Goal: Information Seeking & Learning: Learn about a topic

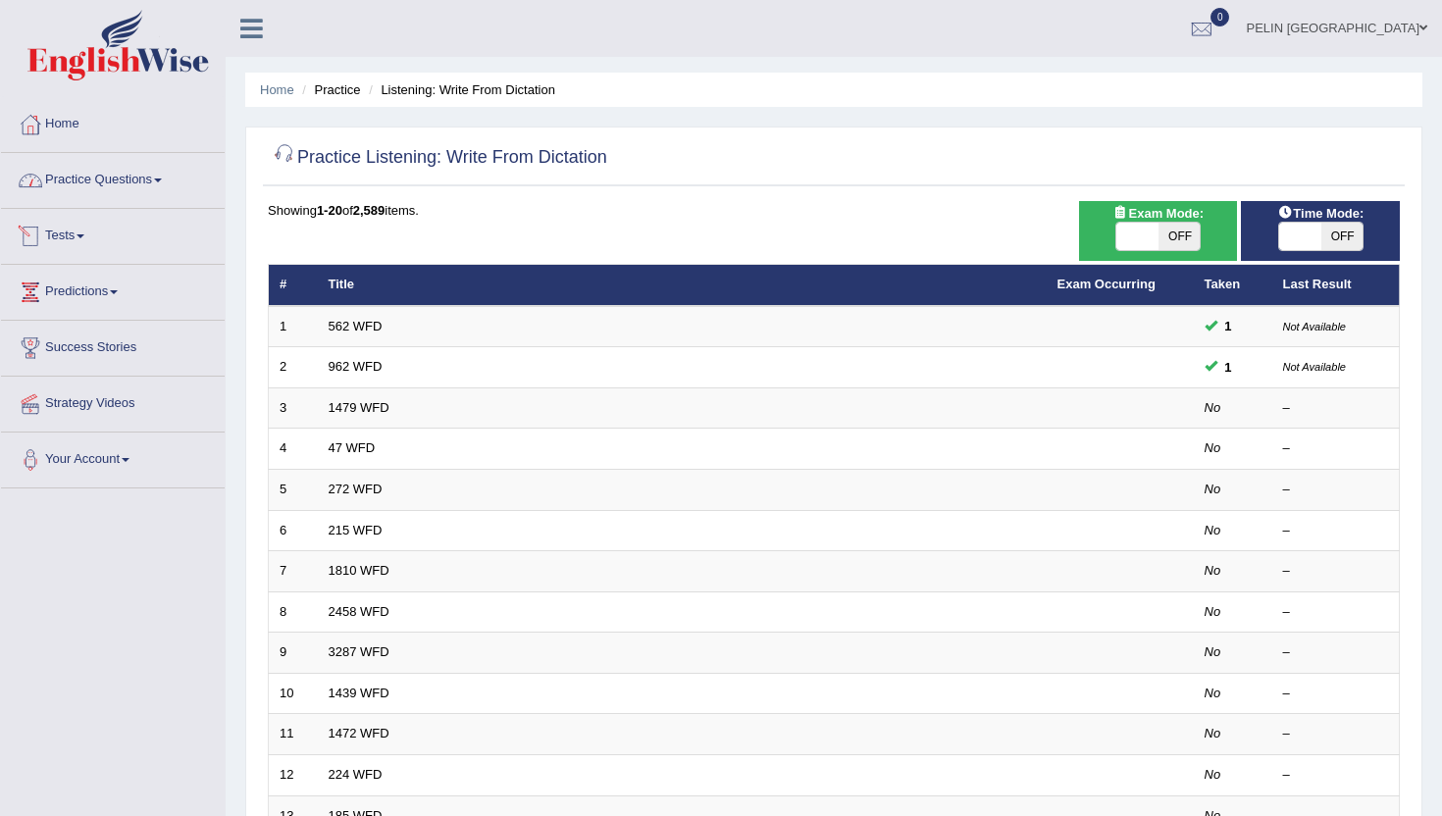
click at [168, 184] on link "Practice Questions" at bounding box center [113, 177] width 224 height 49
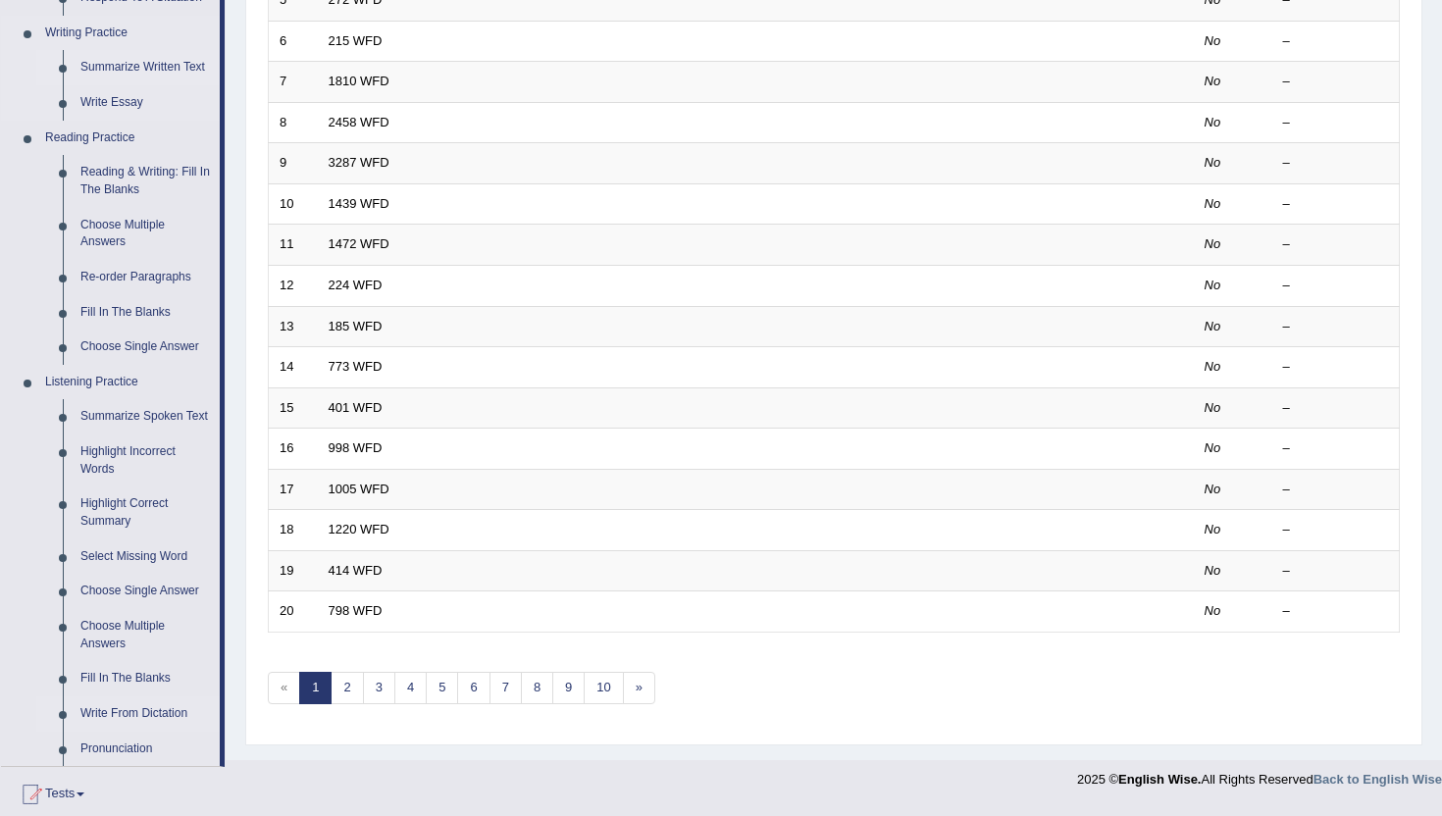
scroll to position [503, 0]
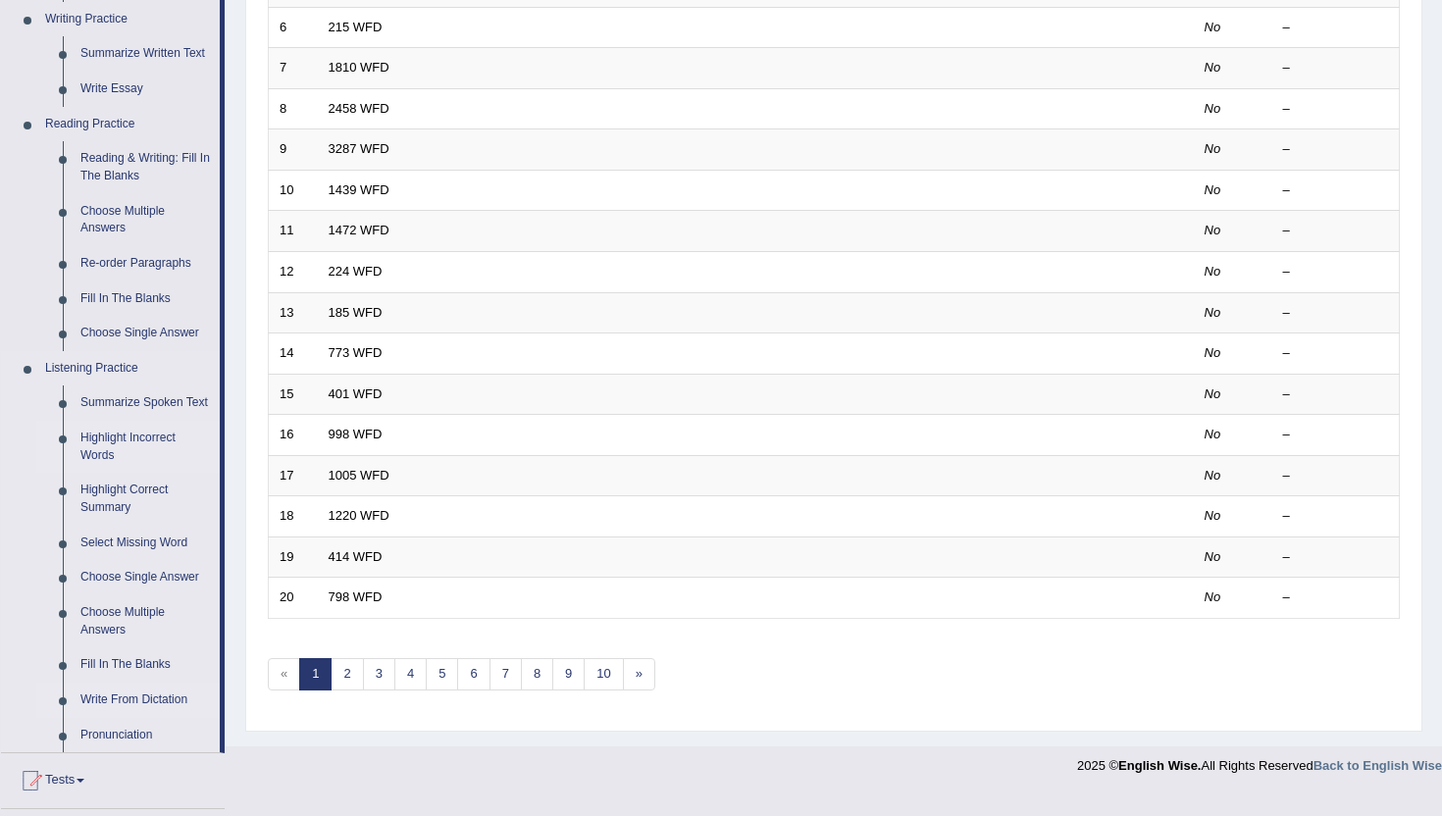
click at [140, 459] on link "Highlight Incorrect Words" at bounding box center [146, 447] width 148 height 52
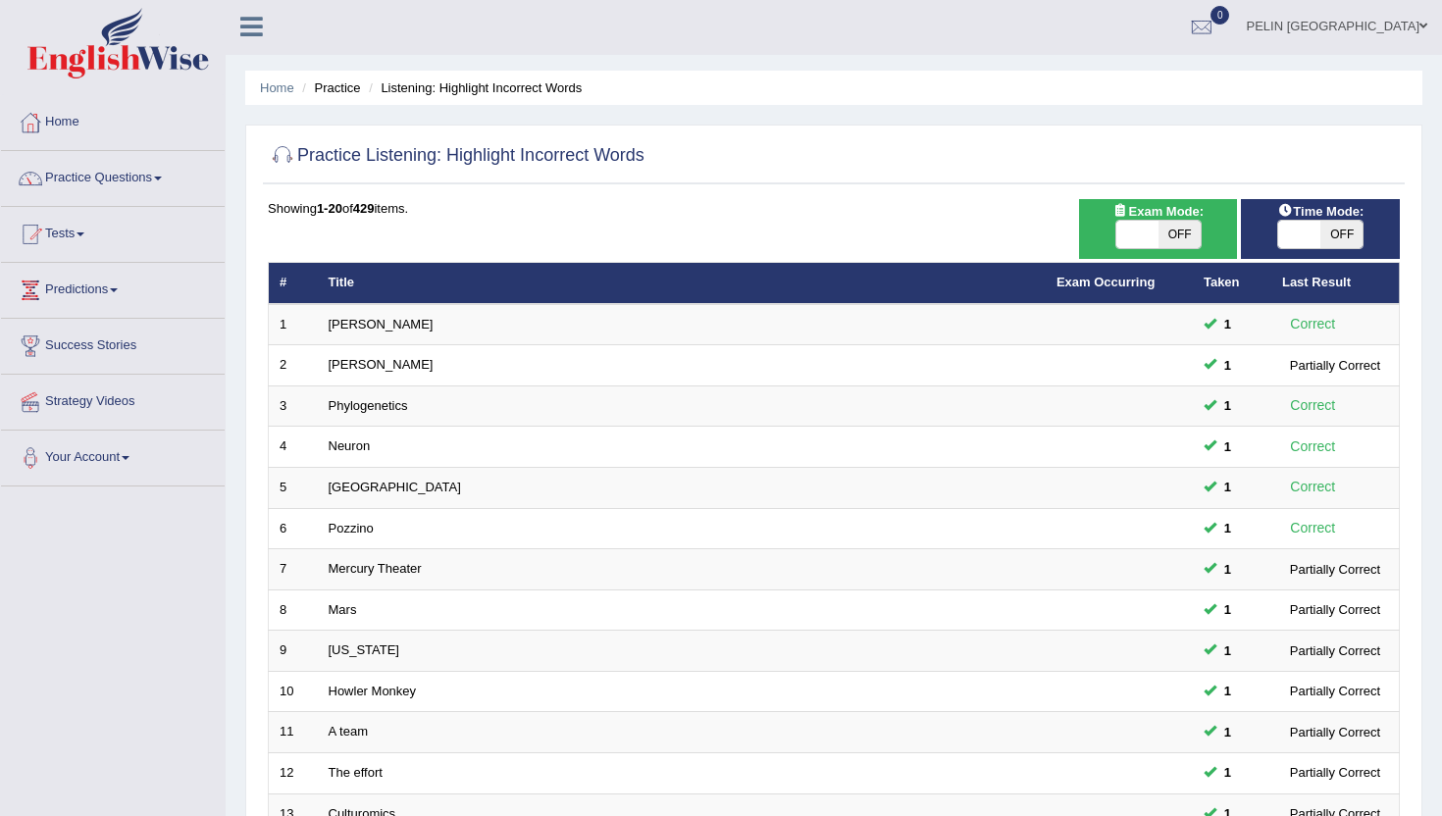
scroll to position [5, 0]
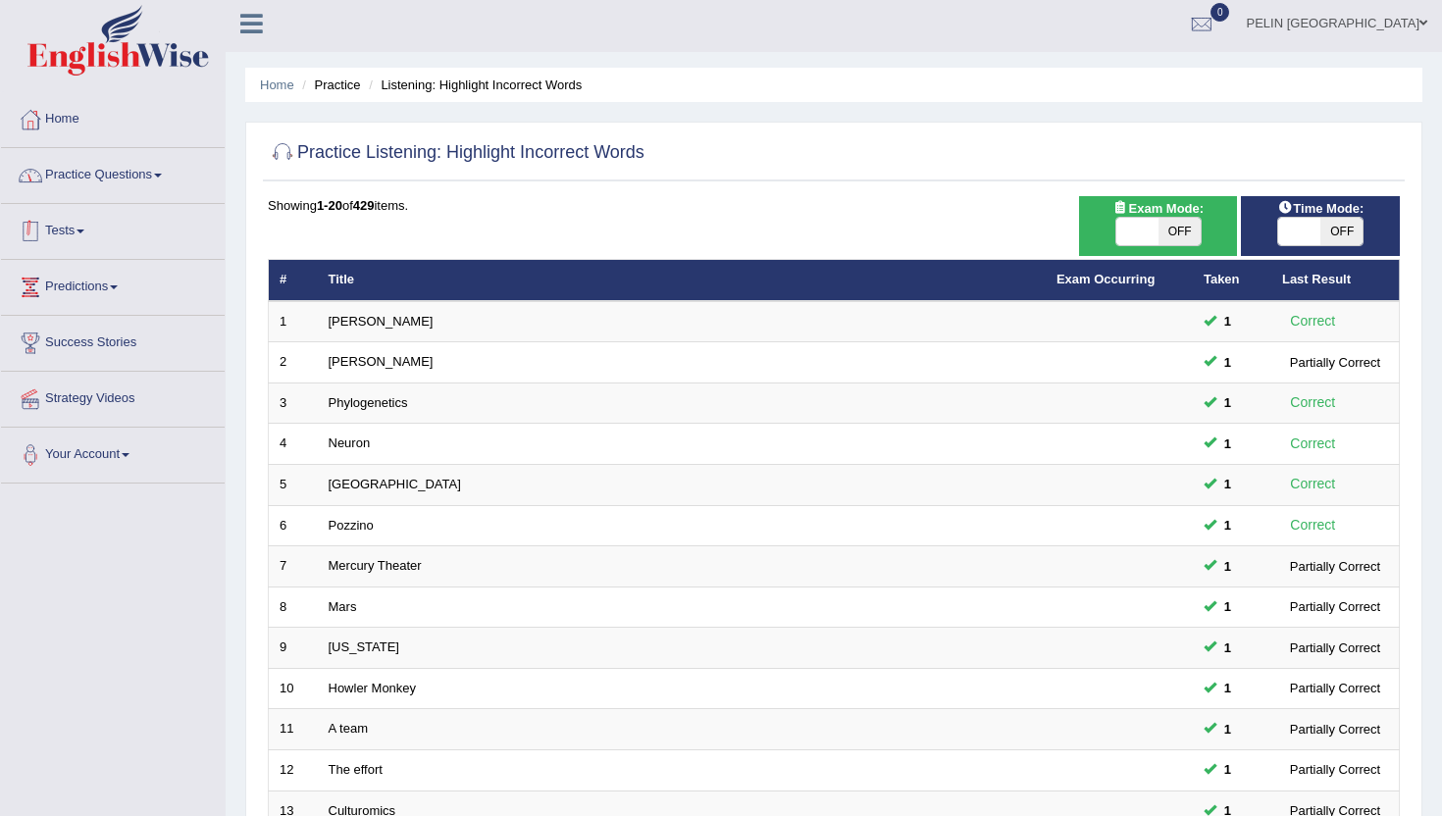
click at [162, 180] on link "Practice Questions" at bounding box center [113, 172] width 224 height 49
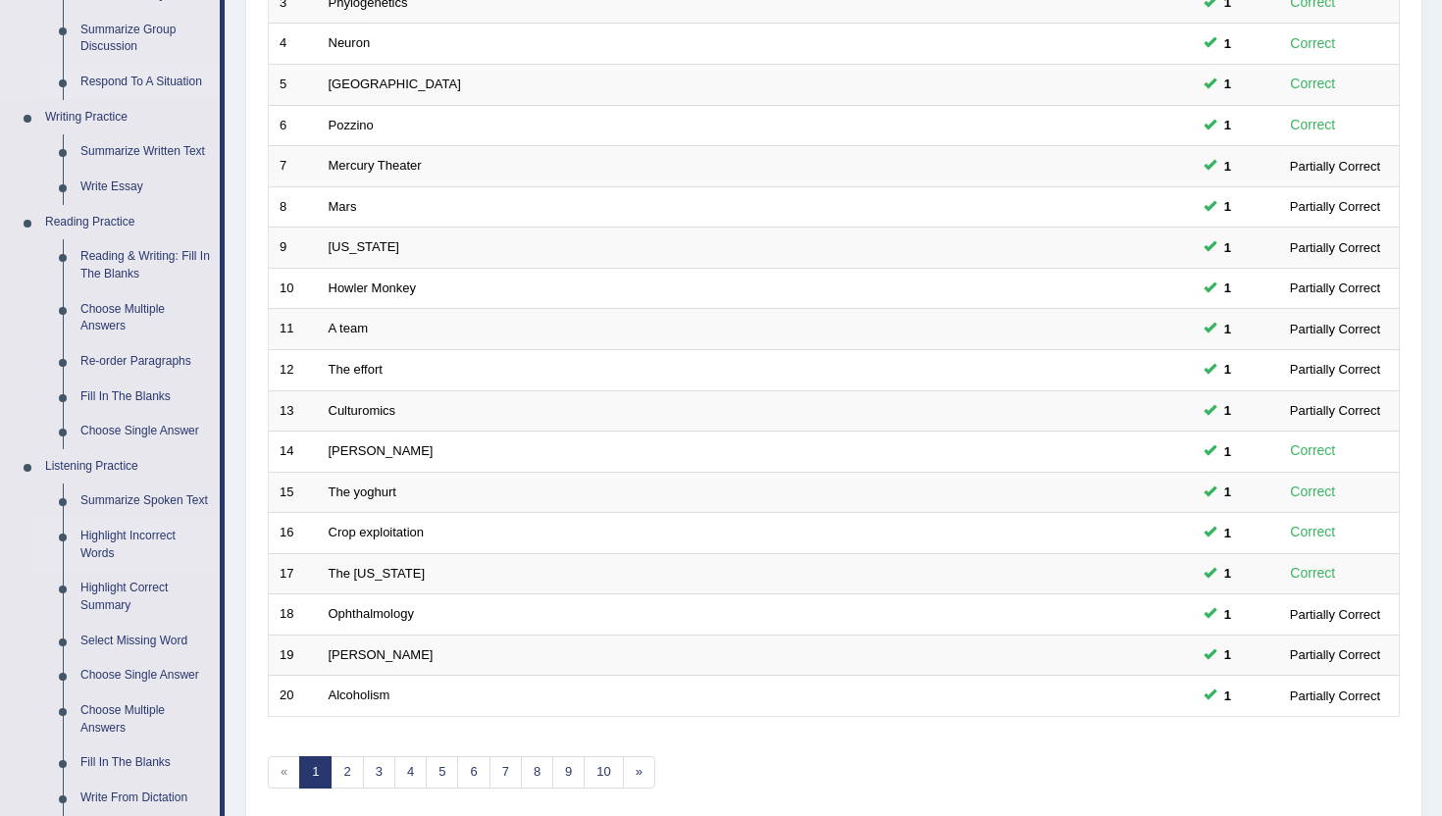
scroll to position [417, 0]
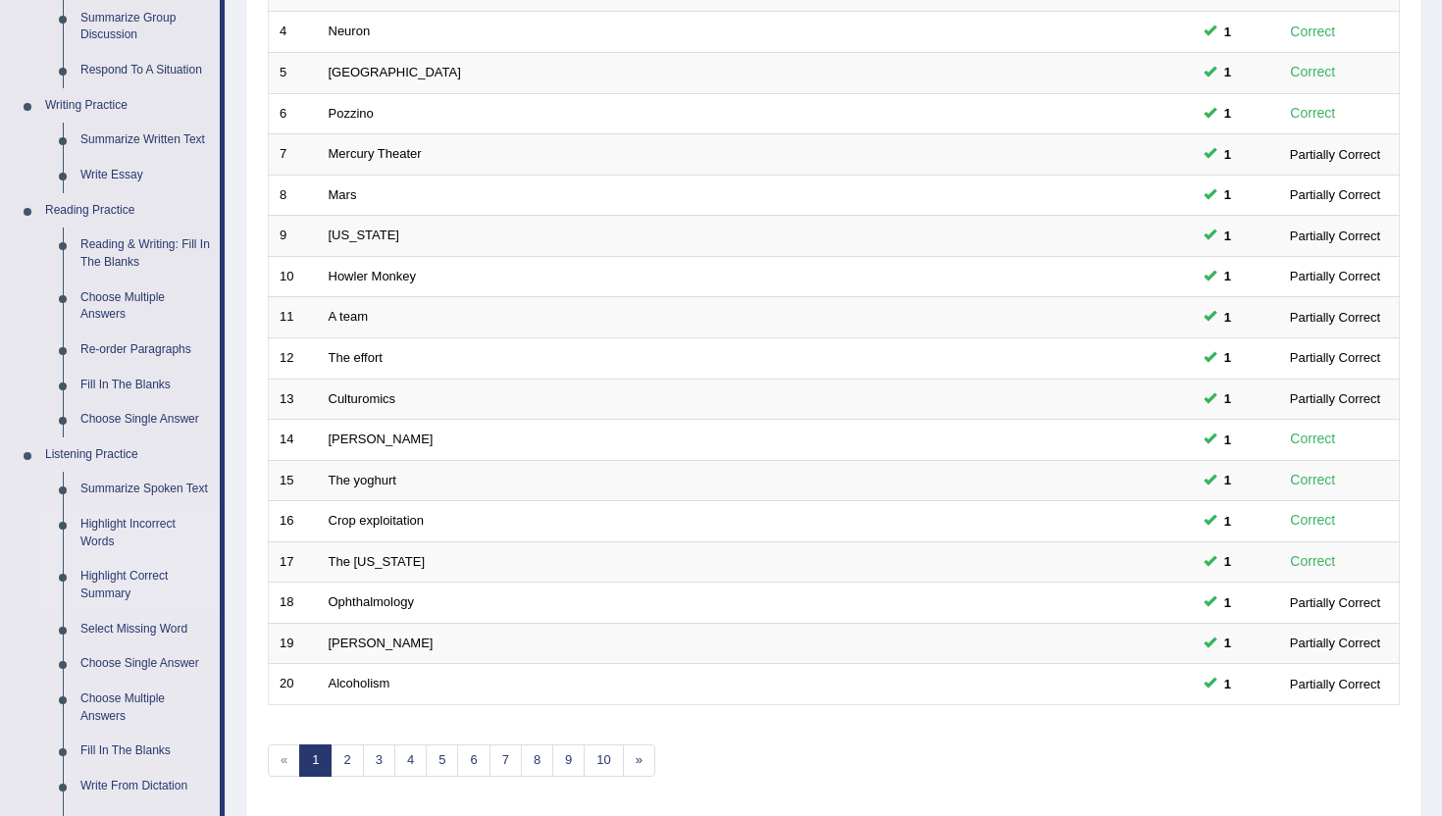
click at [128, 597] on link "Highlight Correct Summary" at bounding box center [146, 585] width 148 height 52
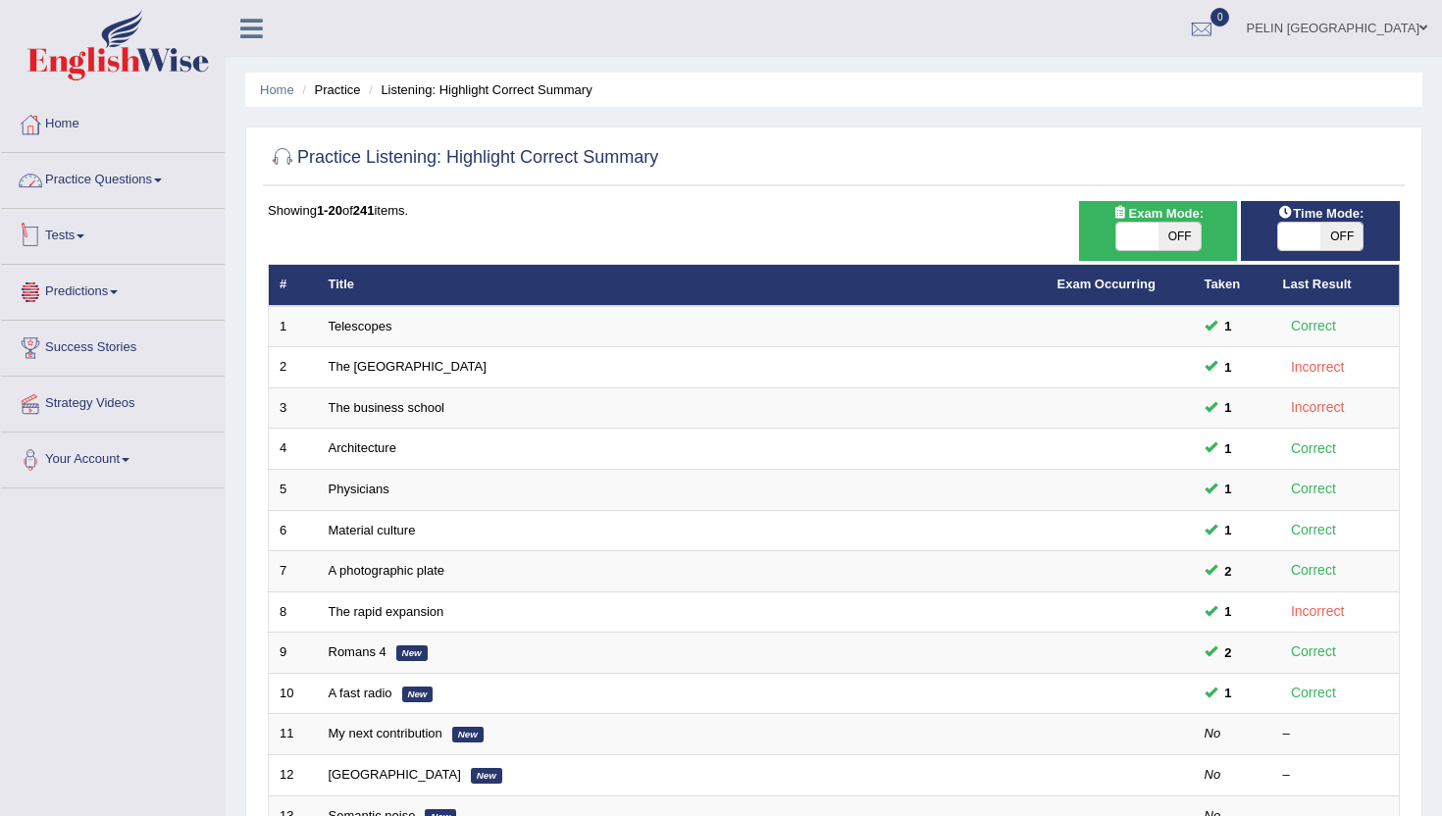
click at [174, 172] on link "Practice Questions" at bounding box center [113, 177] width 224 height 49
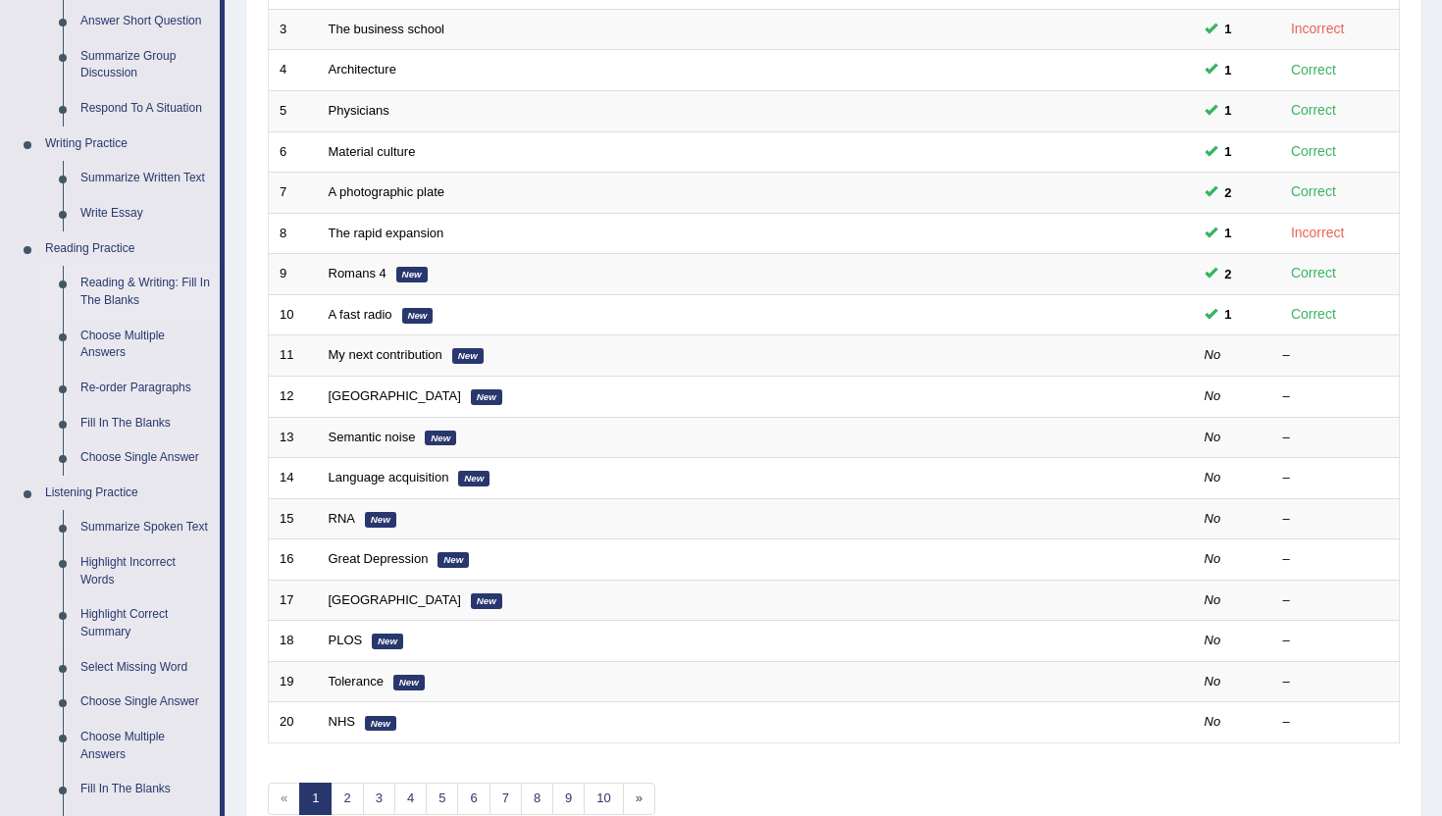
scroll to position [420, 0]
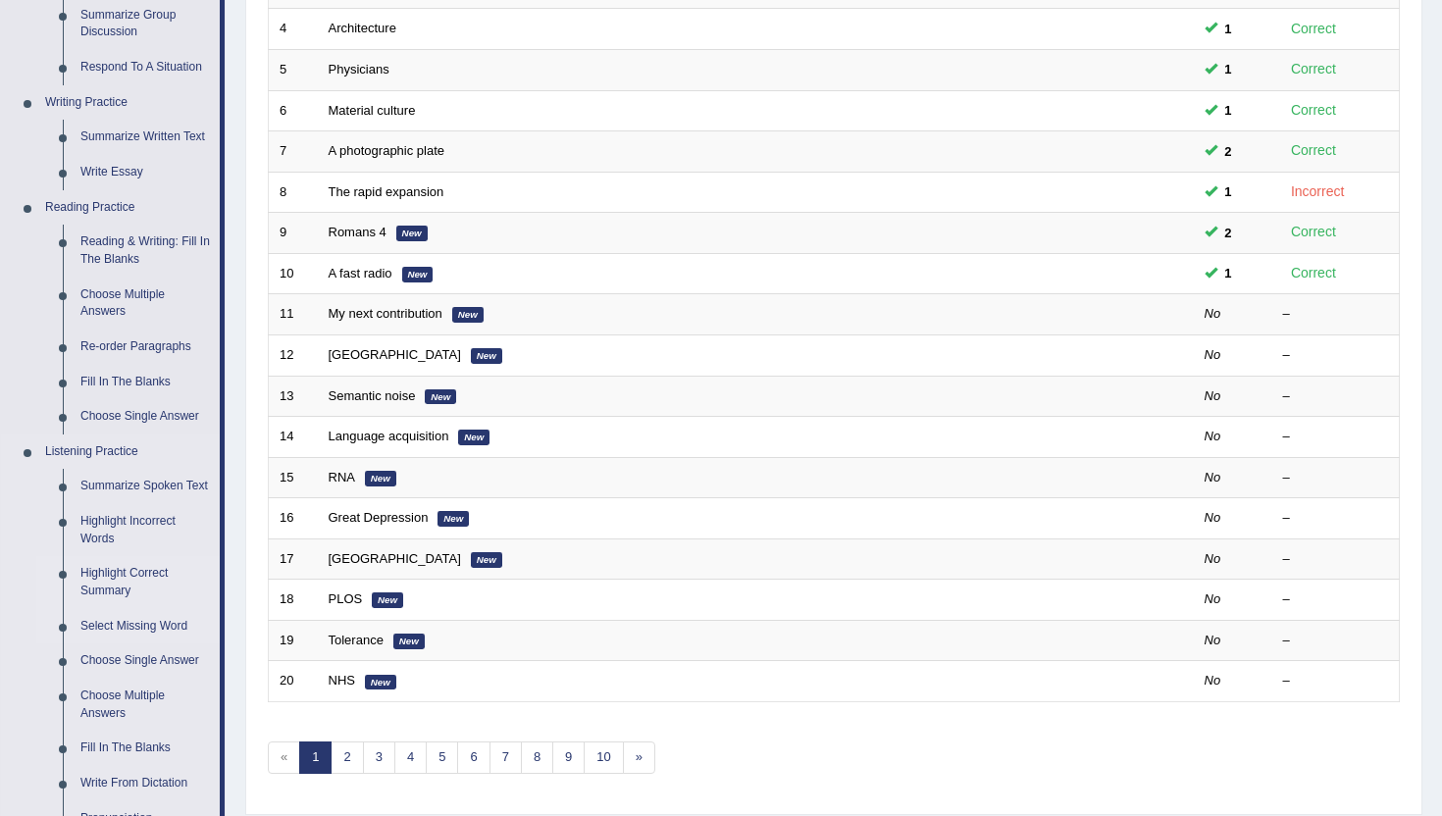
click at [143, 643] on link "Select Missing Word" at bounding box center [146, 626] width 148 height 35
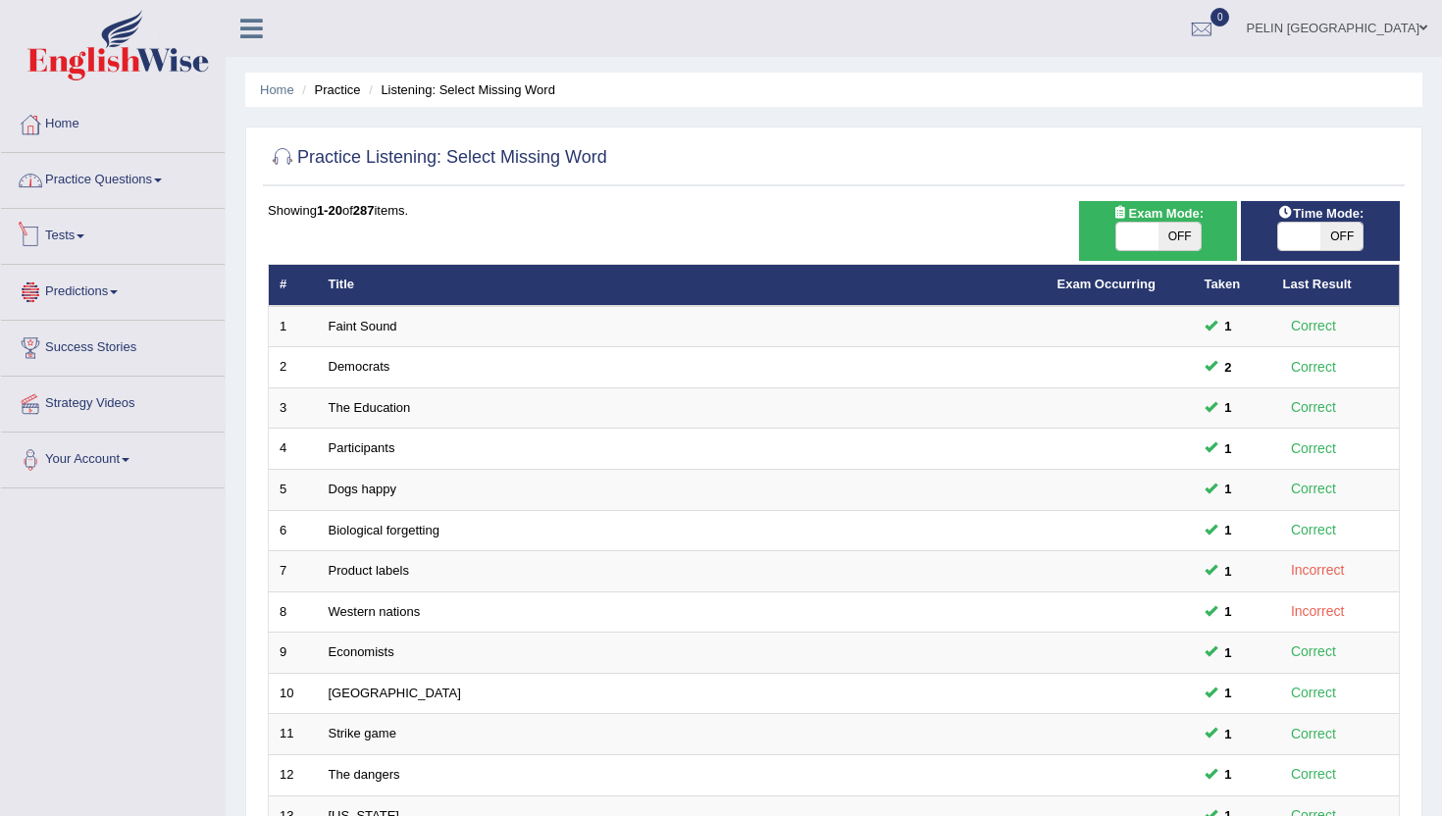
click at [133, 177] on link "Practice Questions" at bounding box center [113, 177] width 224 height 49
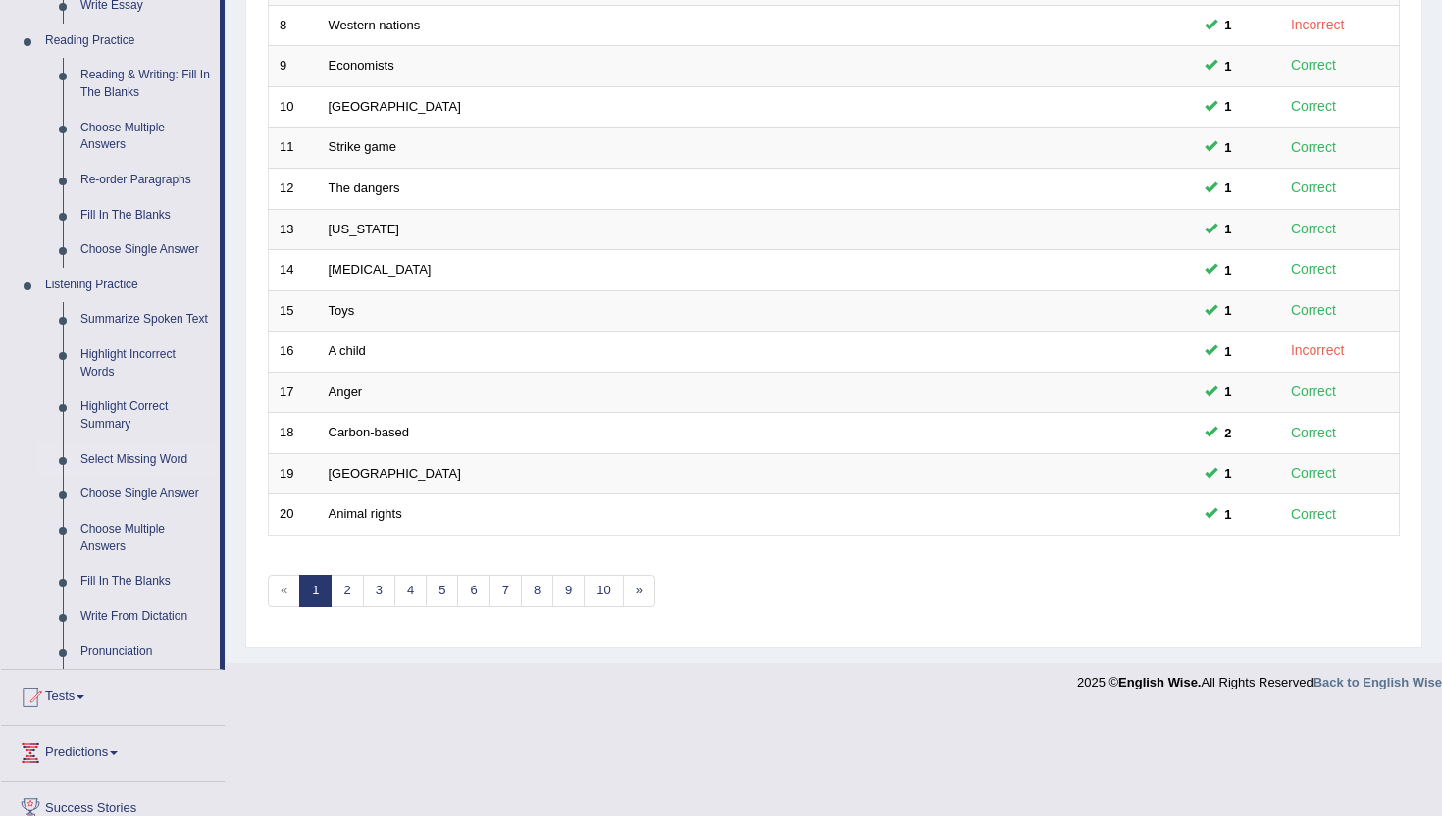
scroll to position [598, 0]
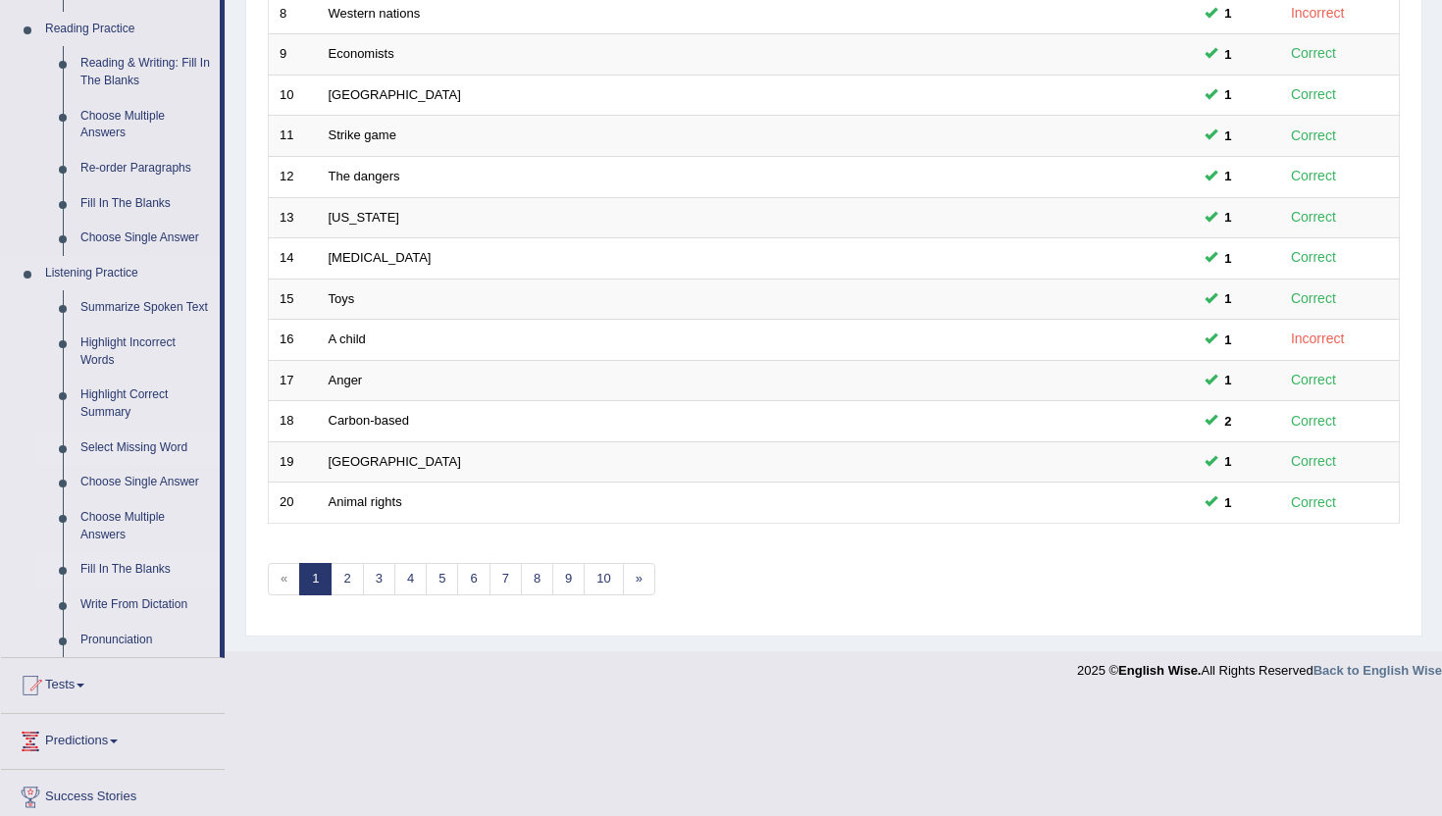
click at [134, 584] on link "Fill In The Blanks" at bounding box center [146, 569] width 148 height 35
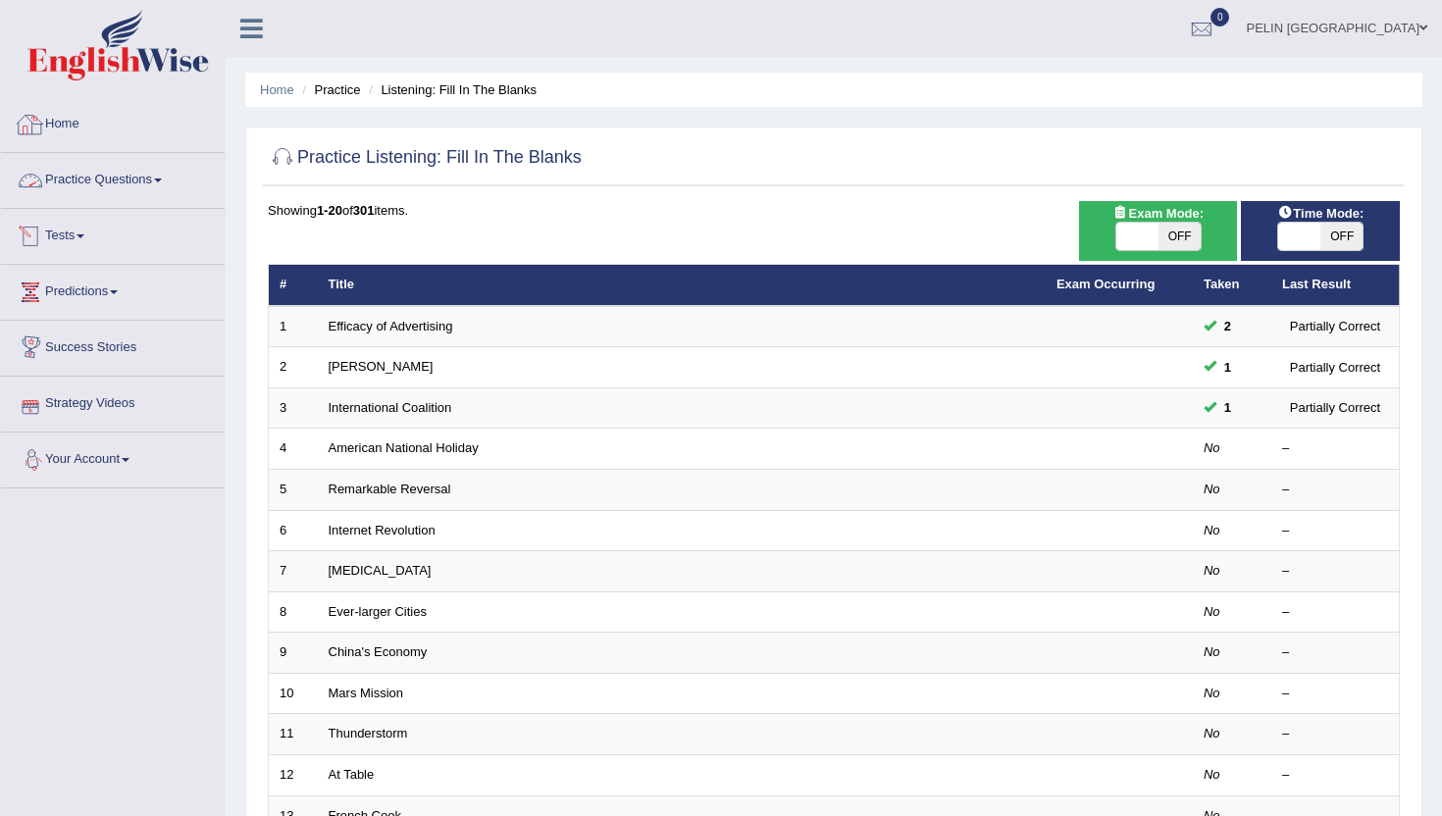
click at [156, 182] on link "Practice Questions" at bounding box center [113, 177] width 224 height 49
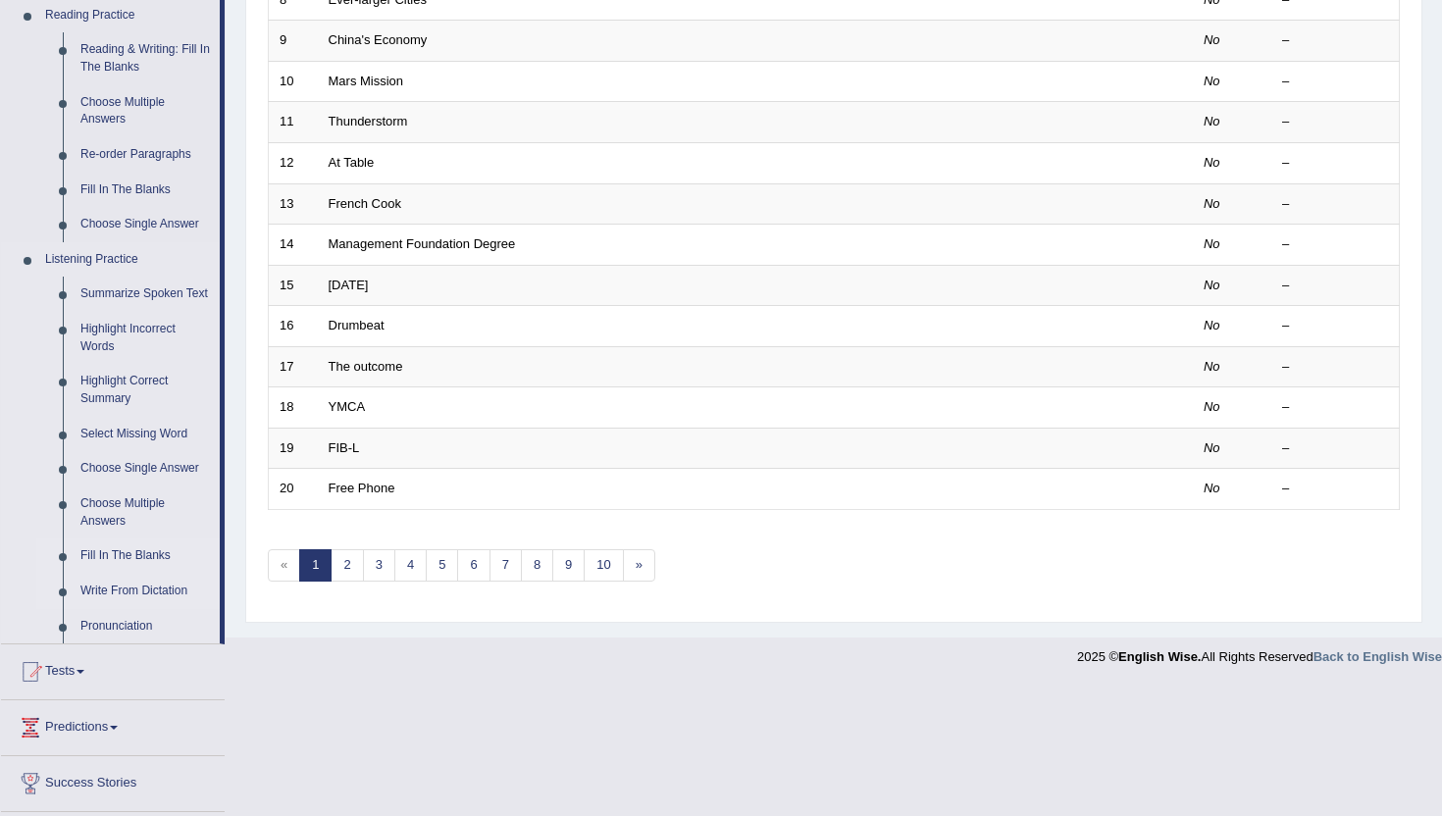
click at [120, 604] on link "Write From Dictation" at bounding box center [146, 591] width 148 height 35
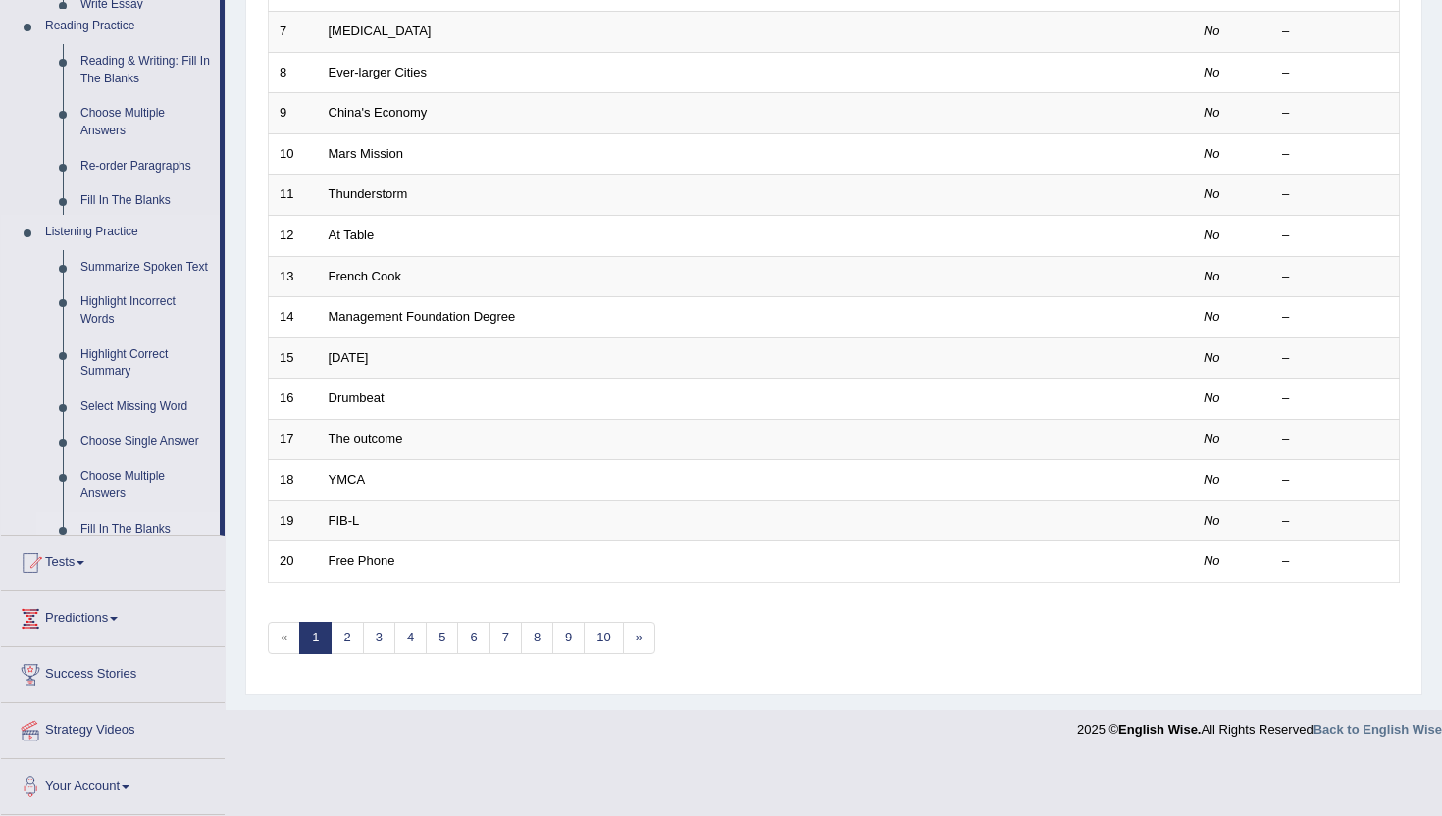
scroll to position [483, 0]
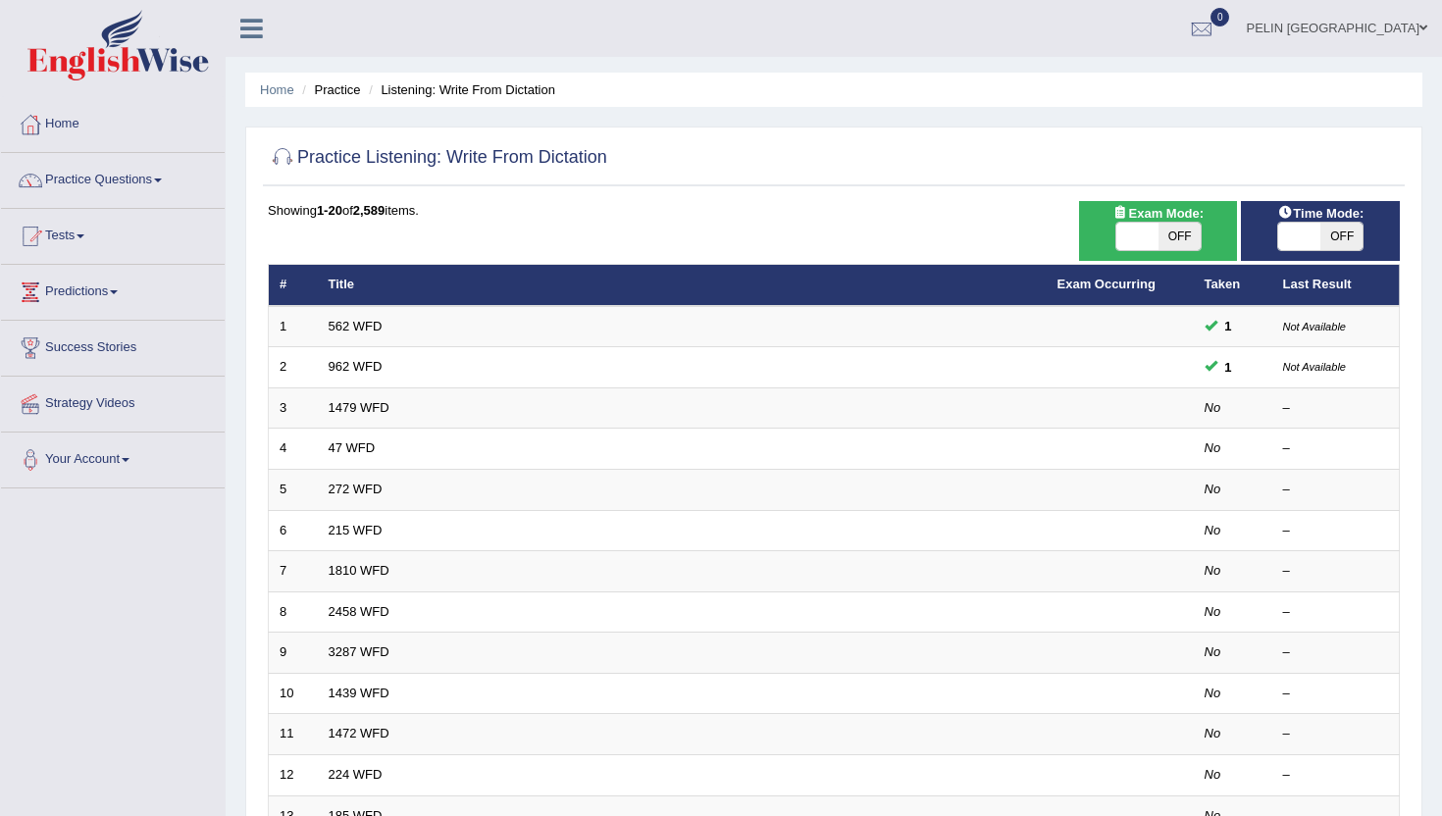
click at [156, 176] on link "Practice Questions" at bounding box center [113, 177] width 224 height 49
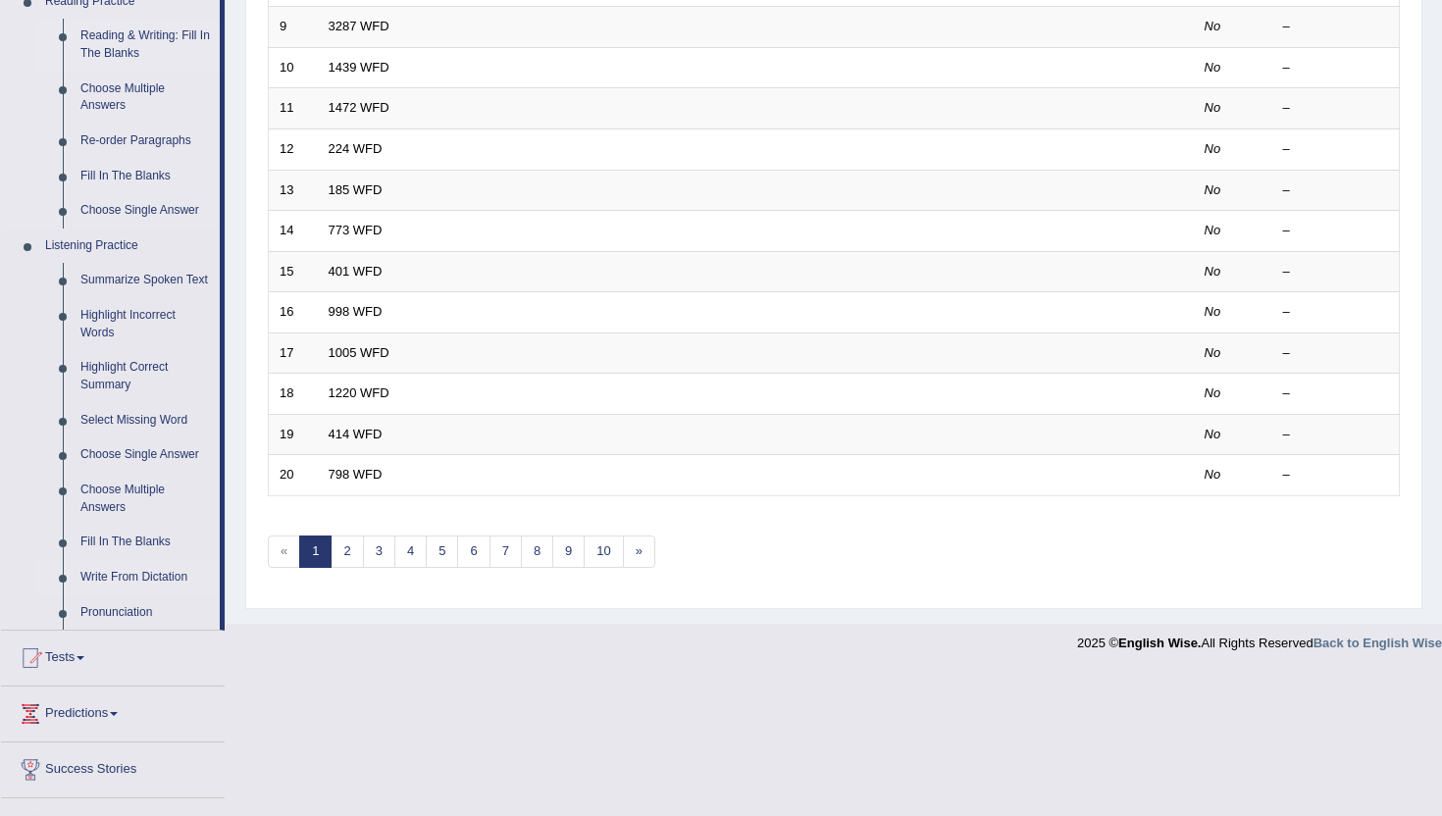
scroll to position [628, 0]
click at [133, 558] on link "Fill In The Blanks" at bounding box center [146, 540] width 148 height 35
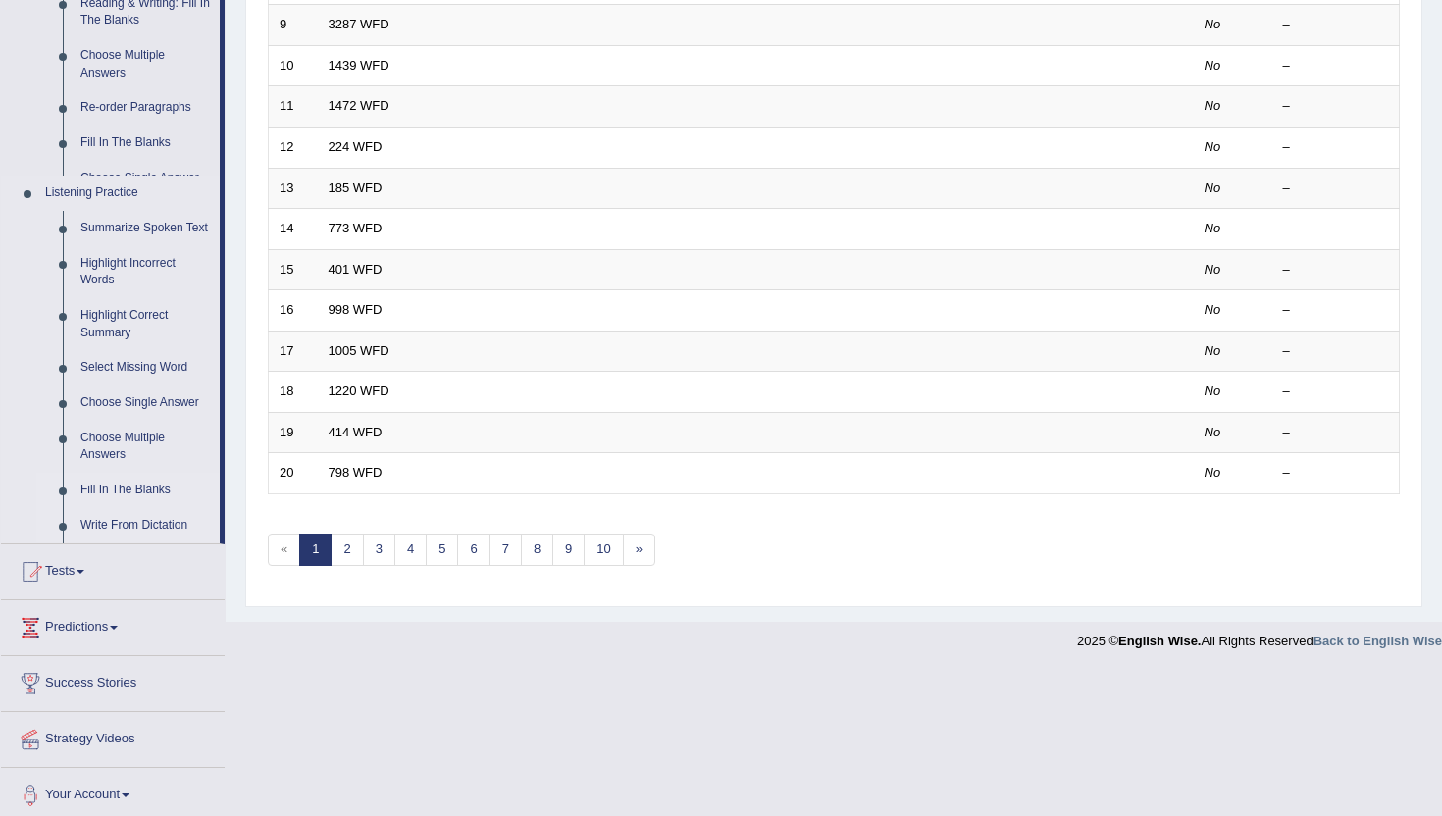
scroll to position [485, 0]
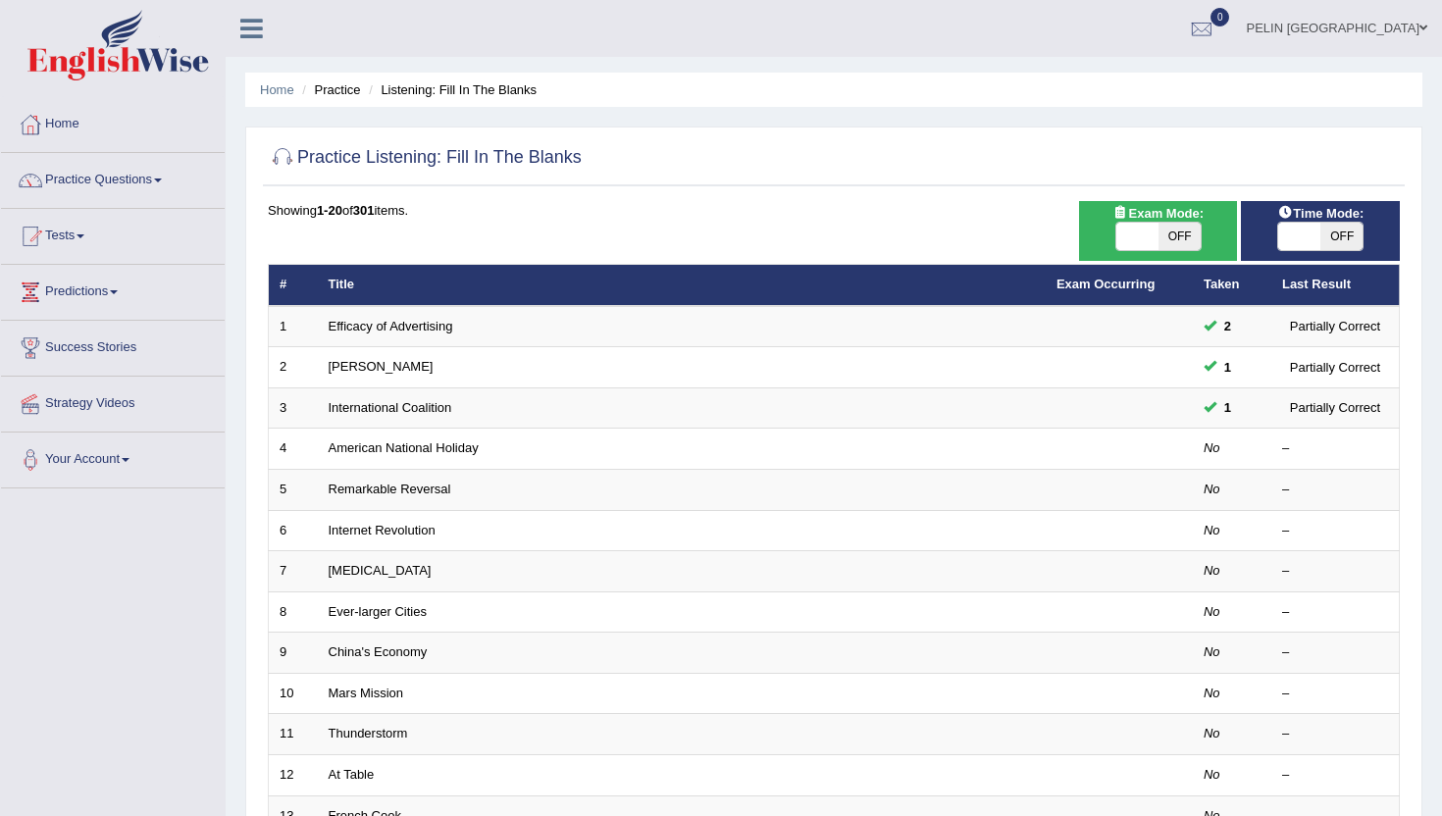
click at [1169, 232] on span "OFF" at bounding box center [1180, 236] width 42 height 27
checkbox input "true"
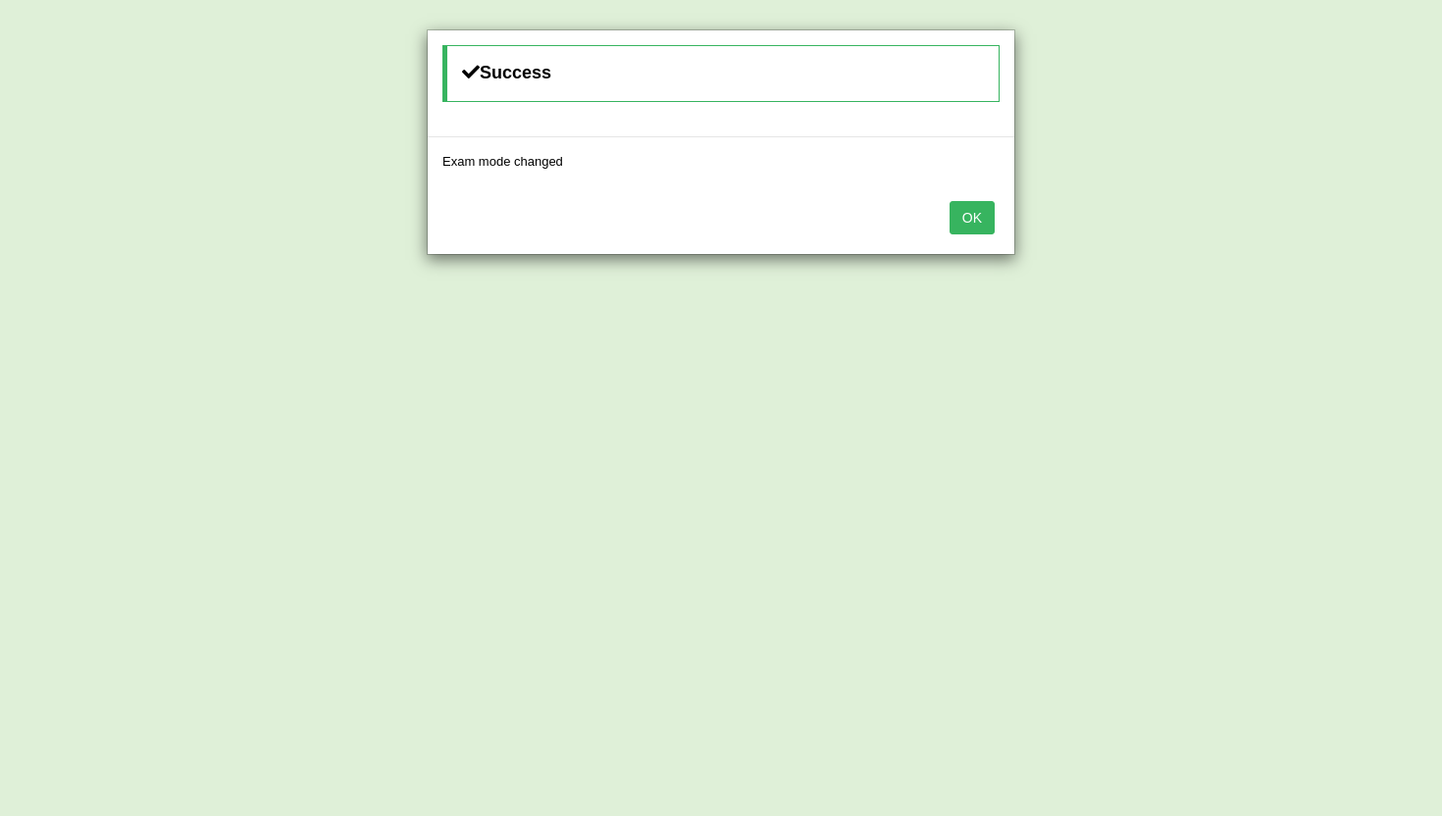
click at [979, 216] on button "OK" at bounding box center [972, 217] width 45 height 33
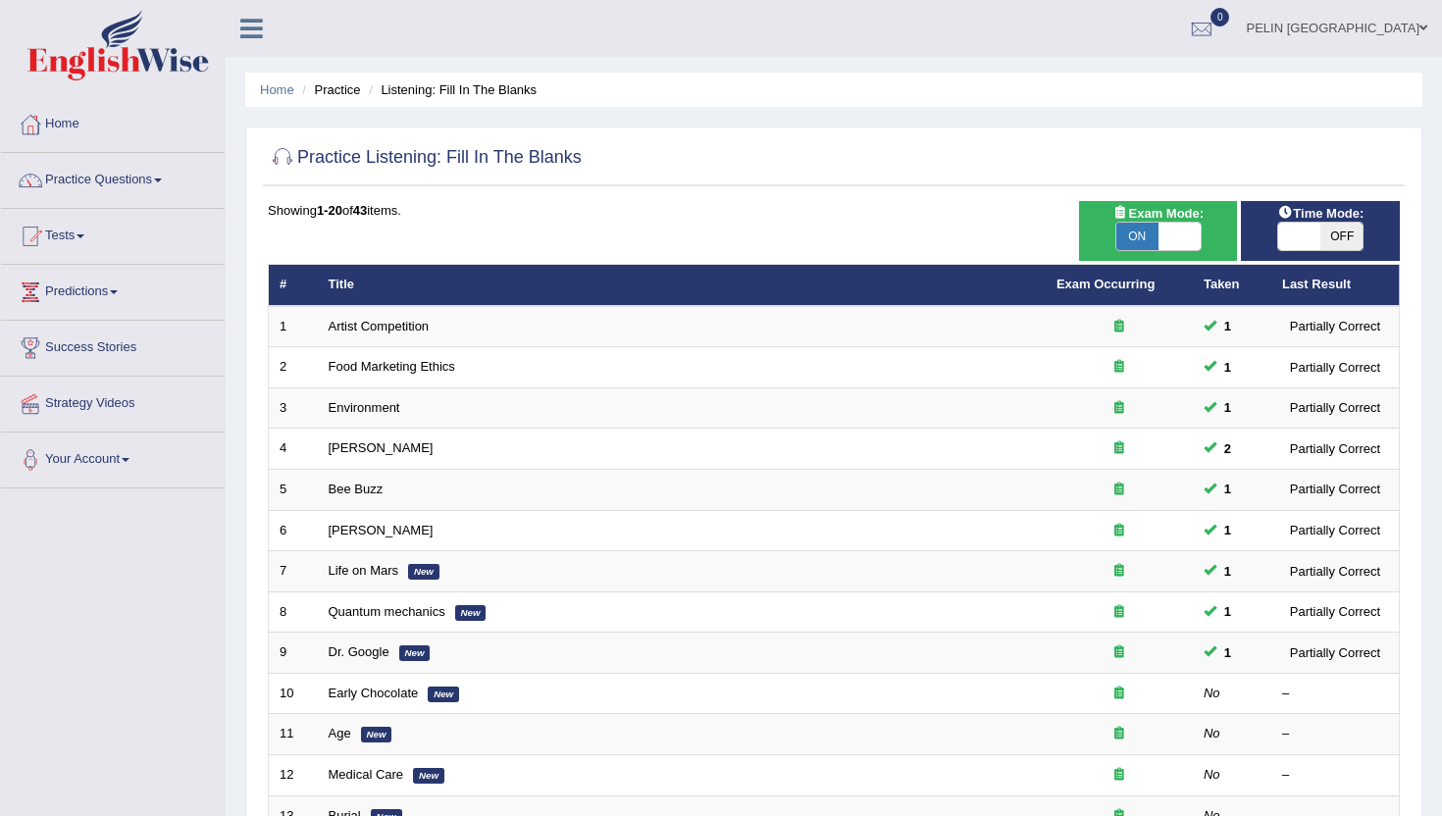
click at [1342, 243] on span "OFF" at bounding box center [1342, 236] width 42 height 27
checkbox input "true"
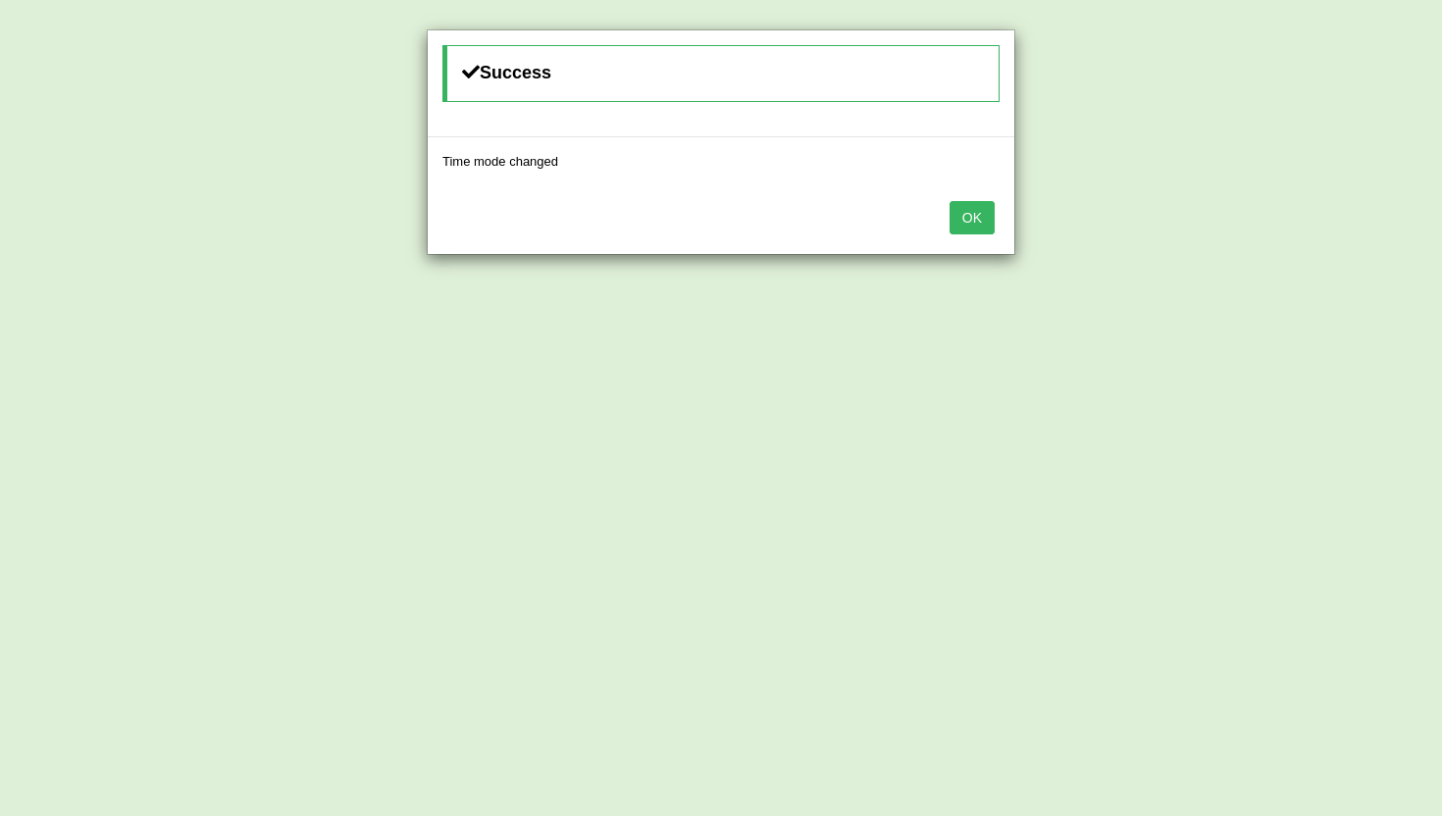
click at [963, 220] on button "OK" at bounding box center [972, 217] width 45 height 33
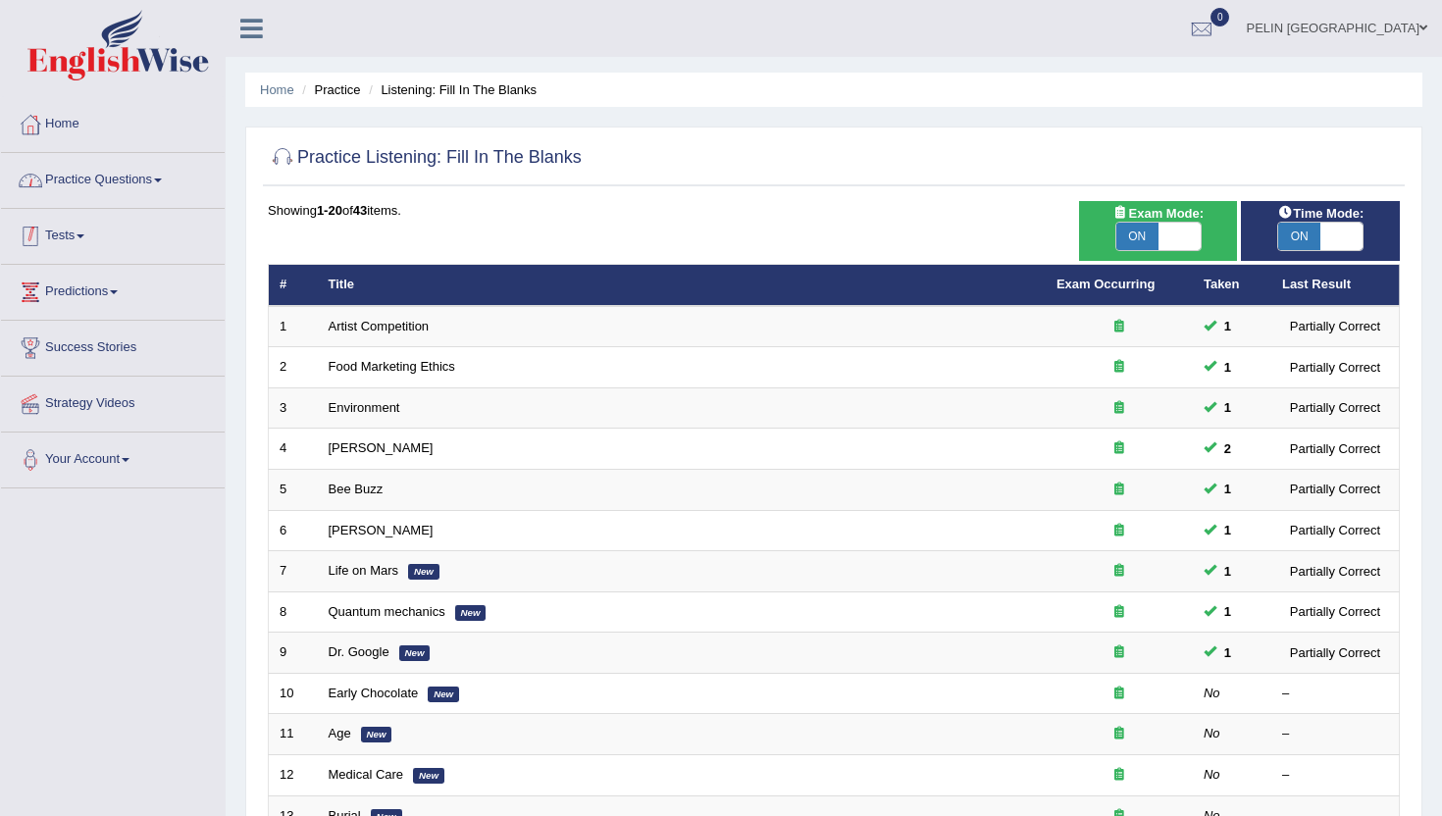
click at [128, 175] on link "Practice Questions" at bounding box center [113, 177] width 224 height 49
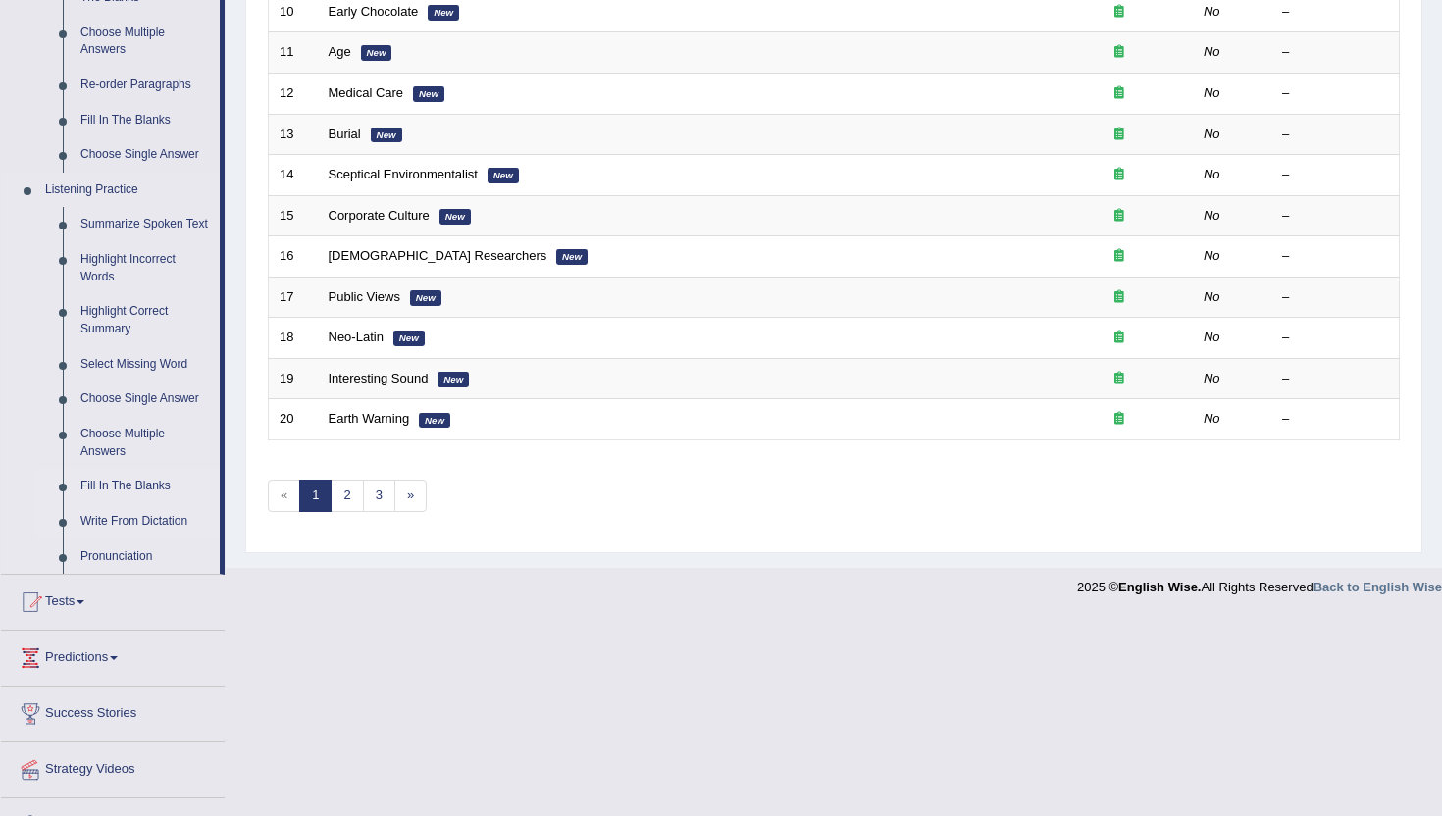
click at [143, 540] on link "Write From Dictation" at bounding box center [146, 521] width 148 height 35
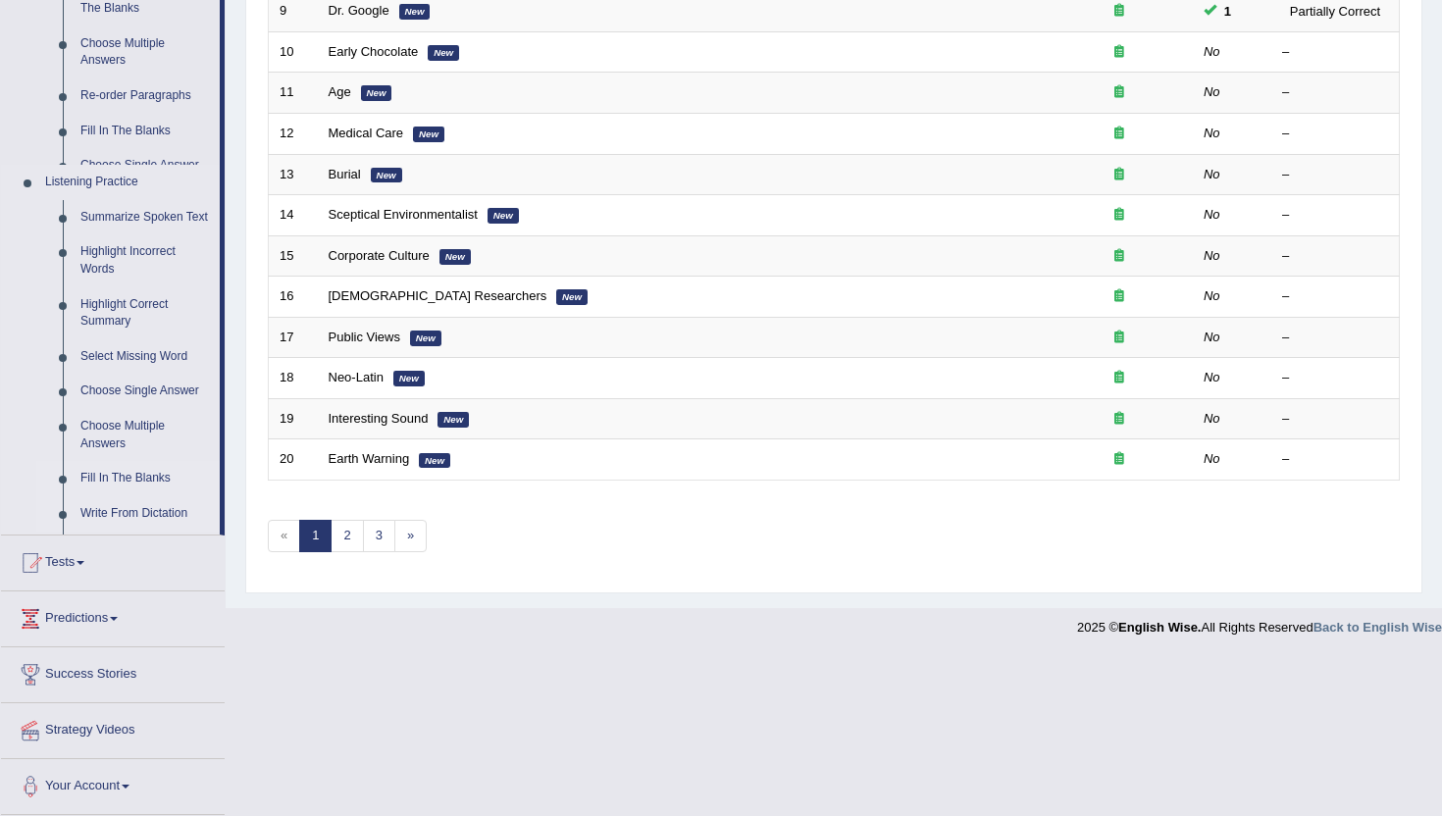
scroll to position [483, 0]
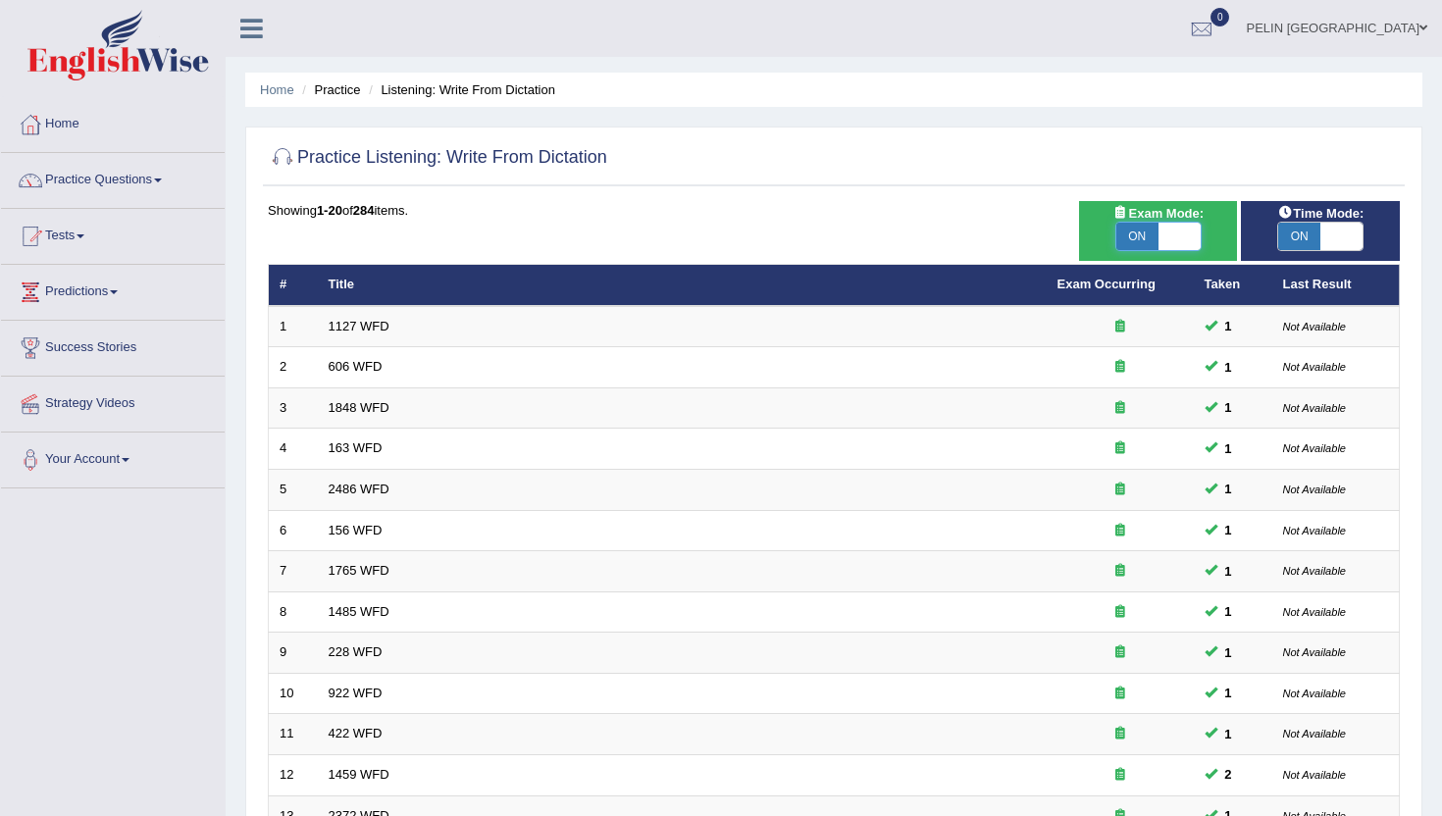
click at [1183, 231] on span at bounding box center [1180, 236] width 42 height 27
checkbox input "false"
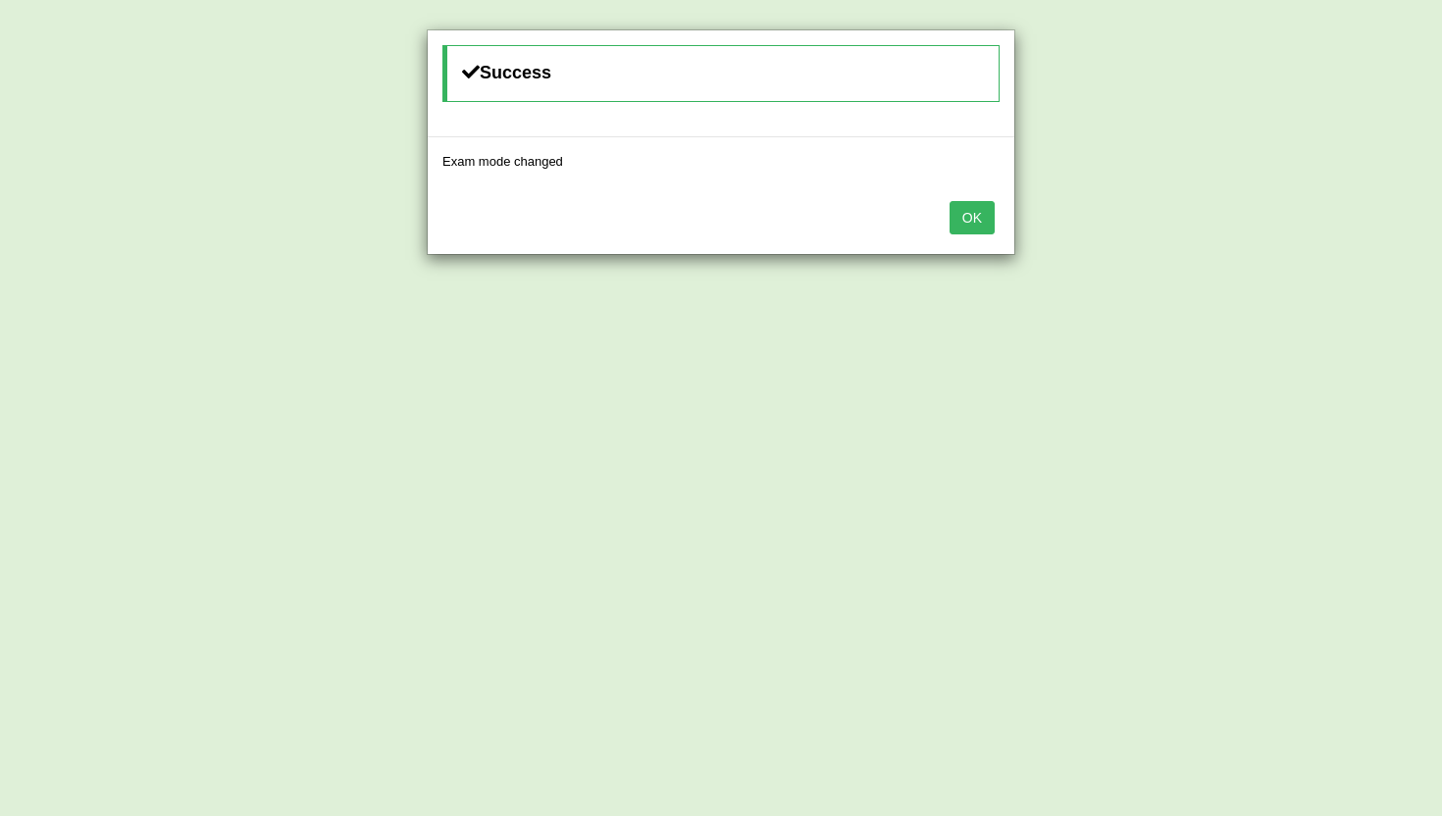
click at [962, 204] on button "OK" at bounding box center [972, 217] width 45 height 33
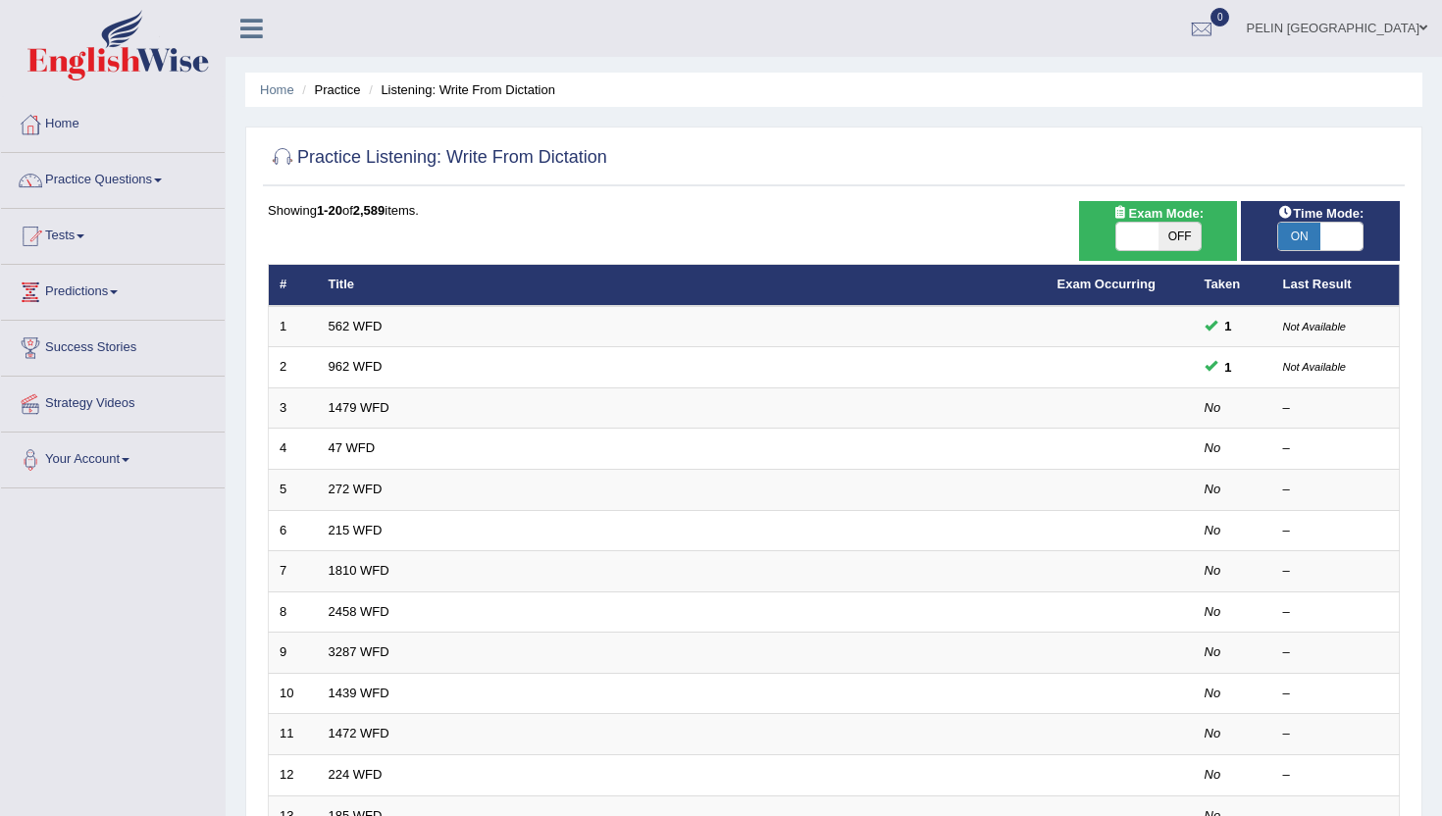
click at [1333, 238] on span at bounding box center [1342, 236] width 42 height 27
checkbox input "false"
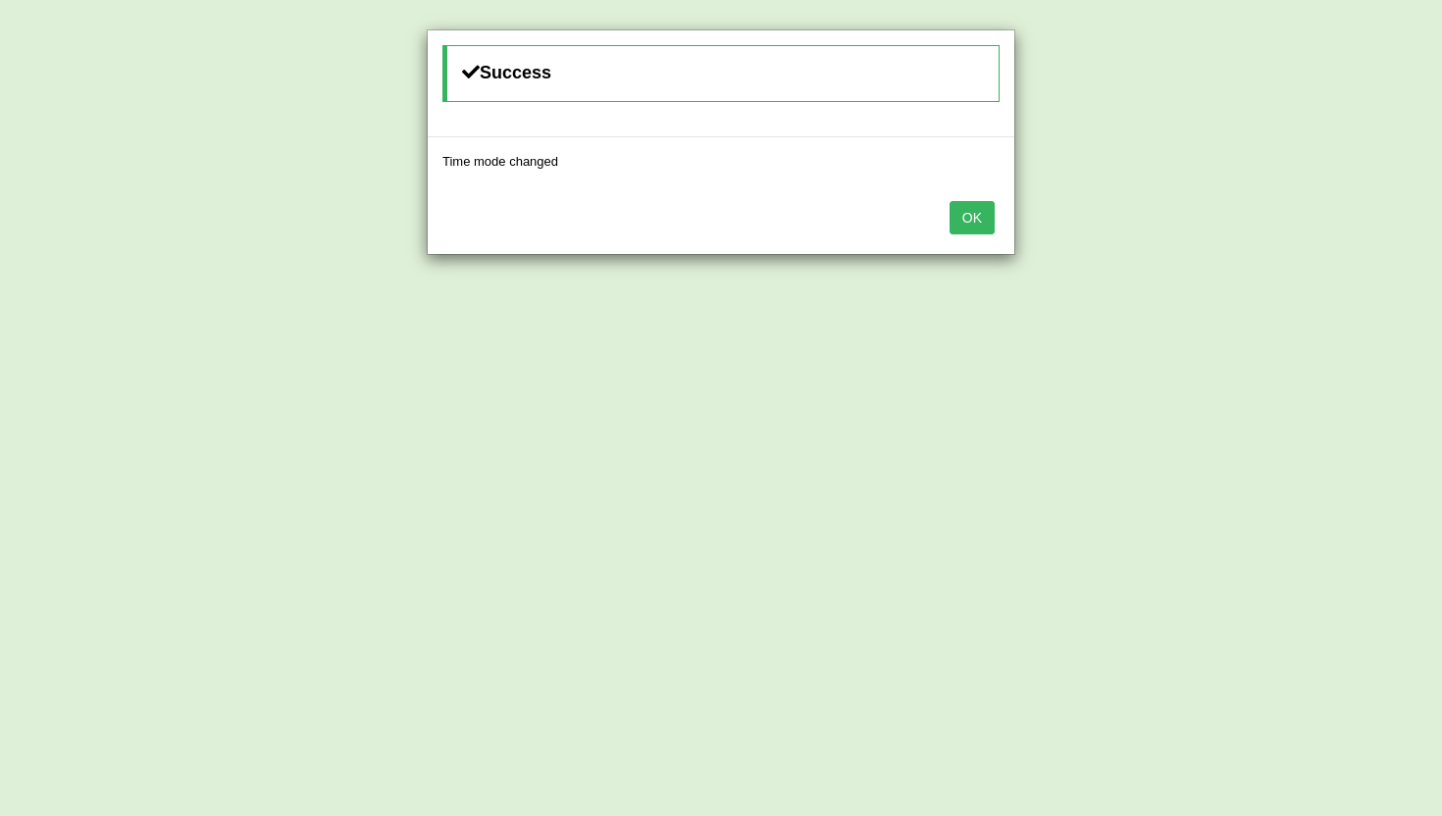
click at [974, 223] on button "OK" at bounding box center [972, 217] width 45 height 33
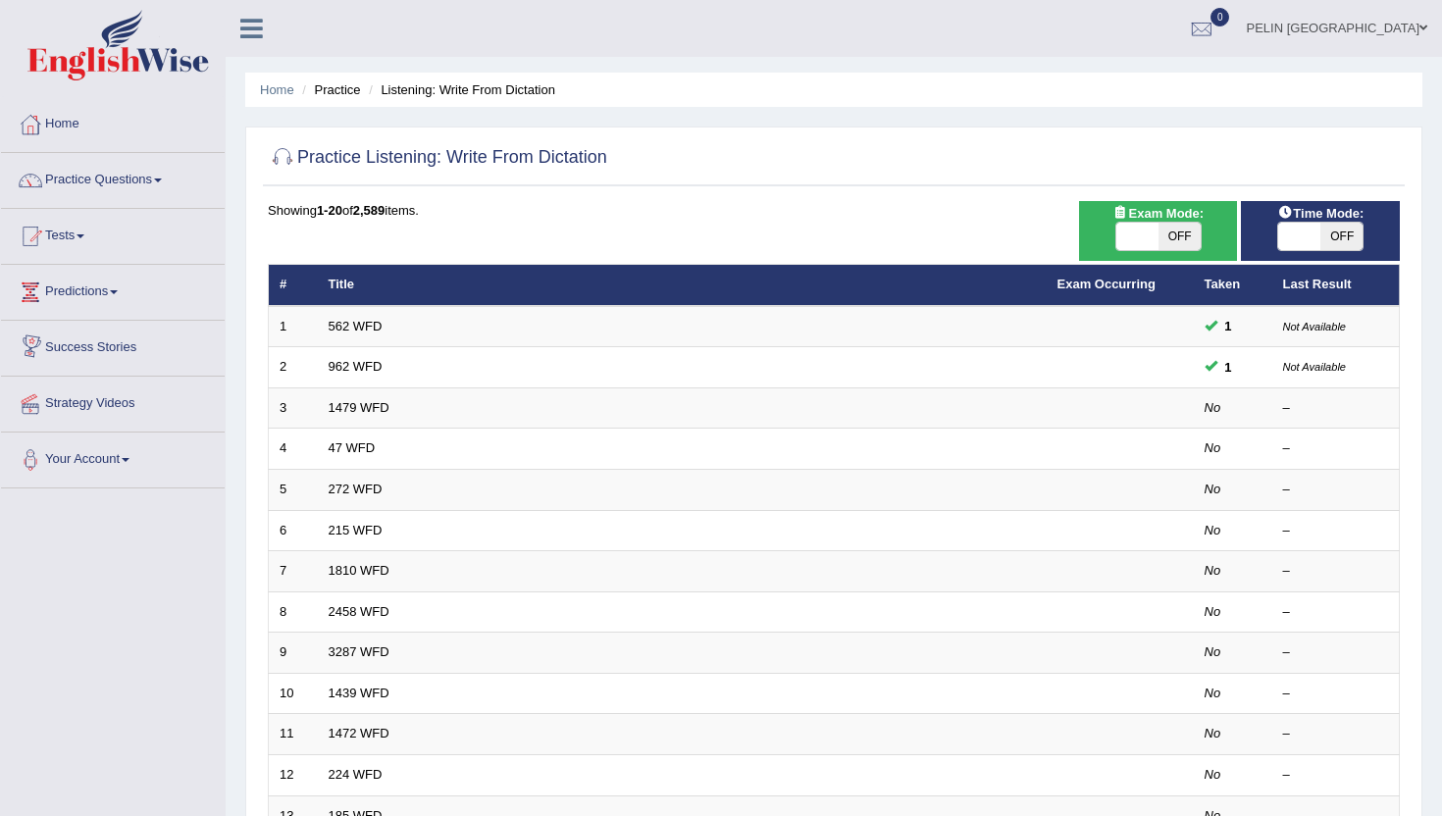
click at [1168, 219] on span "Exam Mode:" at bounding box center [1158, 213] width 106 height 21
click at [1172, 231] on span "OFF" at bounding box center [1180, 236] width 42 height 27
checkbox input "true"
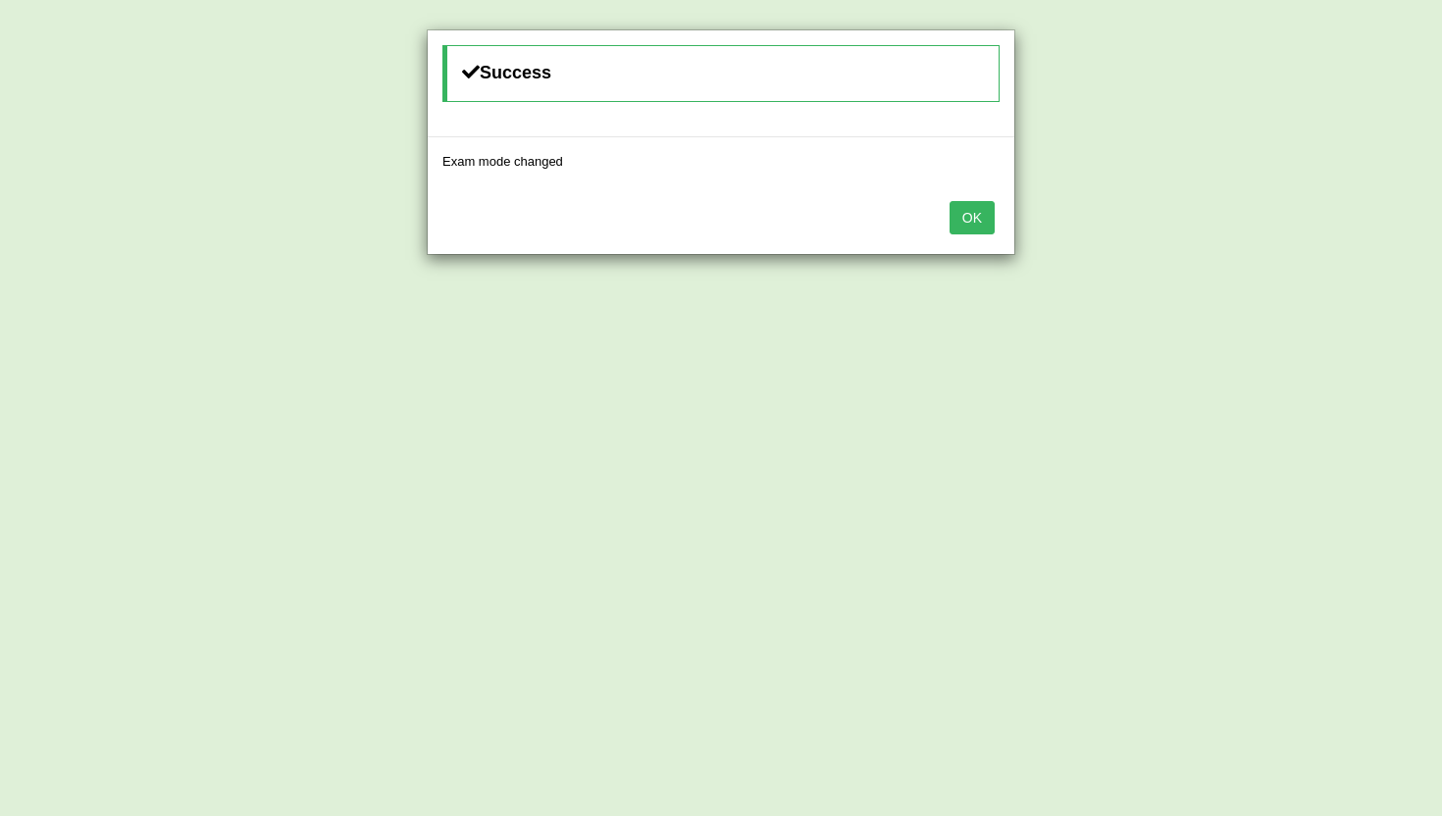
click at [965, 218] on button "OK" at bounding box center [972, 217] width 45 height 33
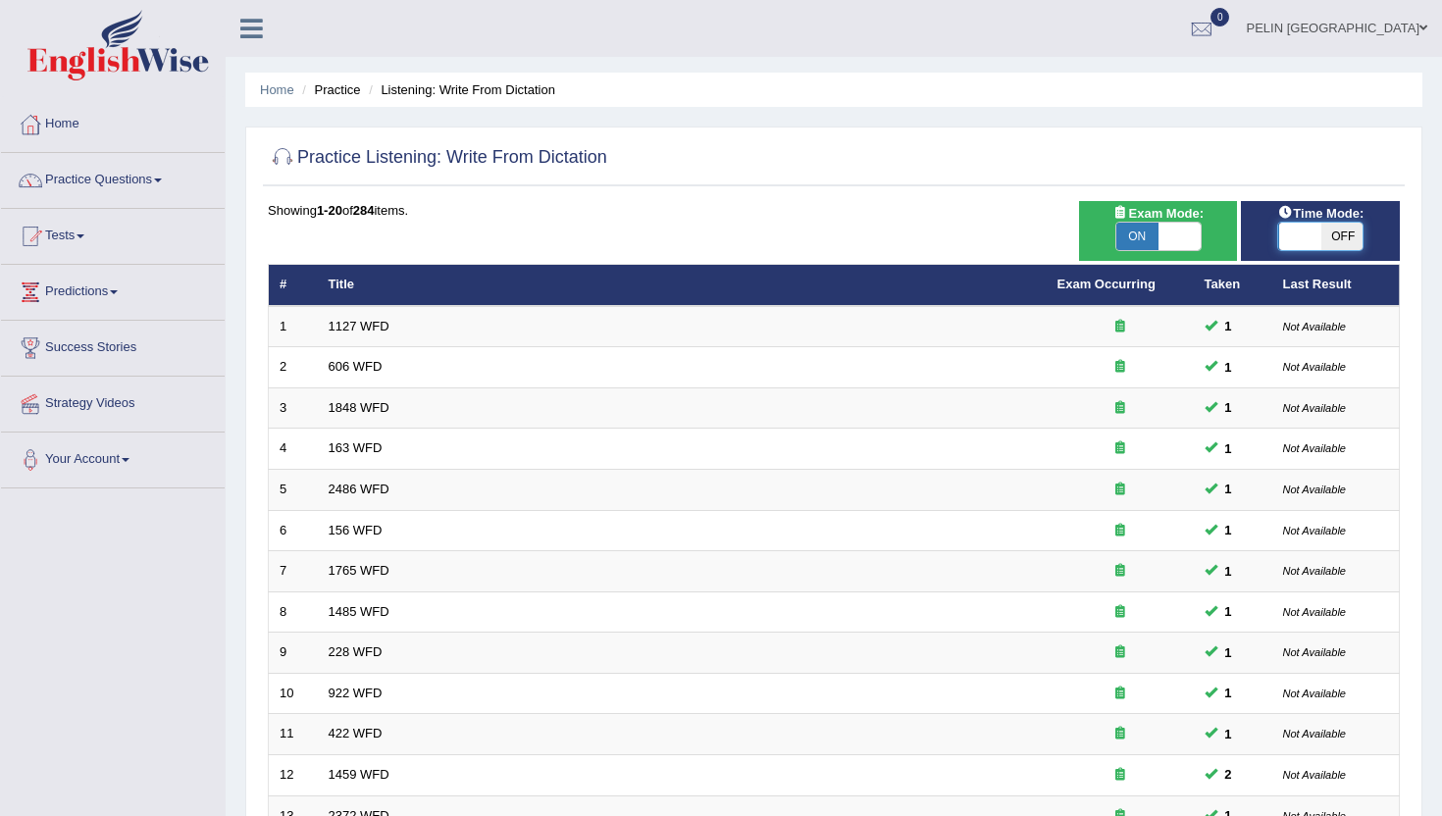
click at [1318, 233] on span at bounding box center [1300, 236] width 42 height 27
click at [1342, 242] on span "OFF" at bounding box center [1342, 236] width 42 height 27
checkbox input "true"
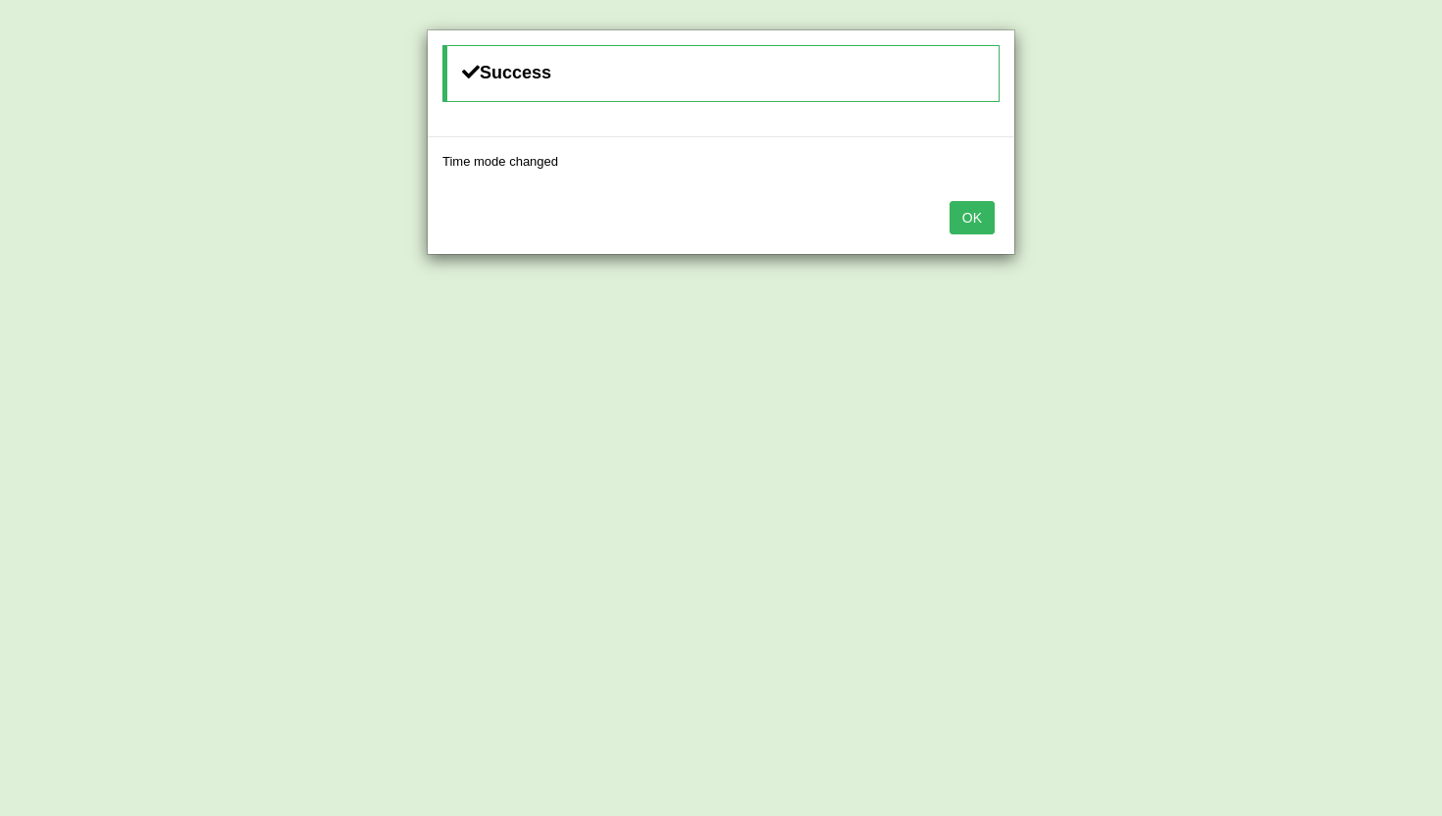
click at [979, 209] on button "OK" at bounding box center [972, 217] width 45 height 33
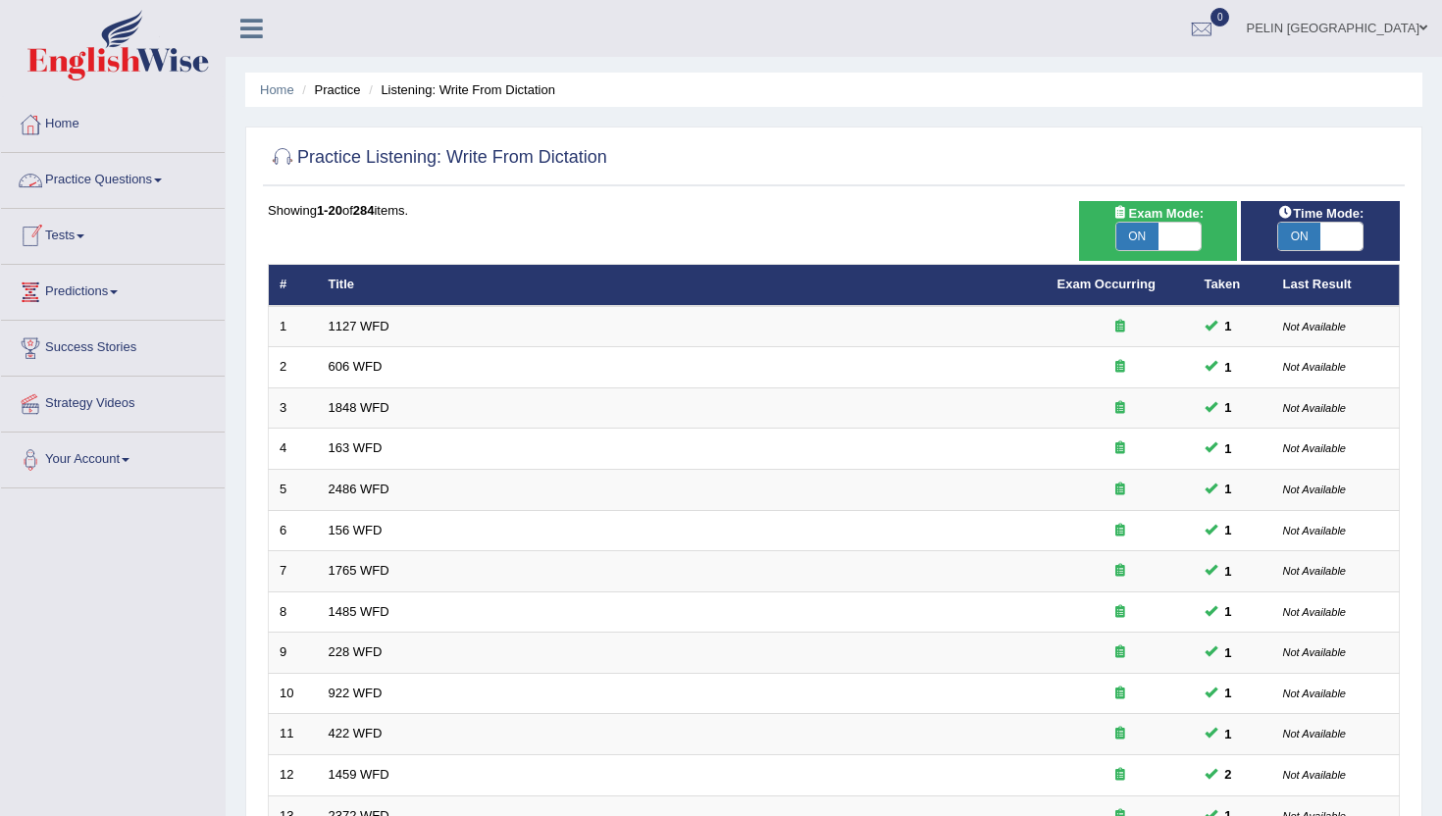
click at [111, 182] on link "Practice Questions" at bounding box center [113, 177] width 224 height 49
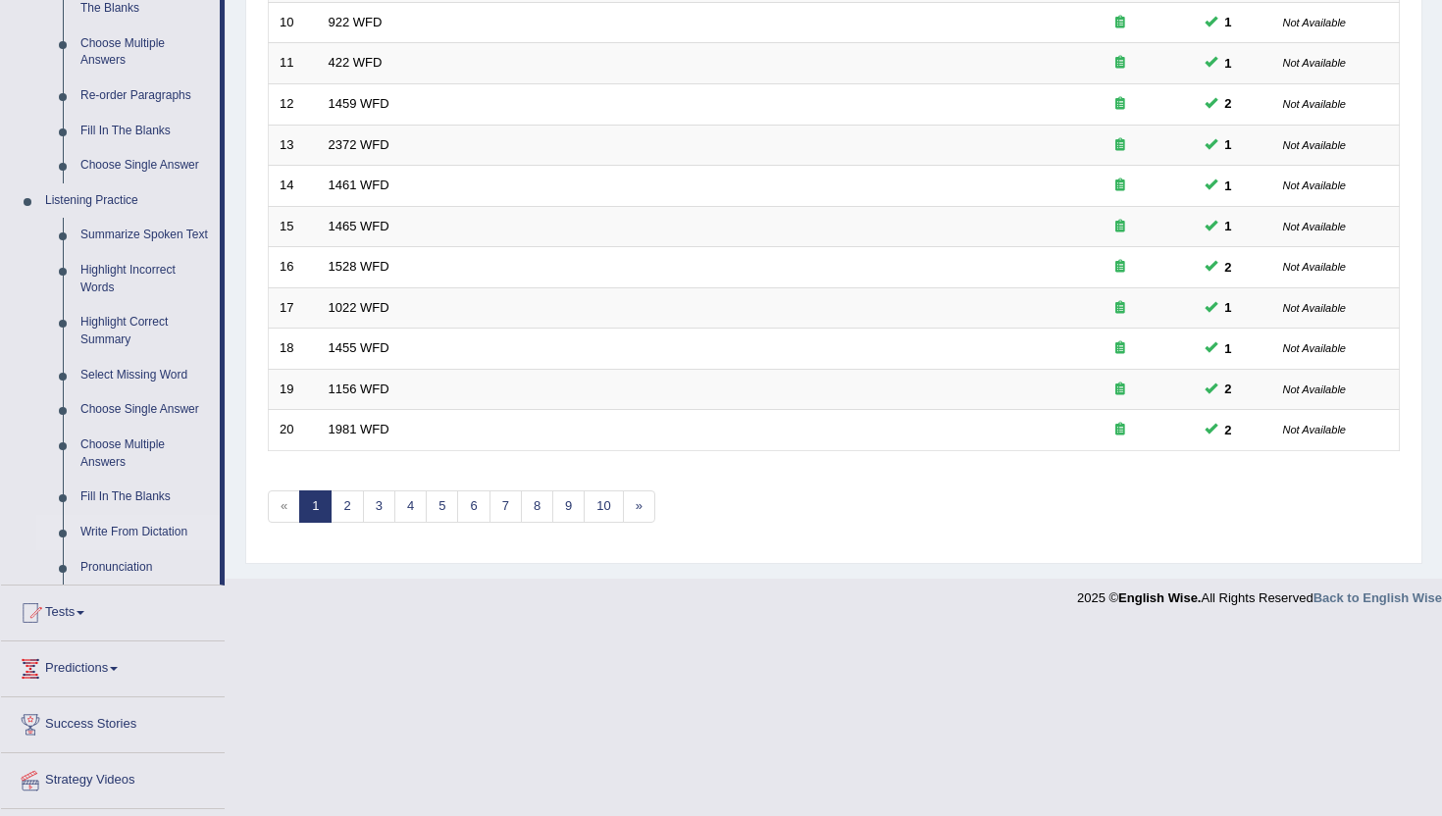
scroll to position [674, 0]
click at [132, 509] on link "Fill In The Blanks" at bounding box center [146, 494] width 148 height 35
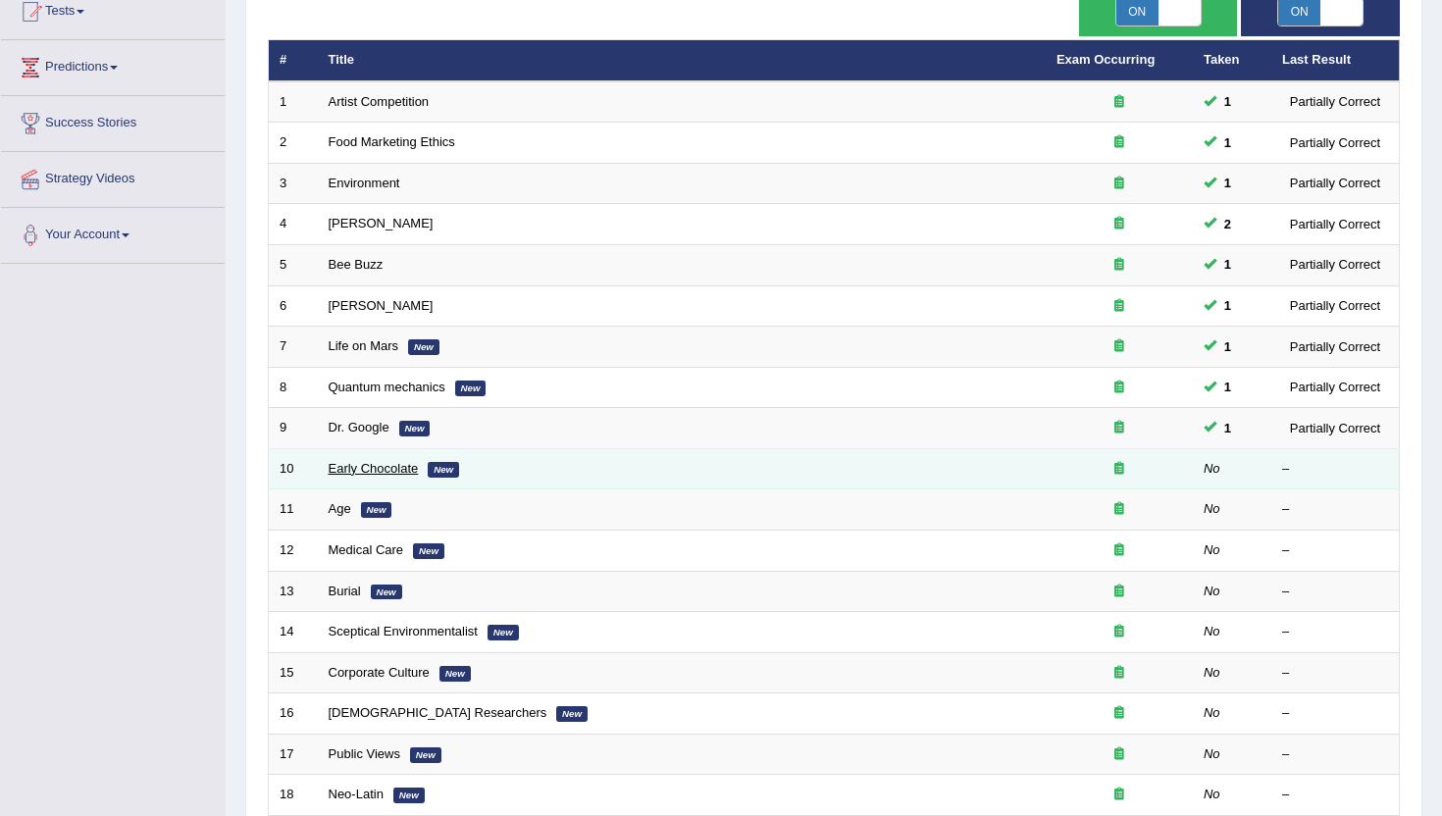
scroll to position [232, 0]
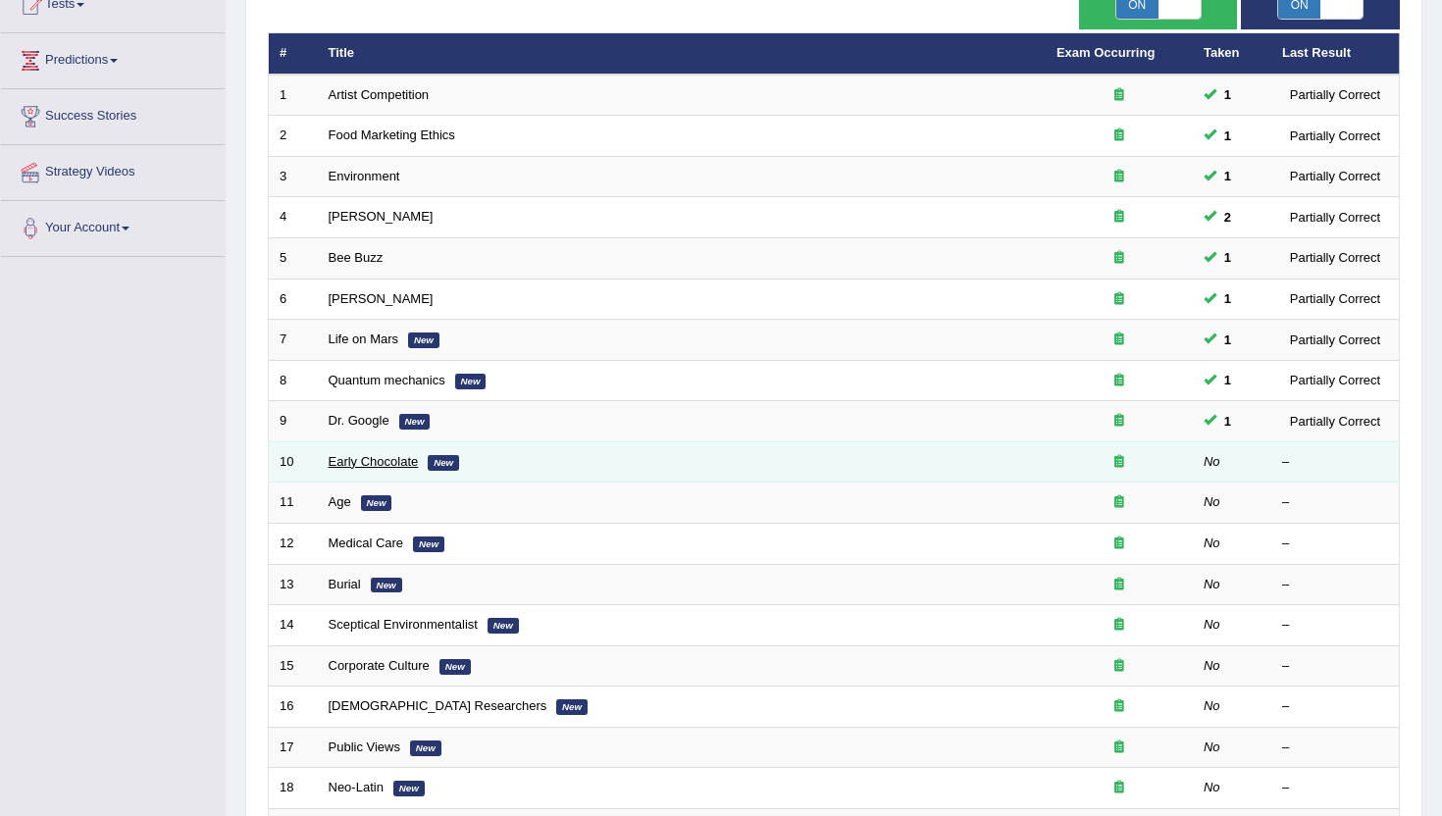
click at [392, 460] on link "Early Chocolate" at bounding box center [374, 461] width 90 height 15
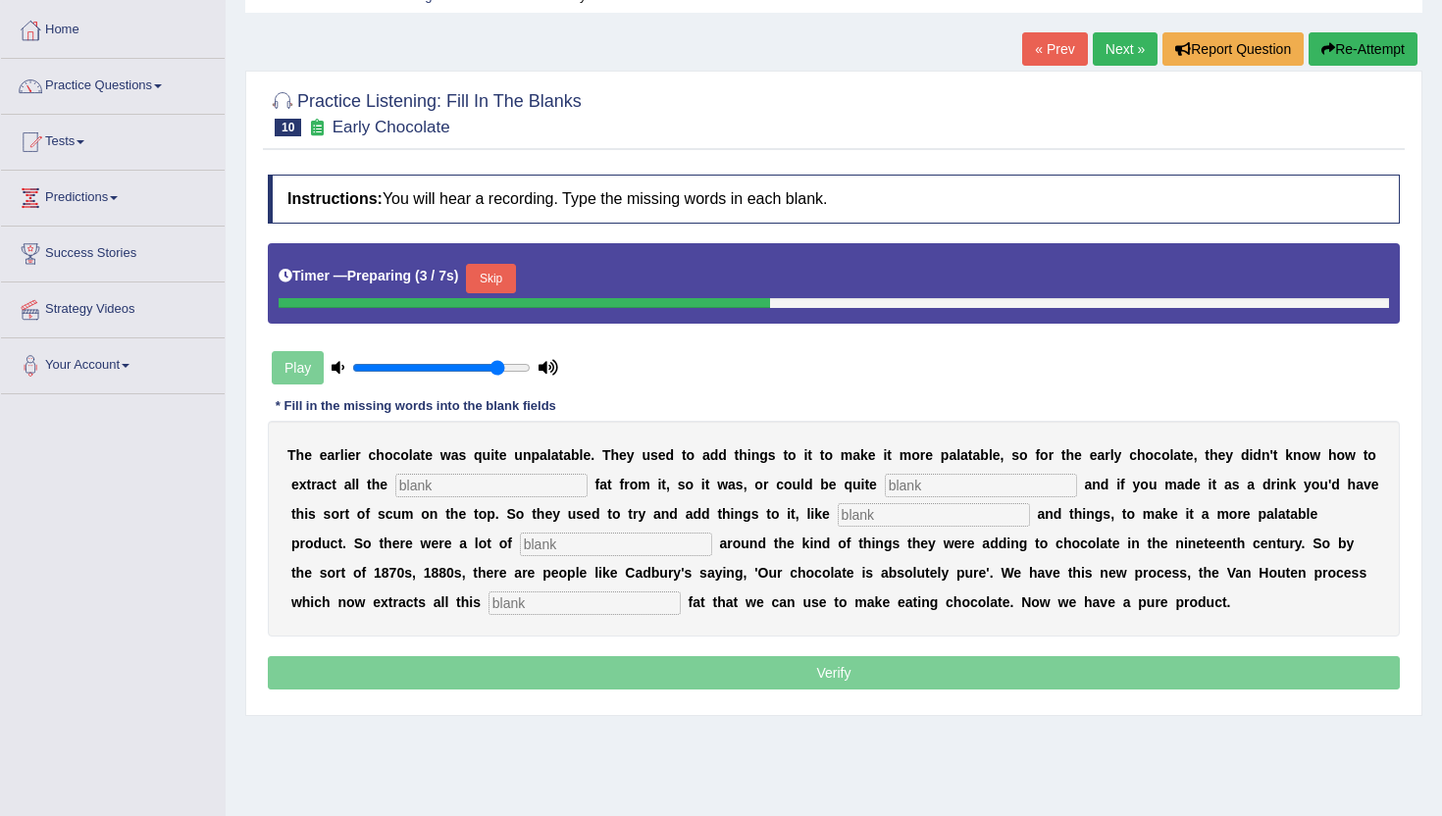
scroll to position [95, 0]
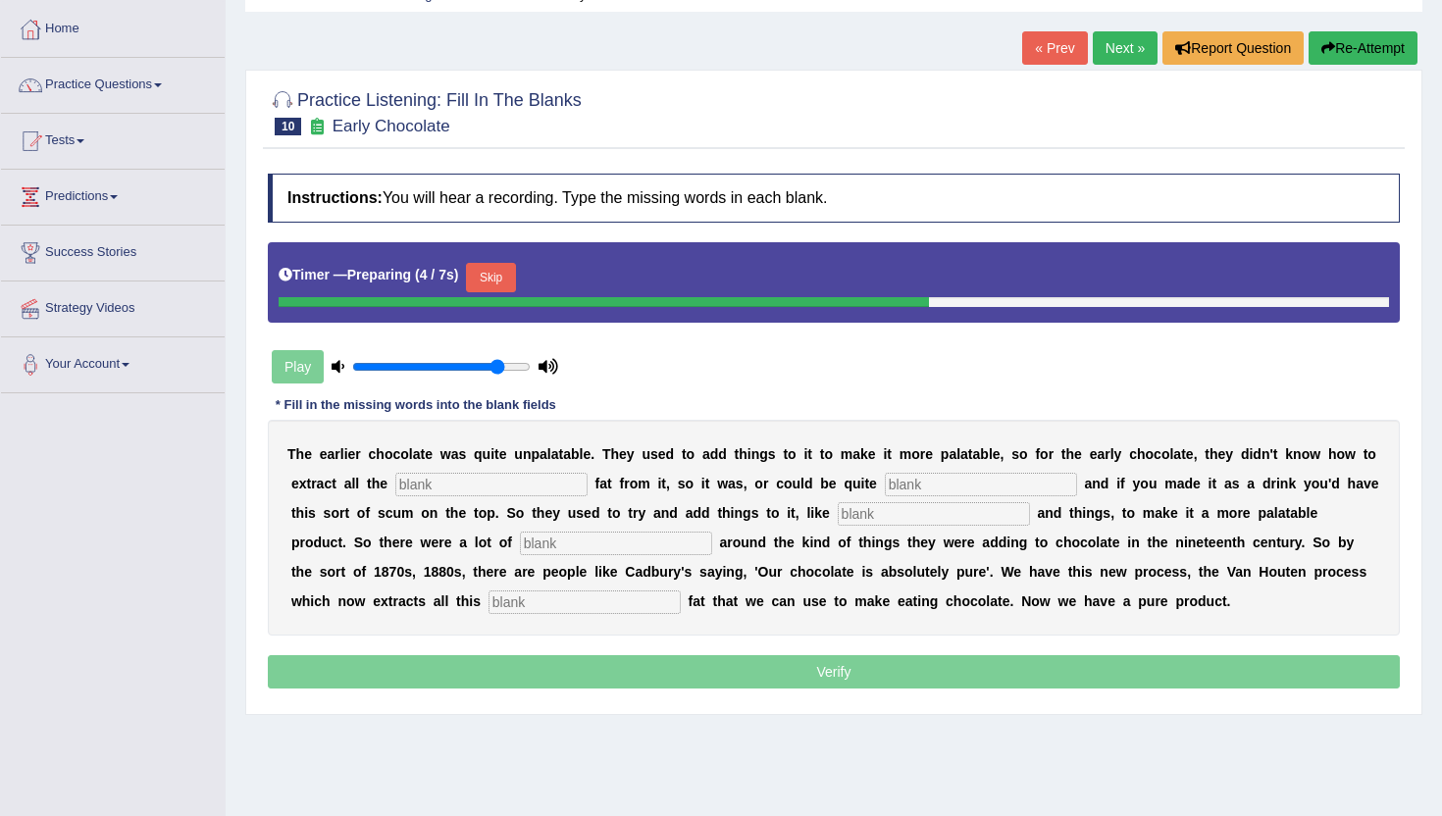
click at [443, 482] on input "text" at bounding box center [491, 485] width 192 height 24
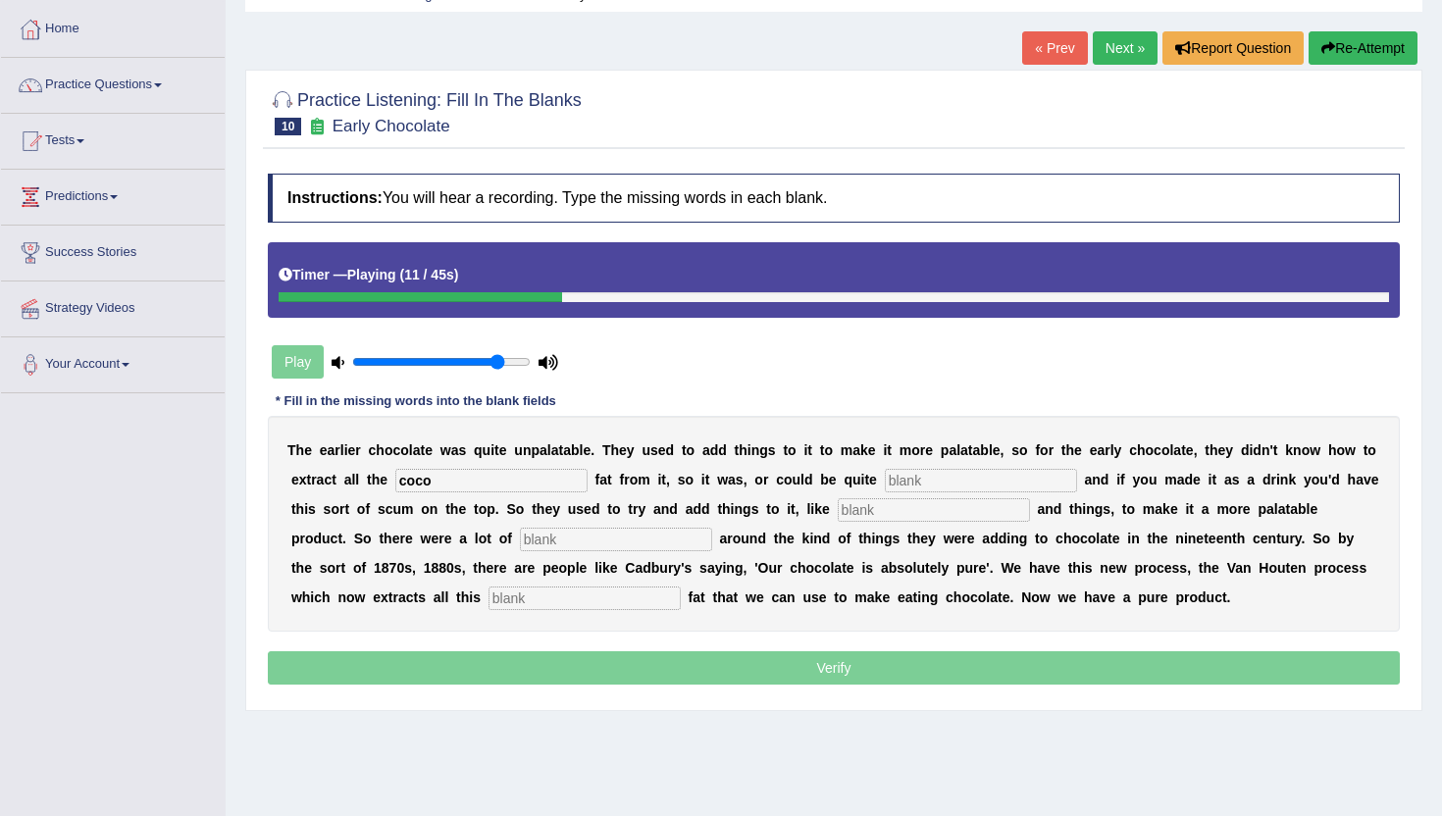
type input "coco"
click at [951, 484] on input "text" at bounding box center [981, 481] width 192 height 24
type input "grassy"
click at [877, 508] on input "text" at bounding box center [934, 510] width 192 height 24
type input "starch"
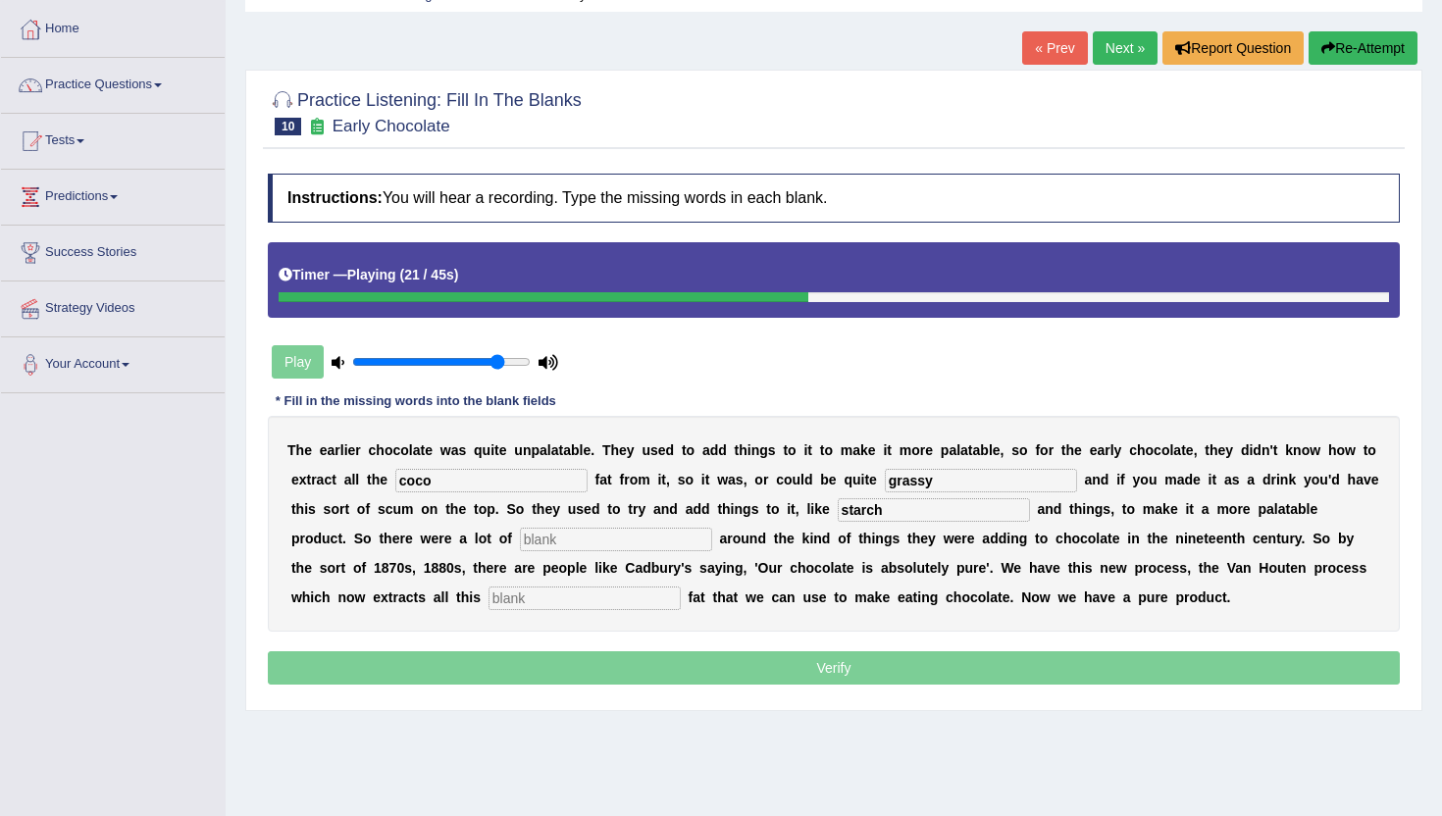
click at [520, 541] on input "text" at bounding box center [616, 540] width 192 height 24
type input "scandals"
click at [489, 593] on input "text" at bounding box center [585, 599] width 192 height 24
drag, startPoint x: 506, startPoint y: 539, endPoint x: 436, endPoint y: 539, distance: 70.6
click at [520, 539] on input "scandals" at bounding box center [616, 540] width 192 height 24
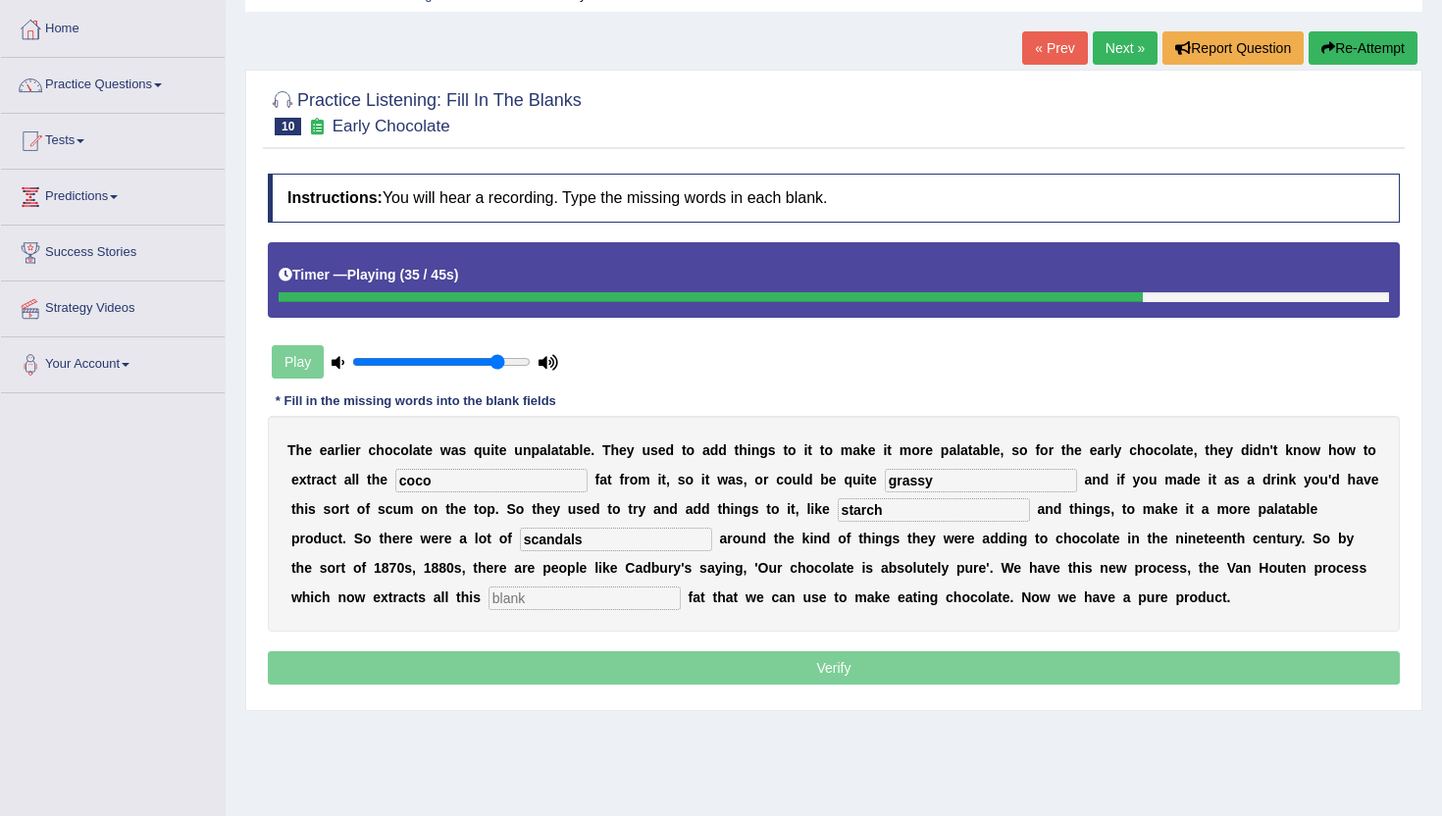
click at [489, 598] on input "text" at bounding box center [585, 599] width 192 height 24
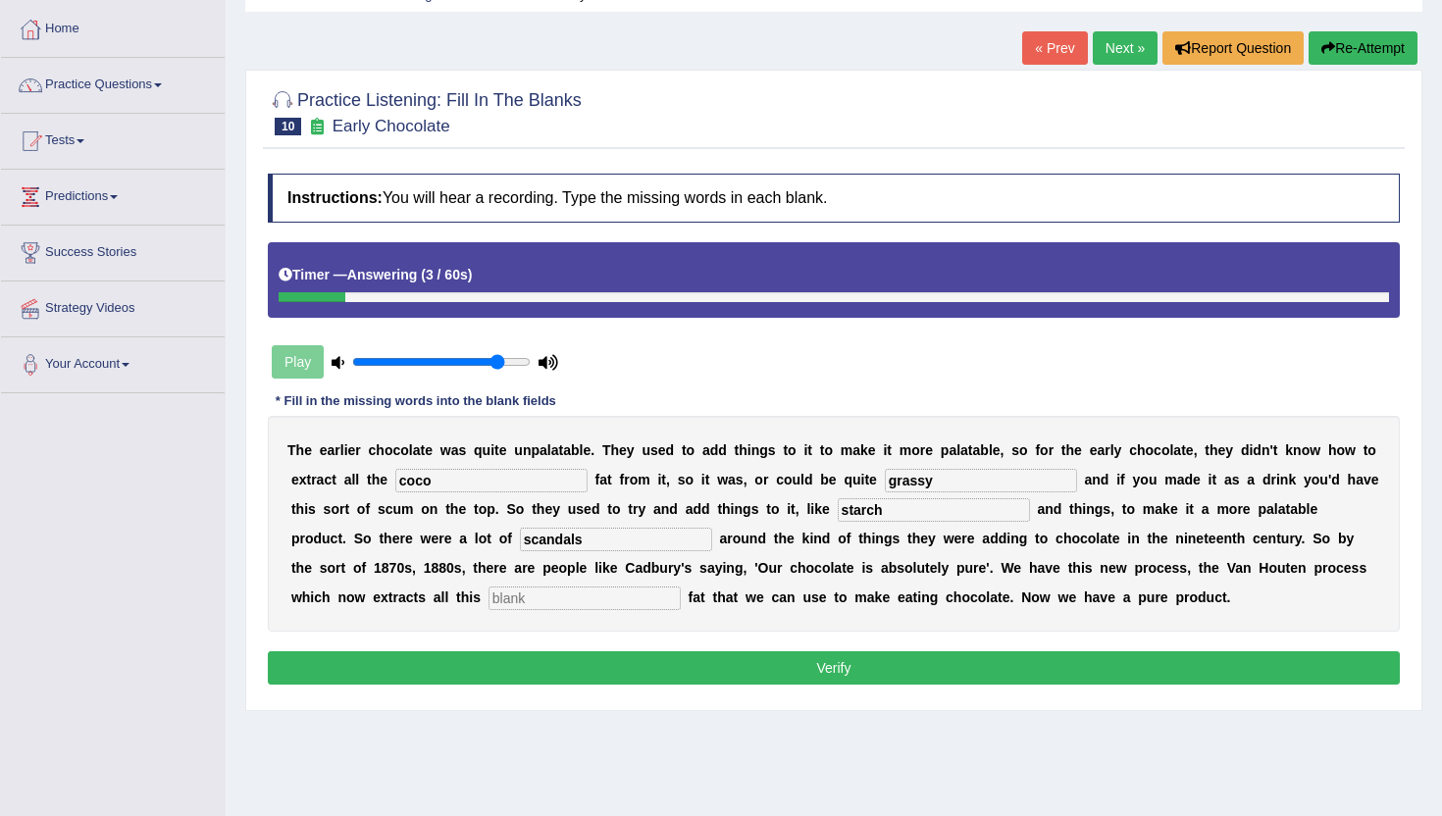
click at [389, 298] on div at bounding box center [834, 297] width 1111 height 10
click at [590, 664] on button "Verify" at bounding box center [834, 667] width 1132 height 33
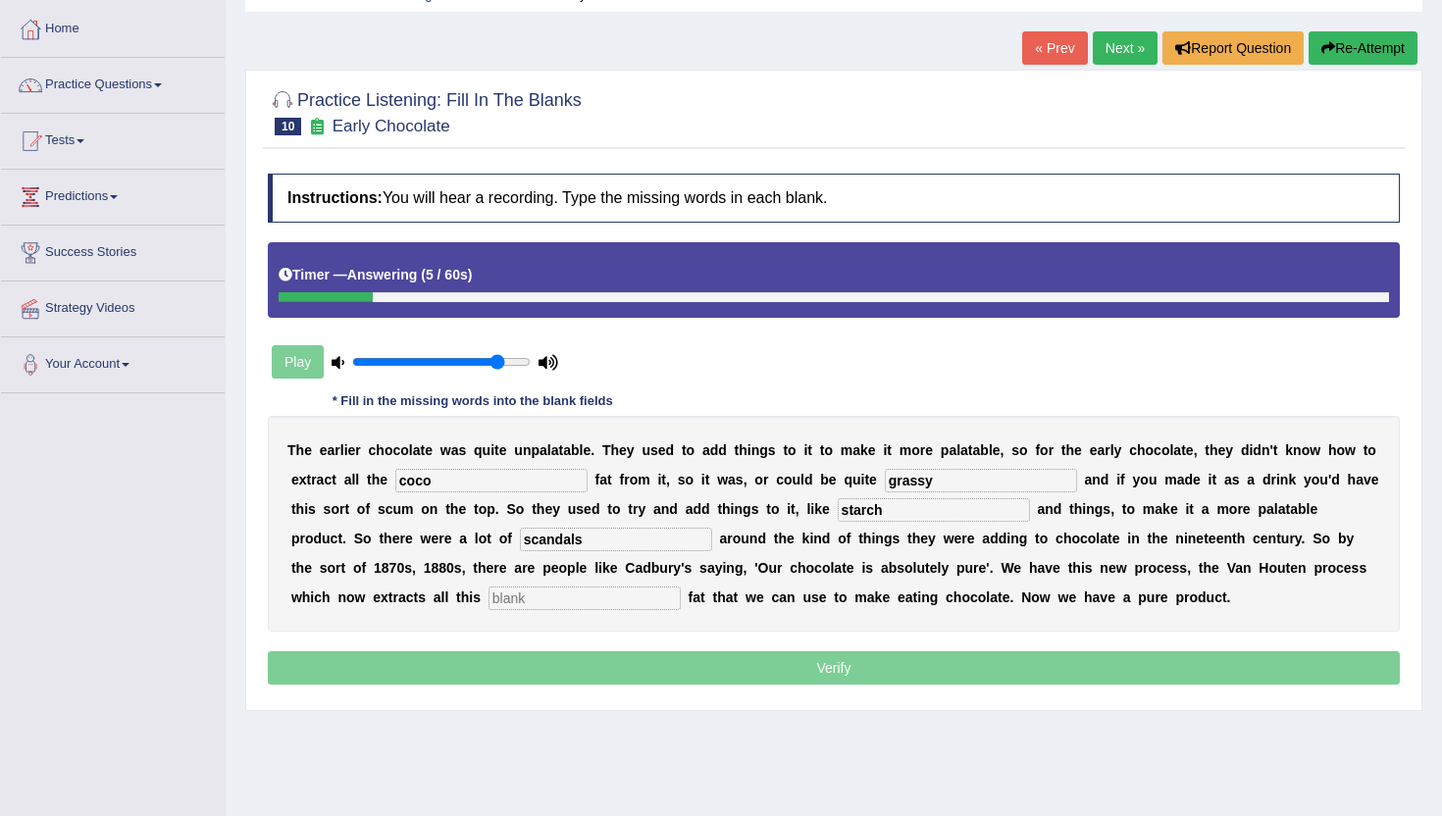
click at [489, 601] on input "text" at bounding box center [585, 599] width 192 height 24
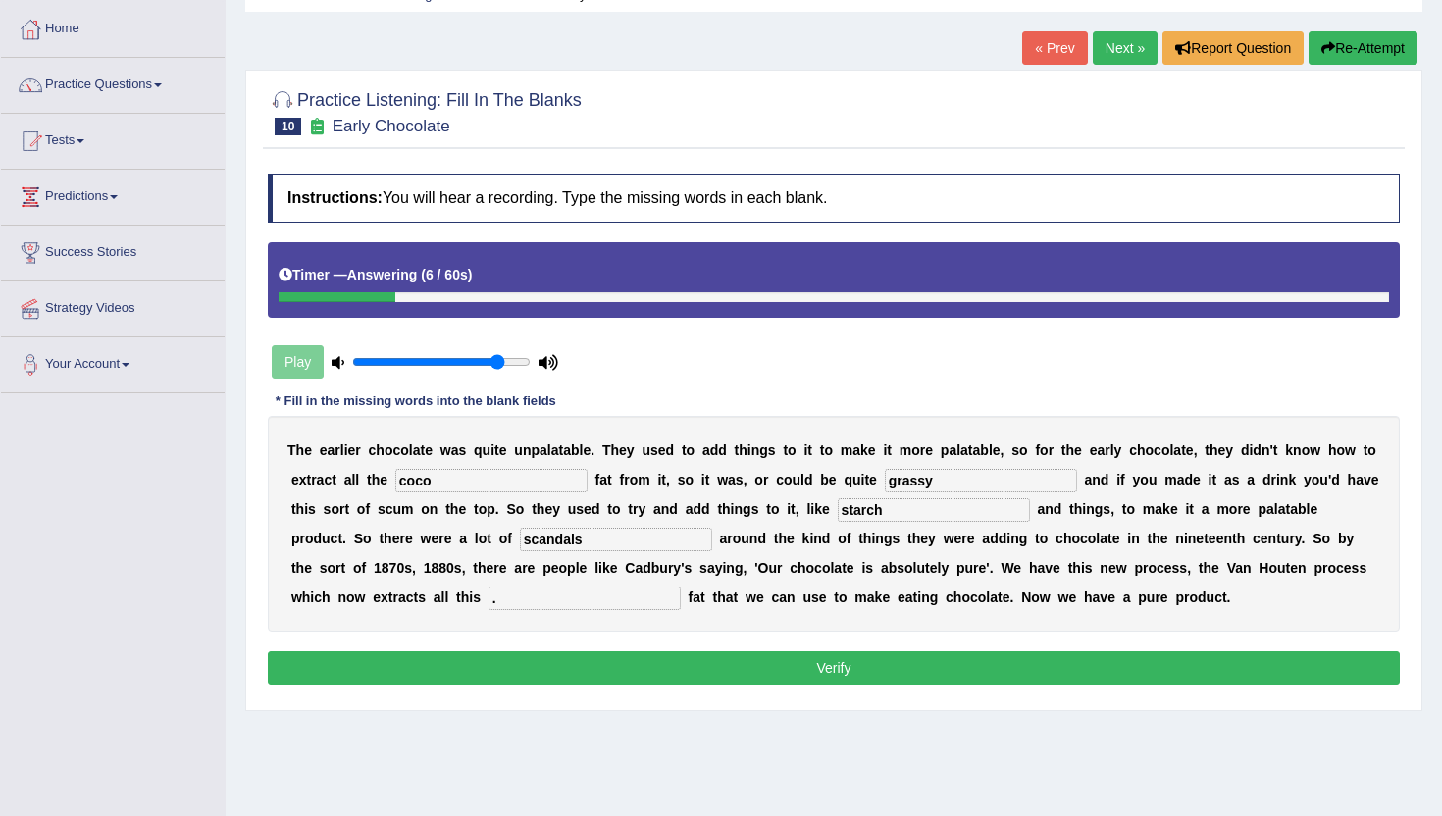
type input "."
click at [500, 670] on button "Verify" at bounding box center [834, 667] width 1132 height 33
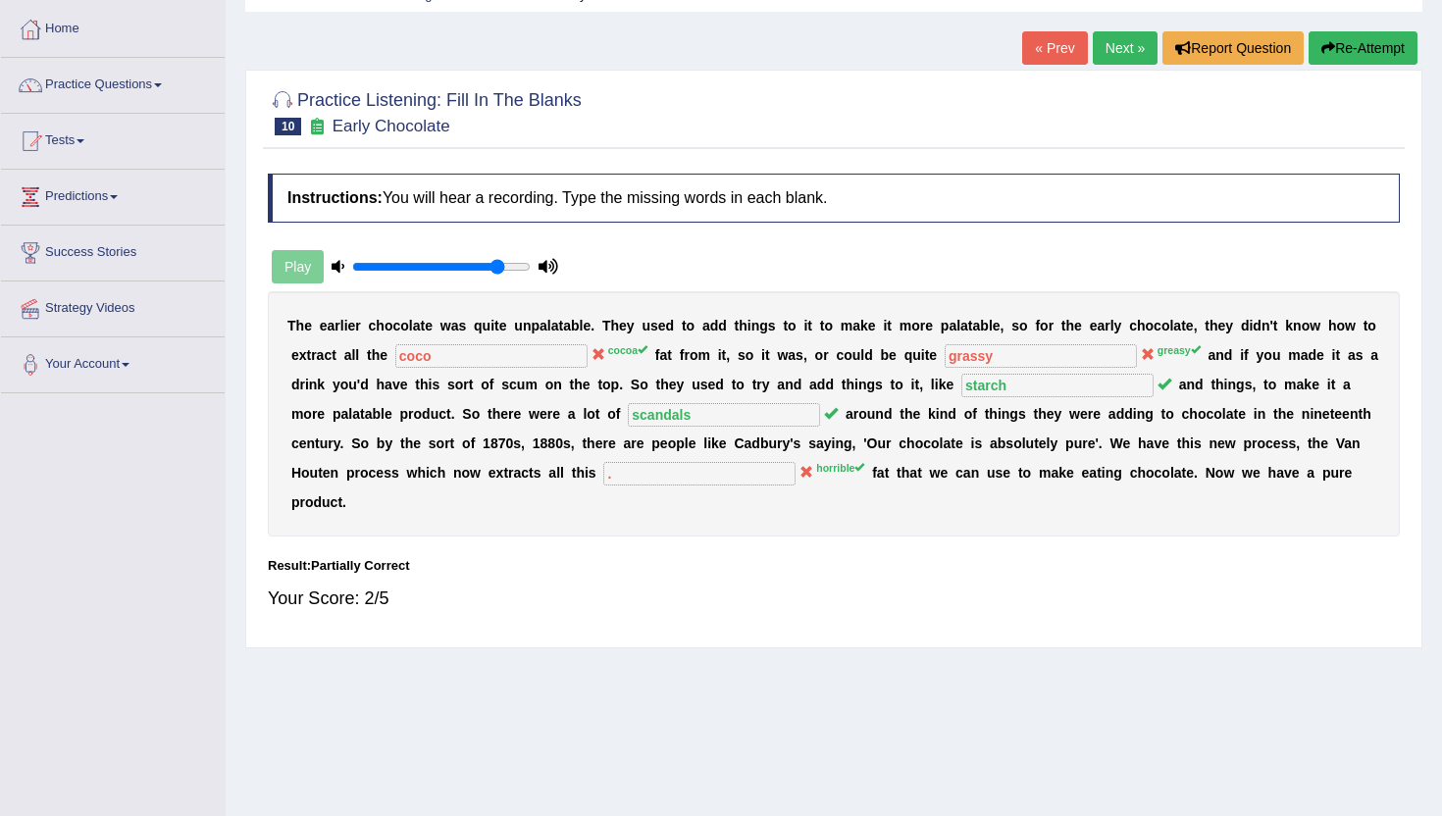
click at [1129, 49] on link "Next »" at bounding box center [1125, 47] width 65 height 33
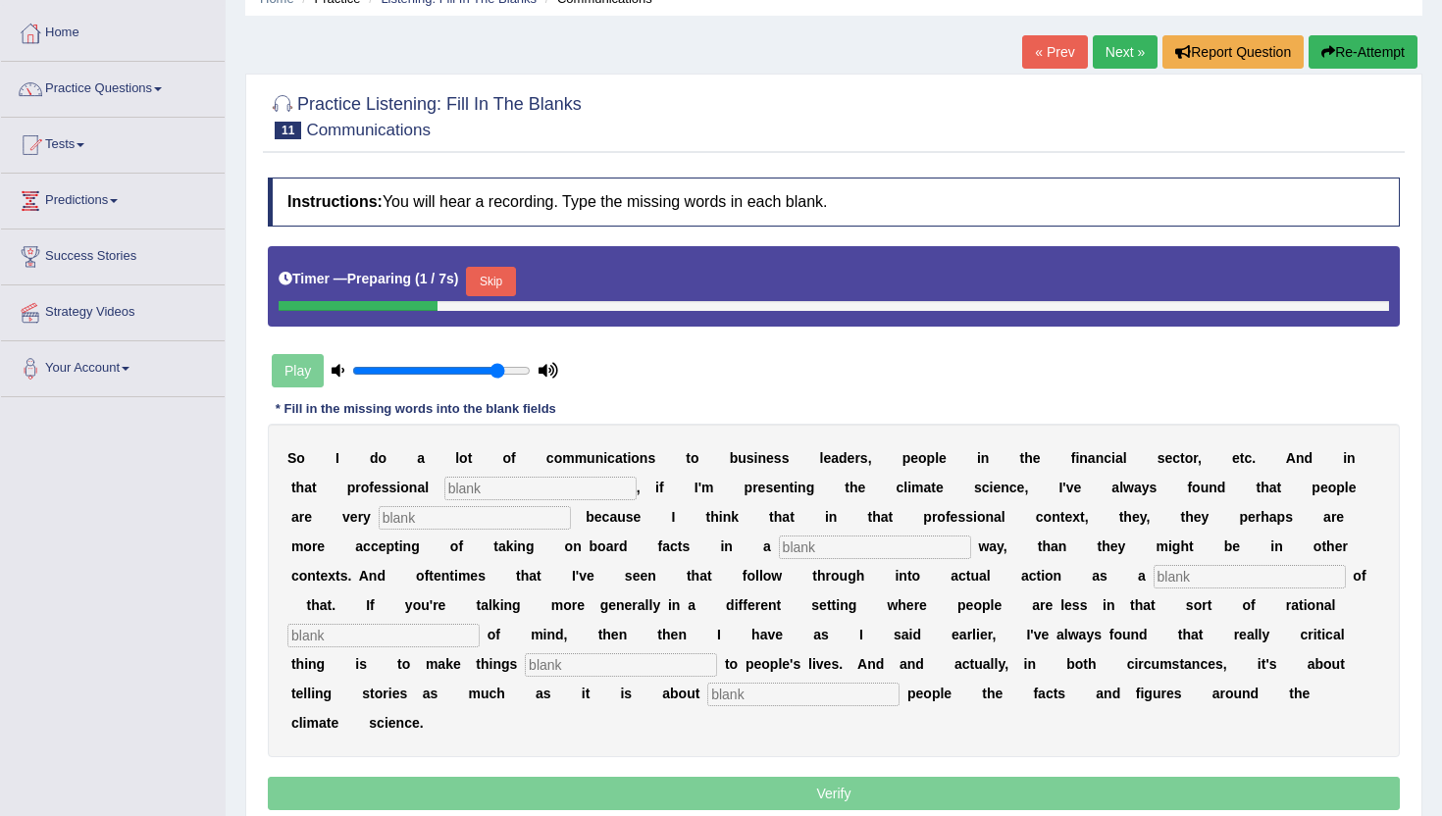
scroll to position [97, 0]
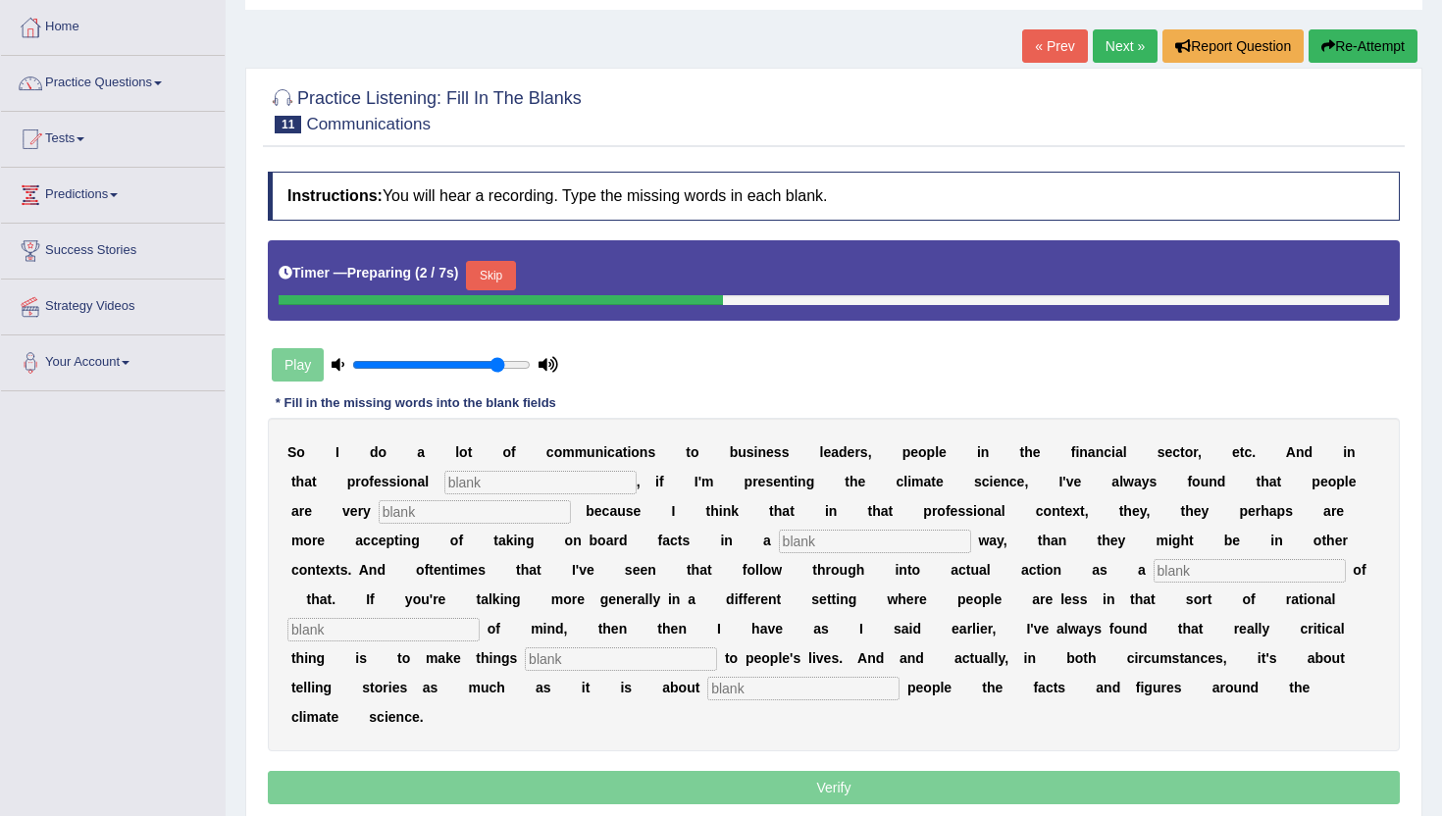
click at [523, 480] on input "text" at bounding box center [540, 483] width 192 height 24
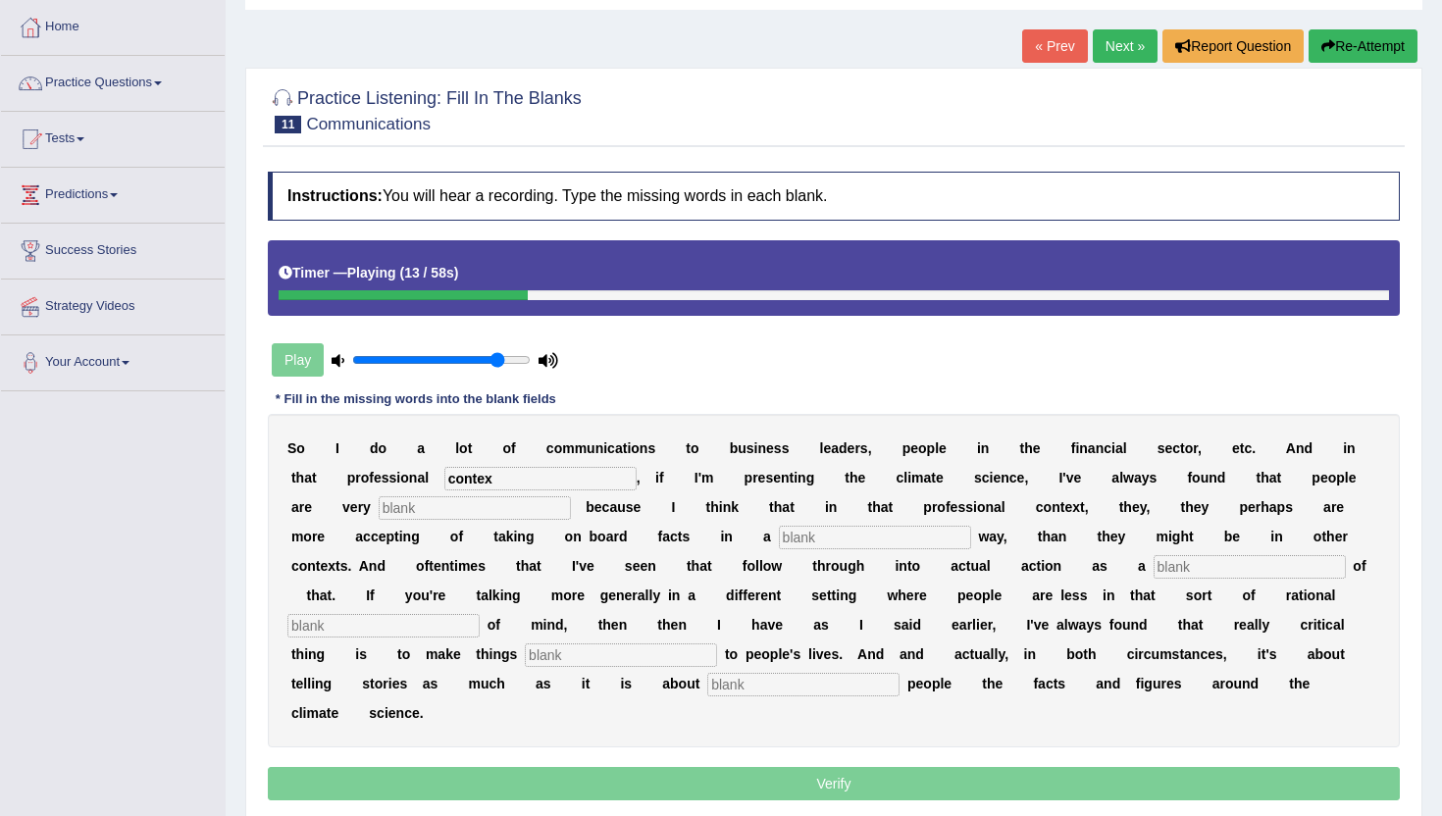
type input "contex"
click at [407, 513] on input "text" at bounding box center [475, 508] width 192 height 24
type input "reseptive"
click at [858, 538] on input "text" at bounding box center [875, 538] width 192 height 24
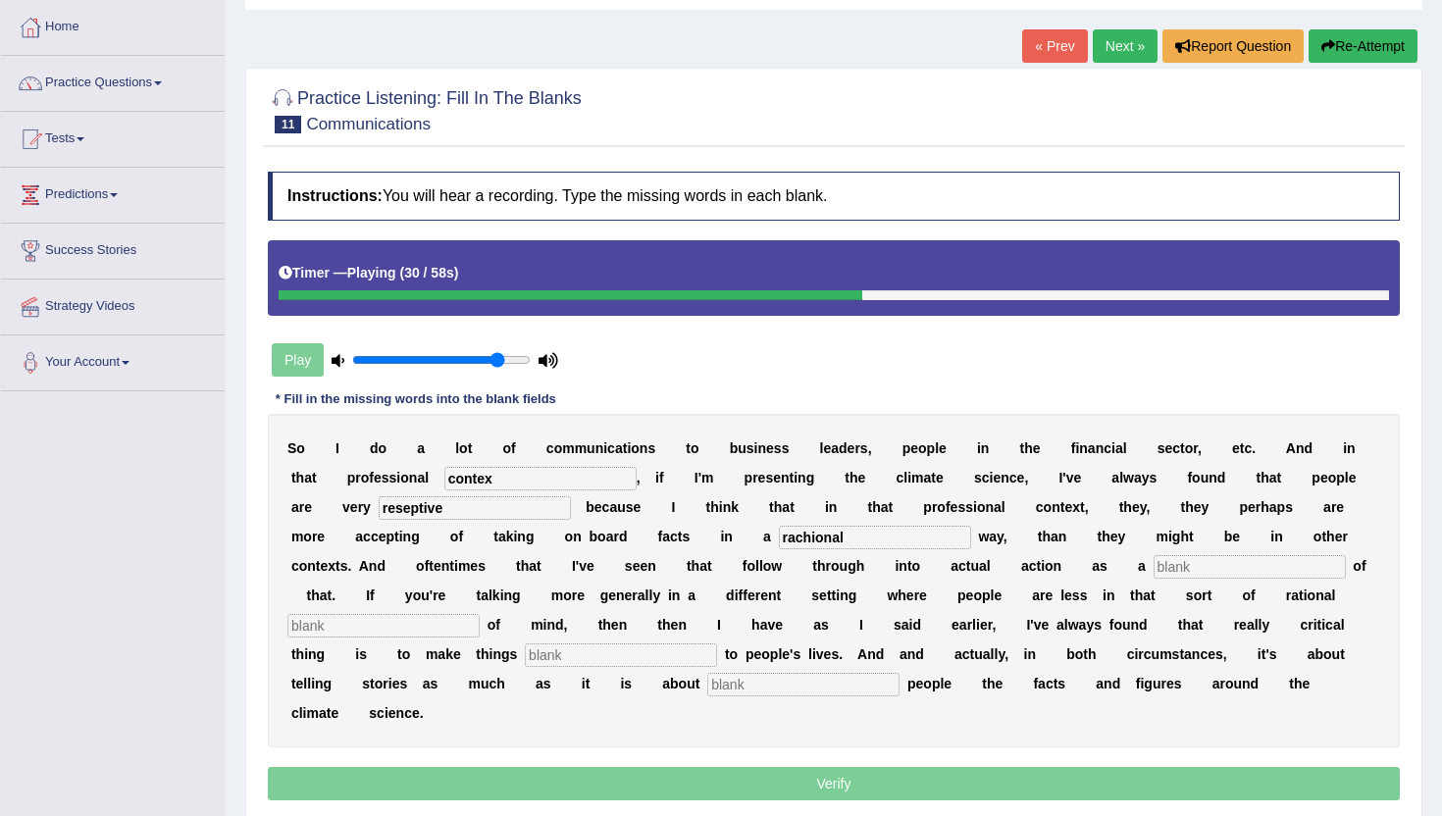
type input "rachional"
click at [1154, 564] on input "text" at bounding box center [1250, 567] width 192 height 24
type input "consecuent"
click at [399, 624] on input "text" at bounding box center [383, 626] width 192 height 24
type input "r"
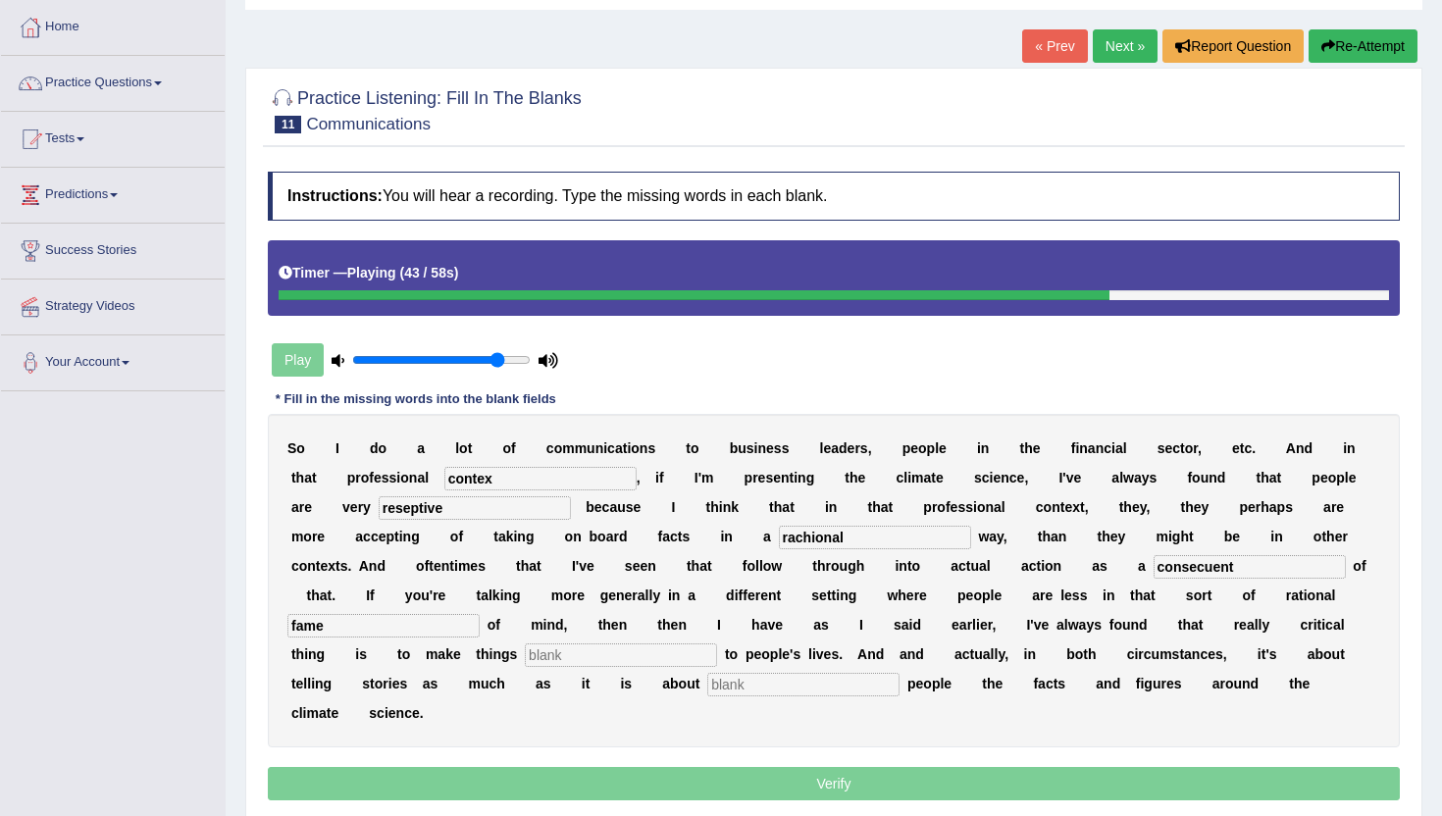
type input "fame"
click at [525, 655] on input "text" at bounding box center [621, 656] width 192 height 24
type input "relevants"
click at [707, 689] on input "text" at bounding box center [803, 685] width 192 height 24
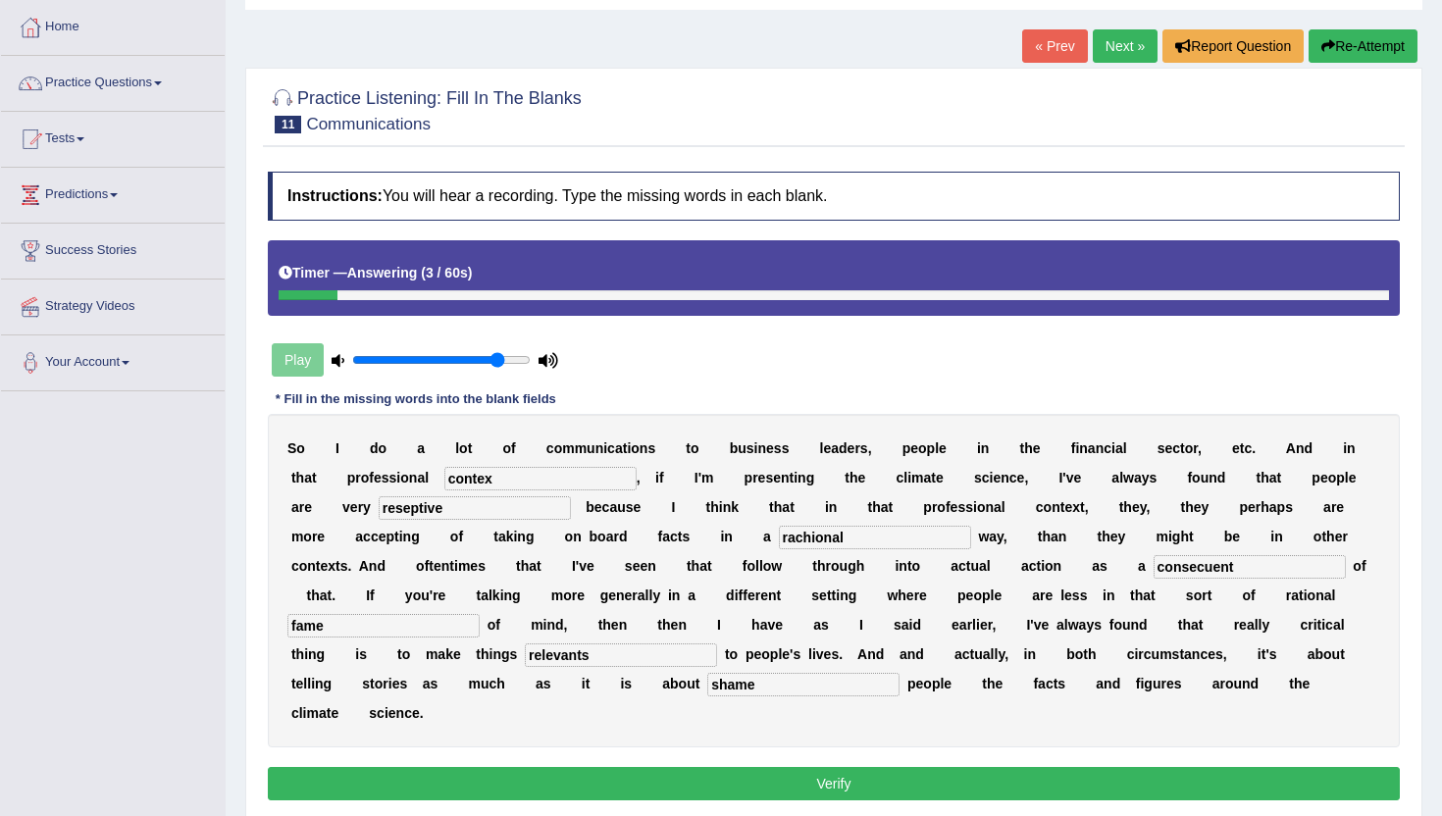
type input "shame"
click at [804, 535] on input "rachional" at bounding box center [875, 538] width 192 height 24
drag, startPoint x: 804, startPoint y: 535, endPoint x: 703, endPoint y: 535, distance: 100.1
click at [703, 535] on div "S o I d o a l o t o f c o m m u n i c a t i o n s t o b u s i n e s s l e a d e…" at bounding box center [834, 581] width 1132 height 334
type input "rational"
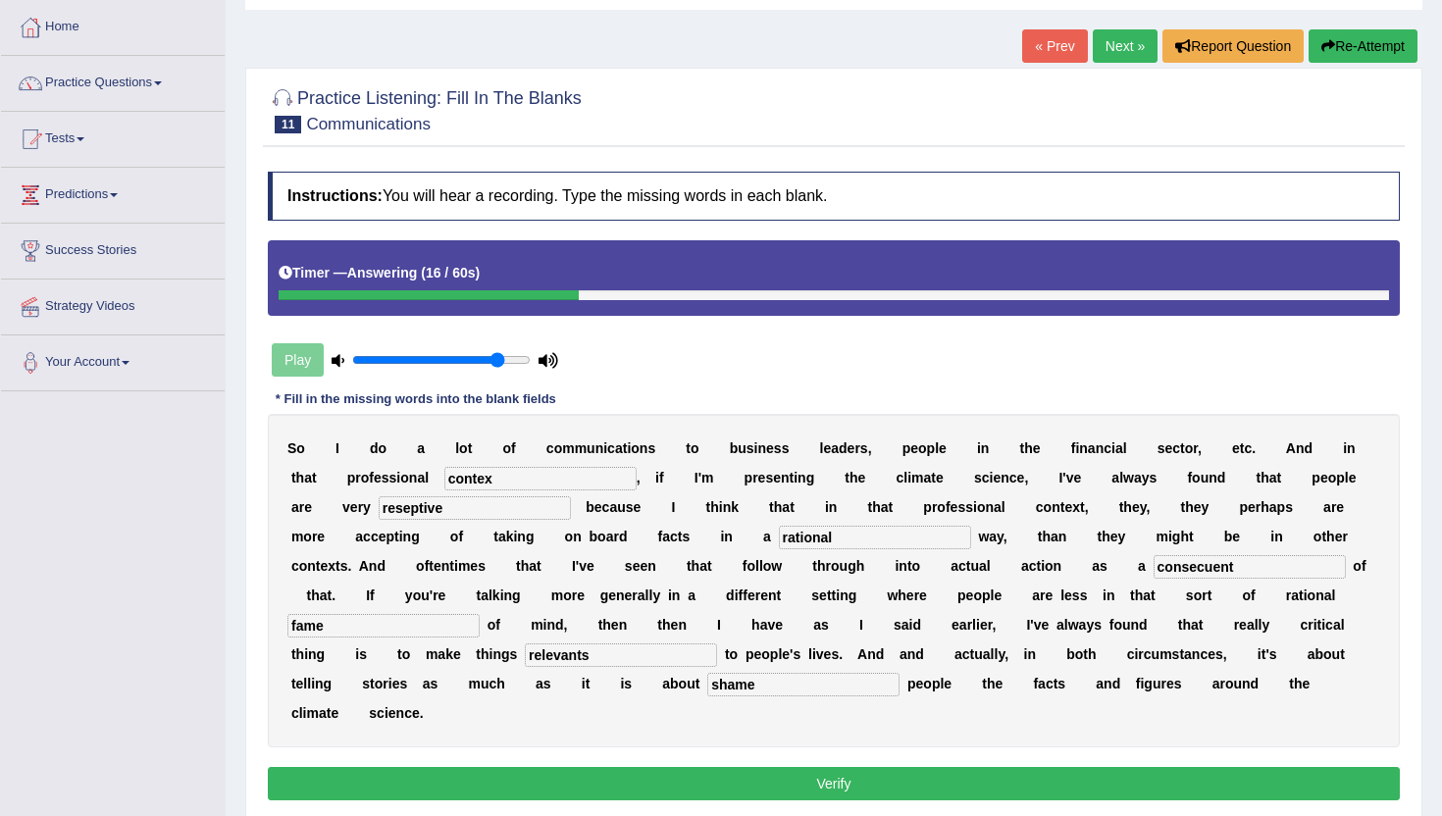
drag, startPoint x: 519, startPoint y: 483, endPoint x: 419, endPoint y: 483, distance: 100.1
click at [419, 483] on div "S o I d o a l o t o f c o m m u n i c a t i o n s t o b u s i n e s s l e a d e…" at bounding box center [834, 581] width 1132 height 334
type input "context"
click at [767, 767] on button "Verify" at bounding box center [834, 783] width 1132 height 33
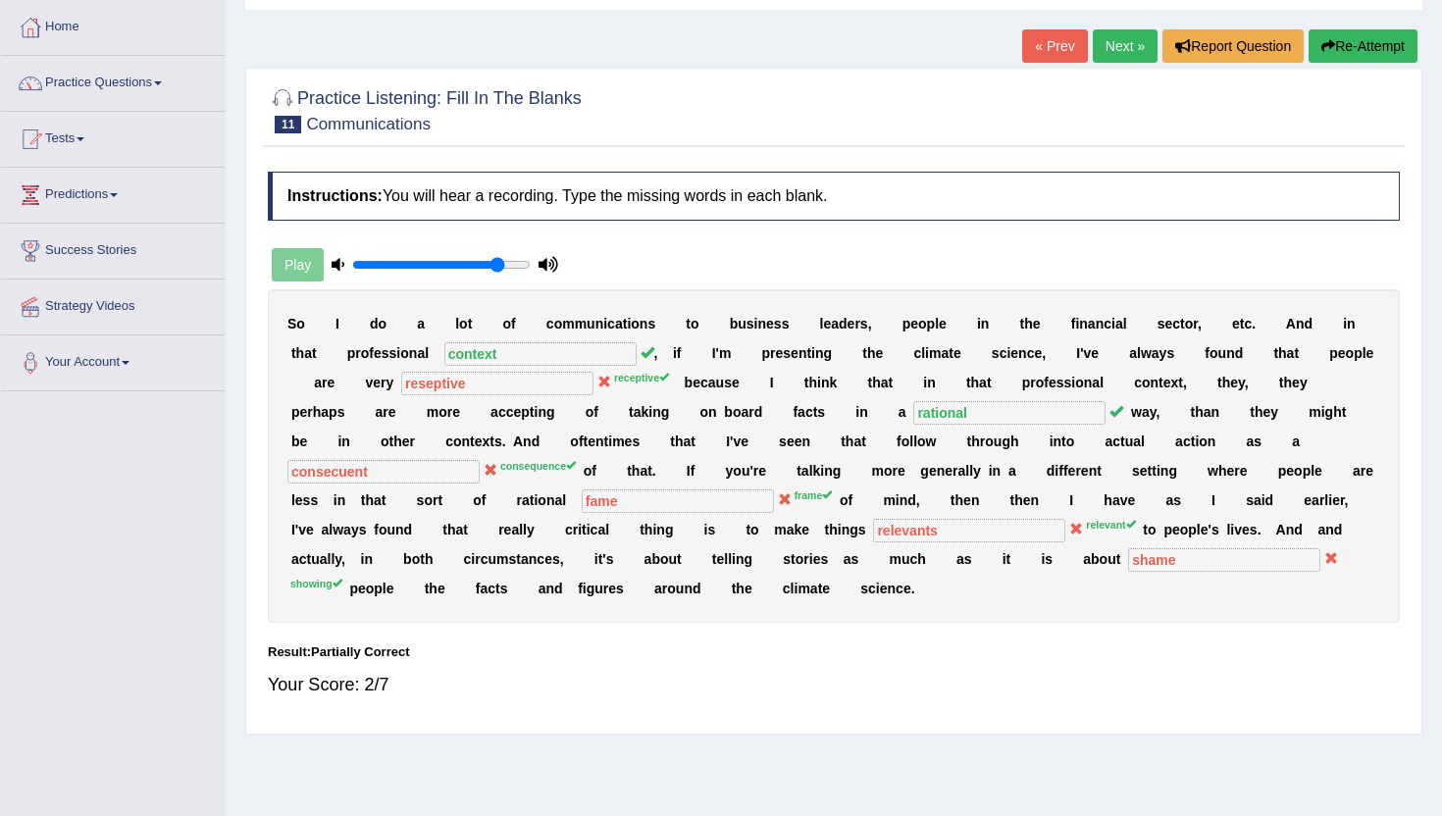
click at [1138, 42] on link "Next »" at bounding box center [1125, 45] width 65 height 33
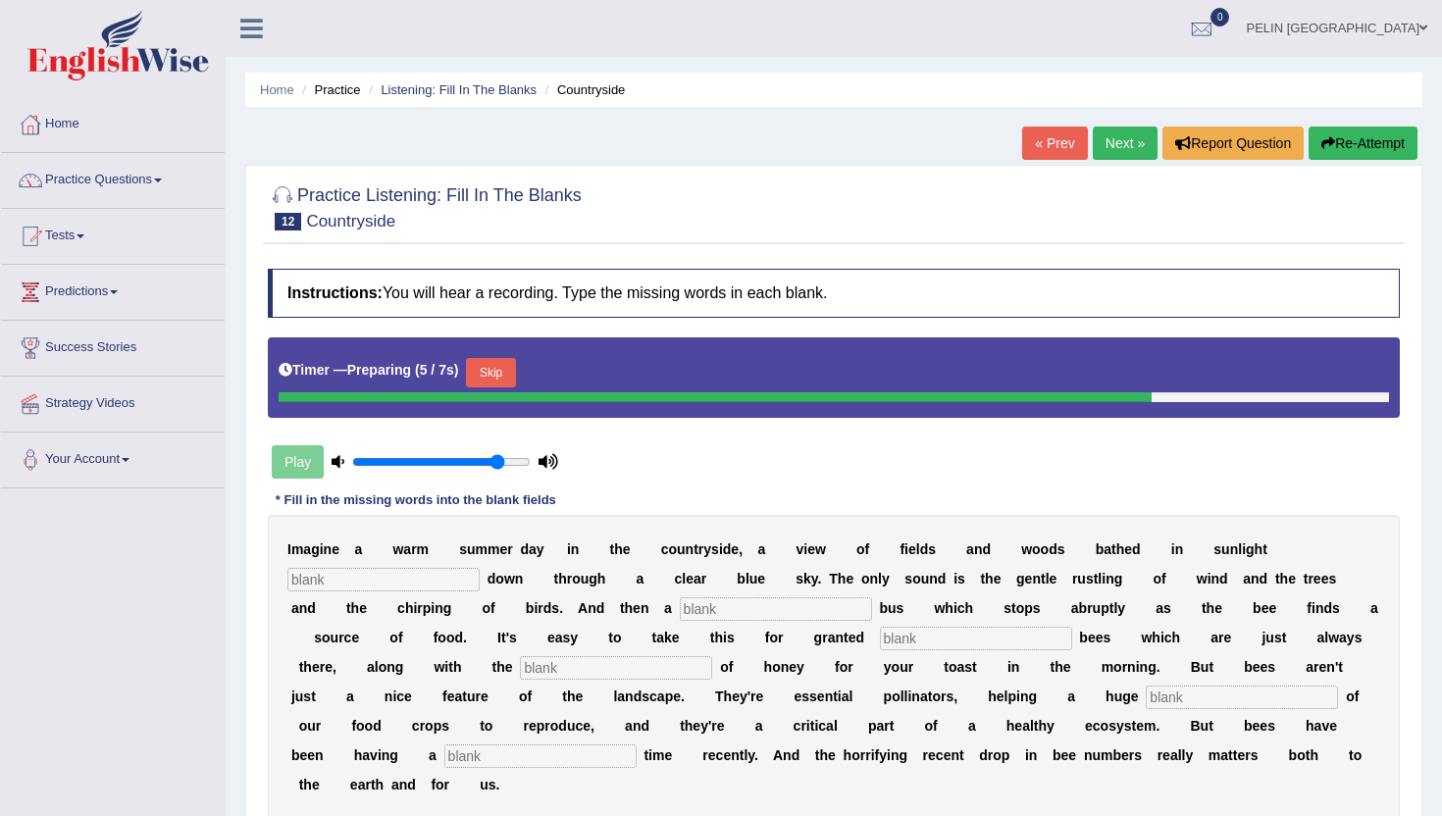
click at [346, 583] on input "text" at bounding box center [383, 580] width 192 height 24
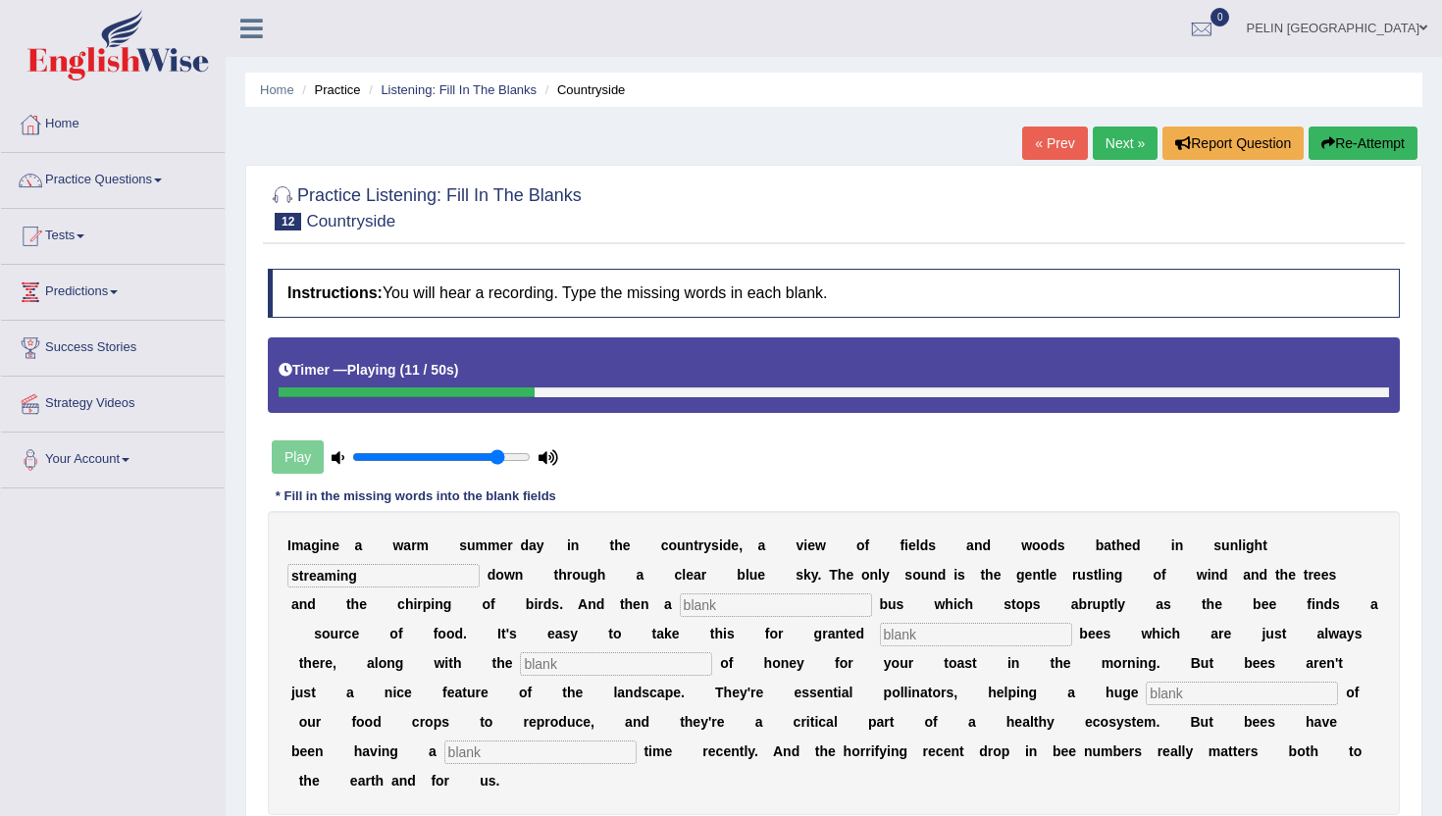
type input "streaming"
click at [681, 605] on input "text" at bounding box center [776, 606] width 192 height 24
type input "distictive"
click at [903, 632] on input "text" at bounding box center [976, 635] width 192 height 24
type input "summertime"
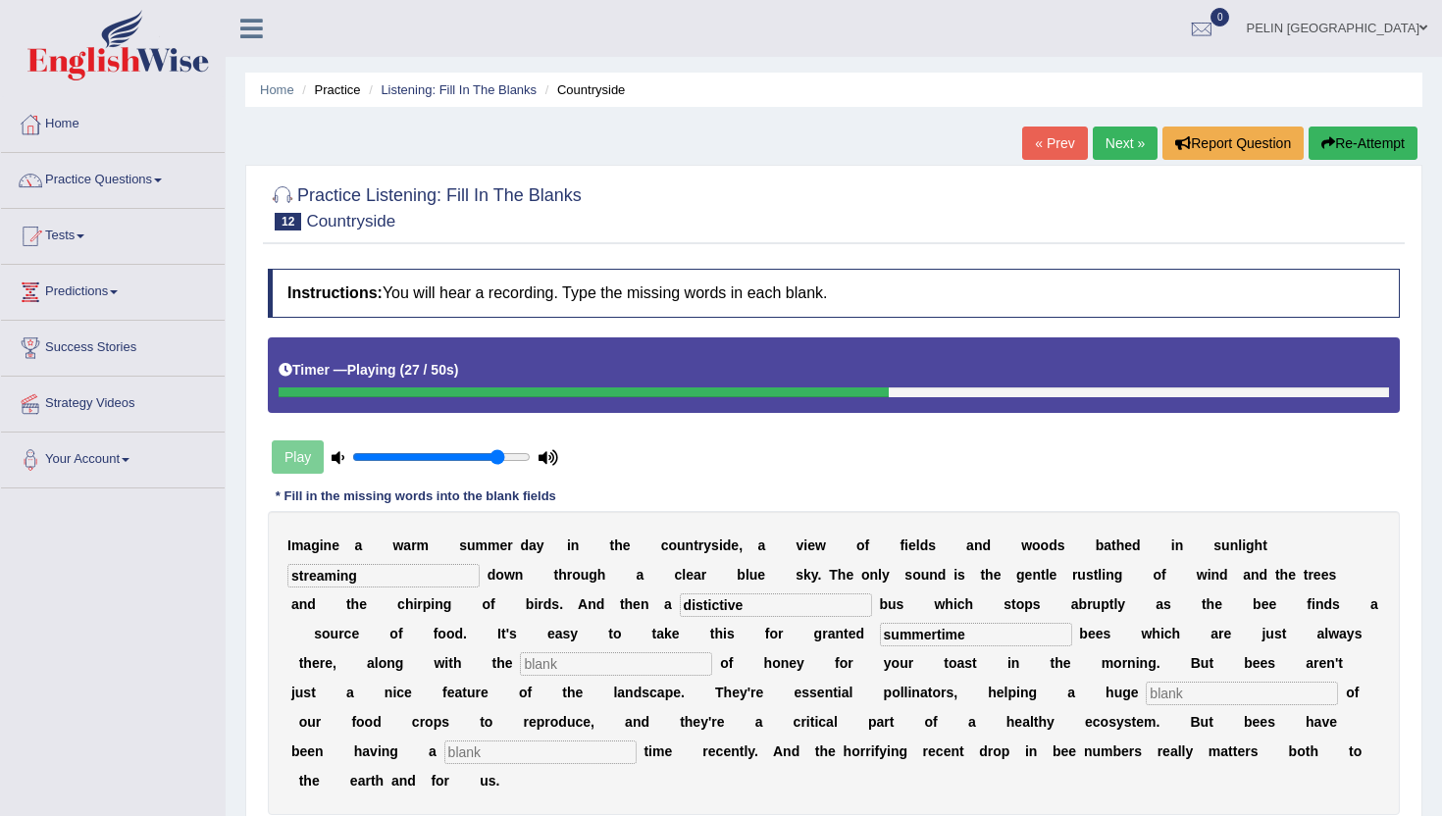
click at [520, 675] on input "text" at bounding box center [616, 664] width 192 height 24
type input "ability"
click at [1146, 699] on input "text" at bounding box center [1242, 694] width 192 height 24
type input "reportision"
click at [444, 756] on input "text" at bounding box center [540, 753] width 192 height 24
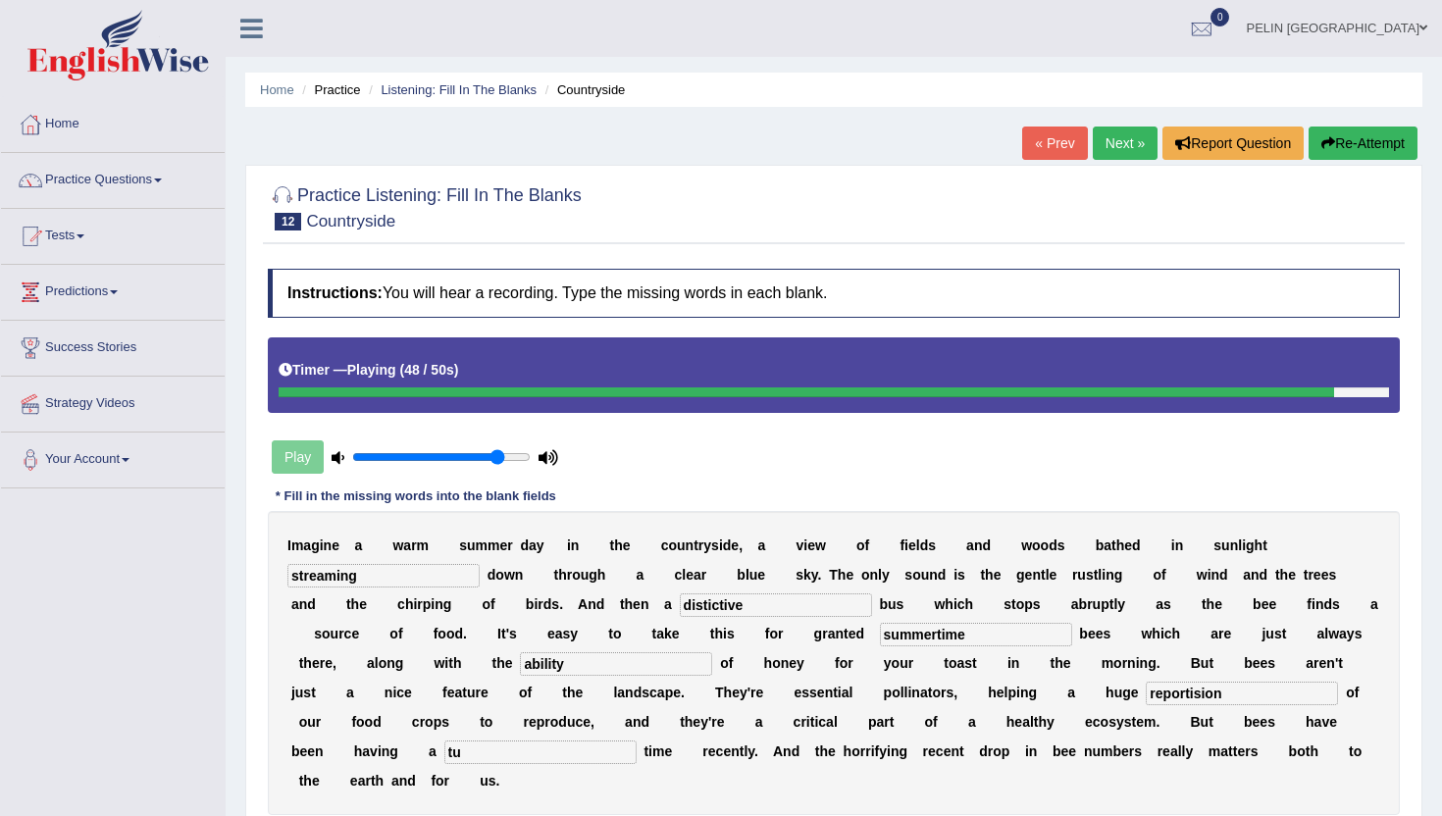
type input "t"
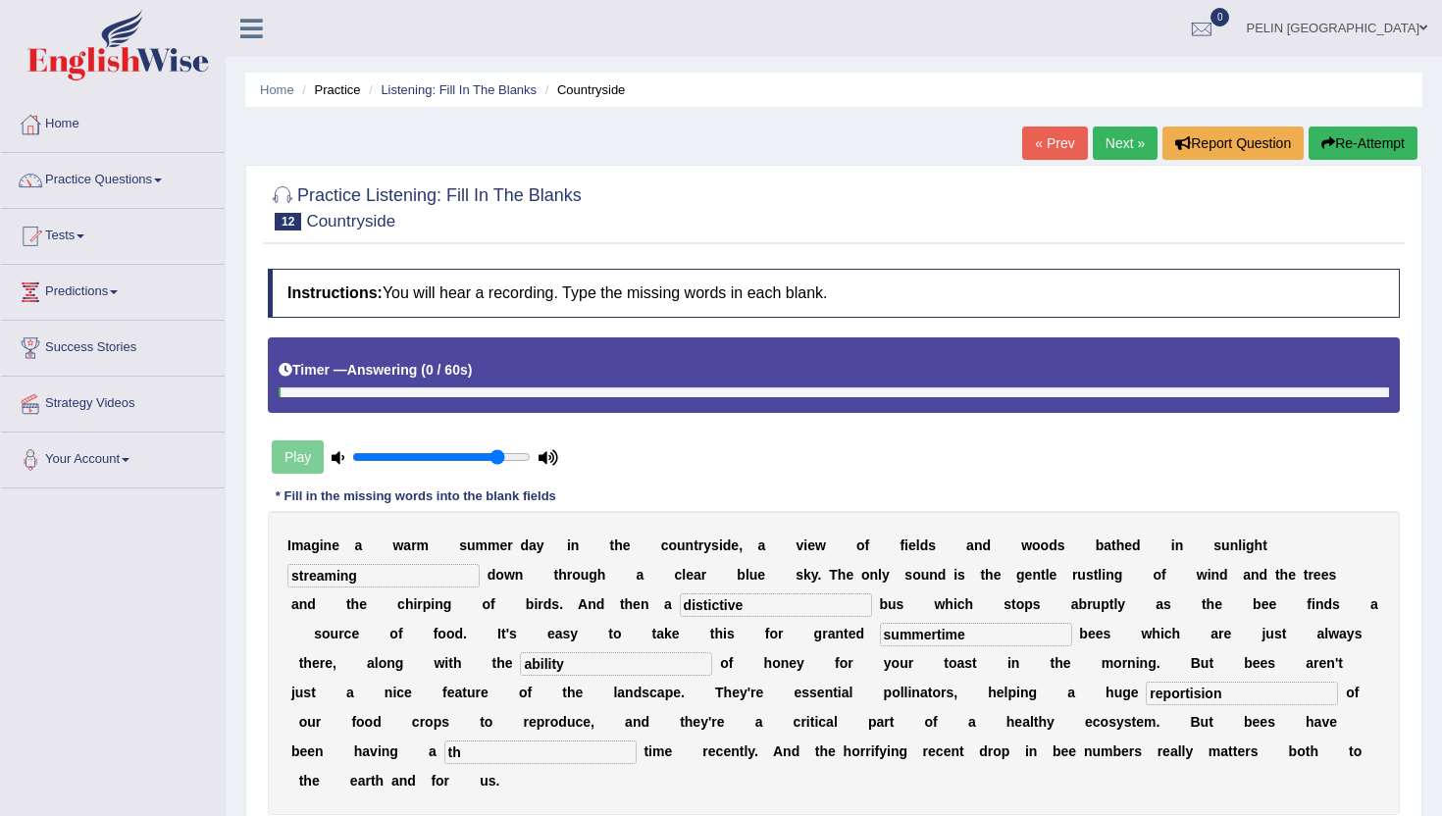
type input "t"
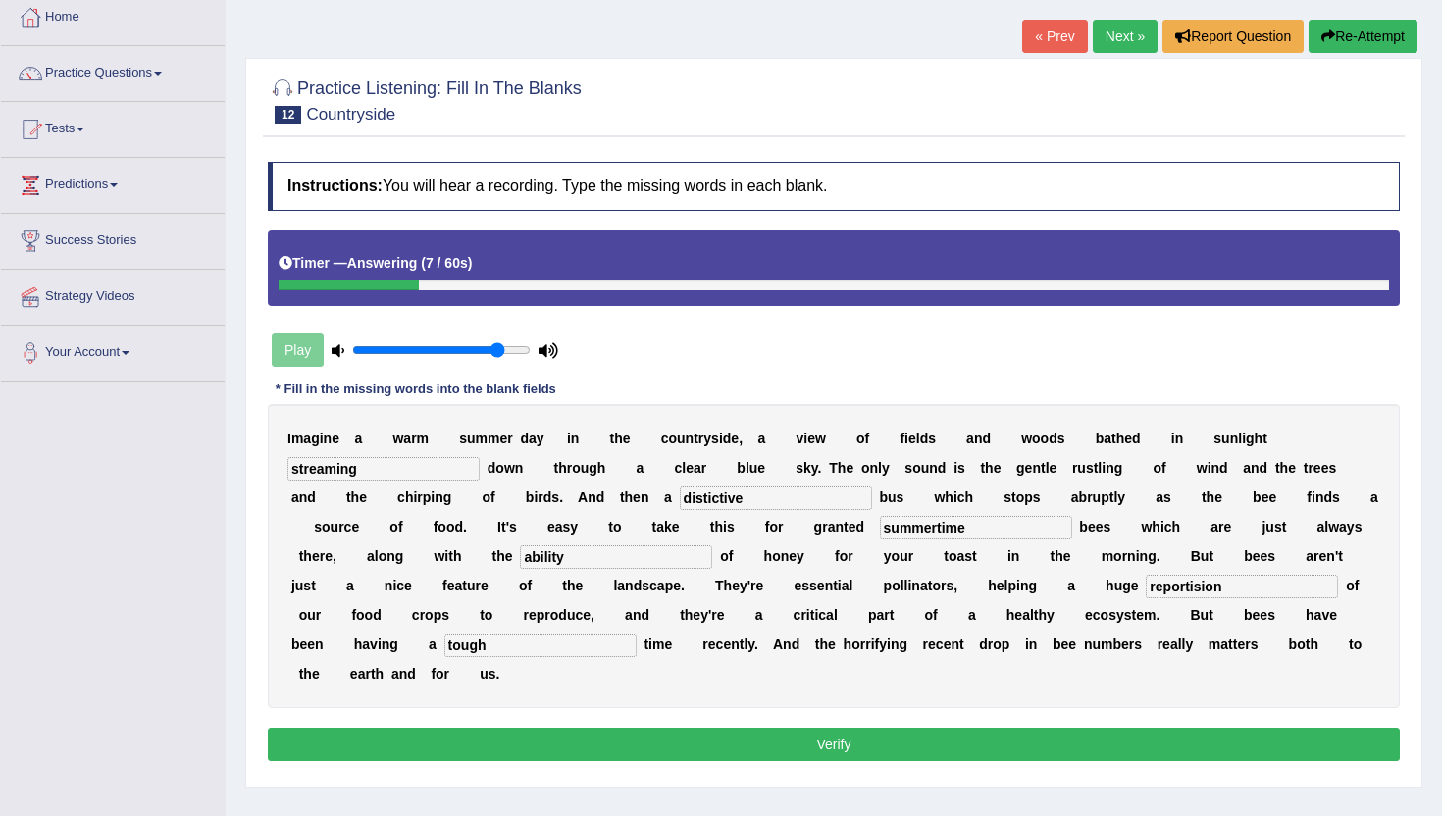
scroll to position [111, 0]
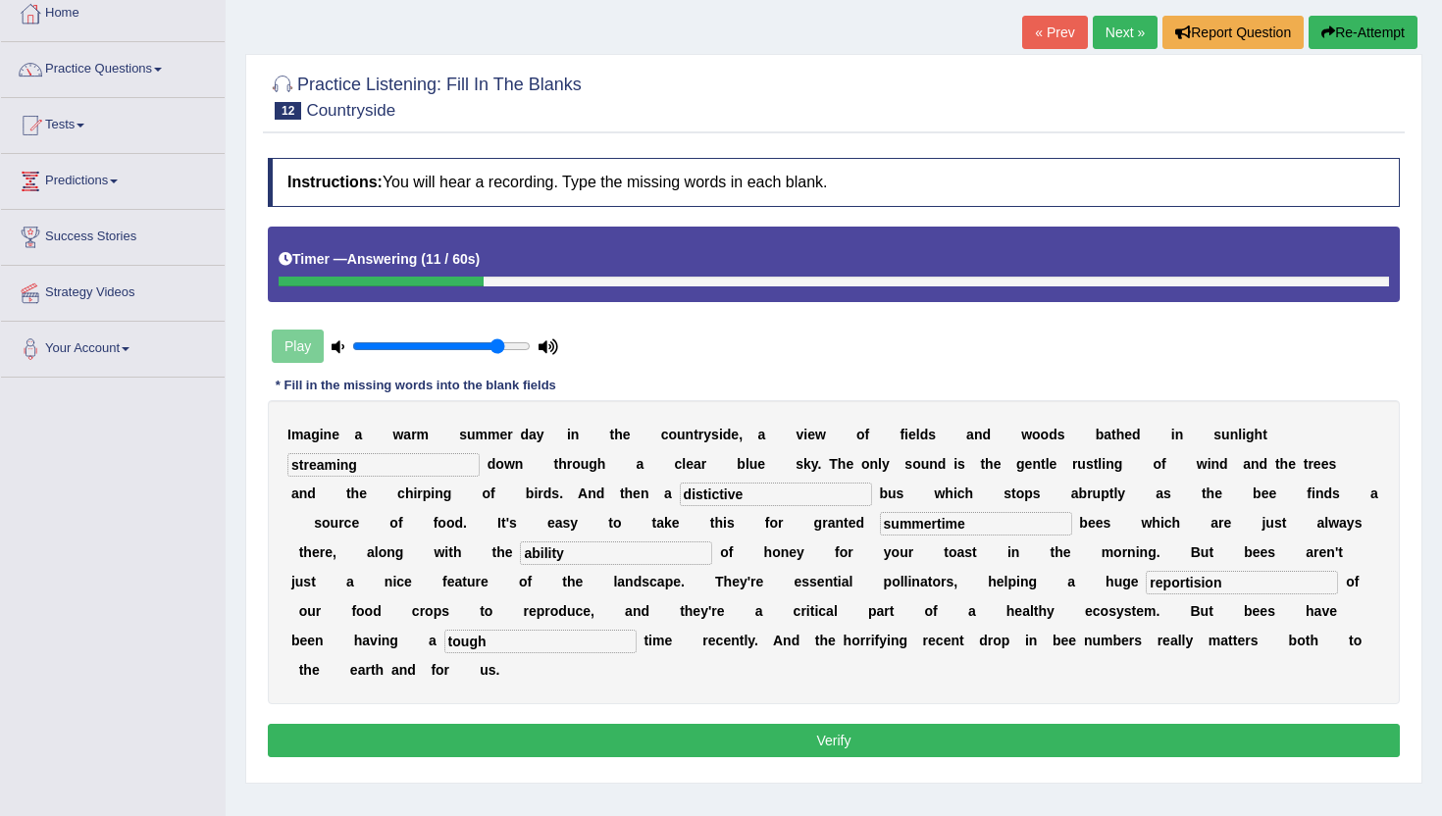
type input "tough"
click at [1171, 587] on input "reportision" at bounding box center [1242, 583] width 192 height 24
drag, startPoint x: 1156, startPoint y: 585, endPoint x: 976, endPoint y: 585, distance: 179.5
click at [977, 585] on div "I m a g i n e a w a r m s u m m e r d a y i n t h e c o u n t r y s i d e , a v…" at bounding box center [834, 552] width 1132 height 304
type input "reproducion"
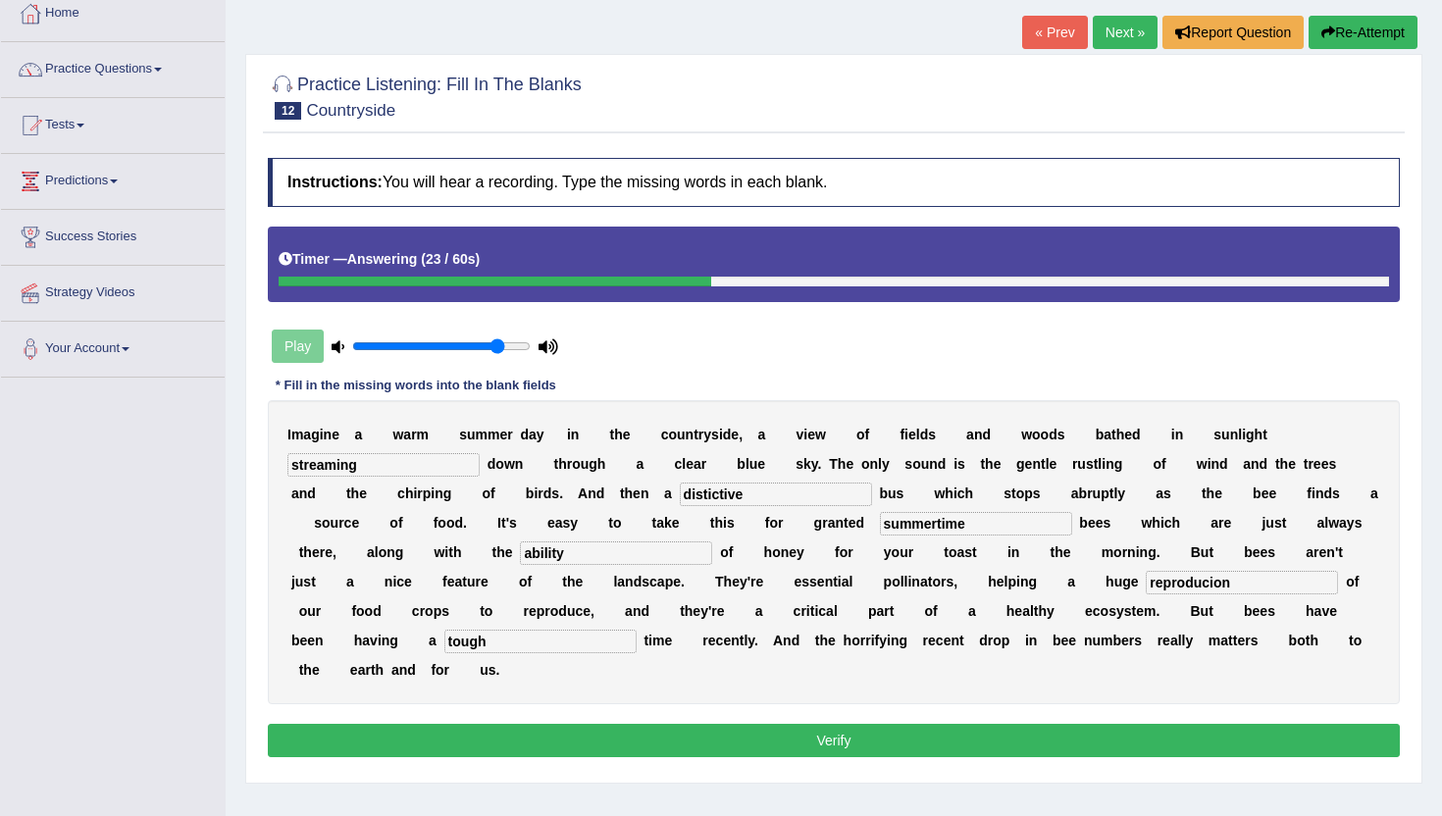
click at [1007, 755] on button "Verify" at bounding box center [834, 740] width 1132 height 33
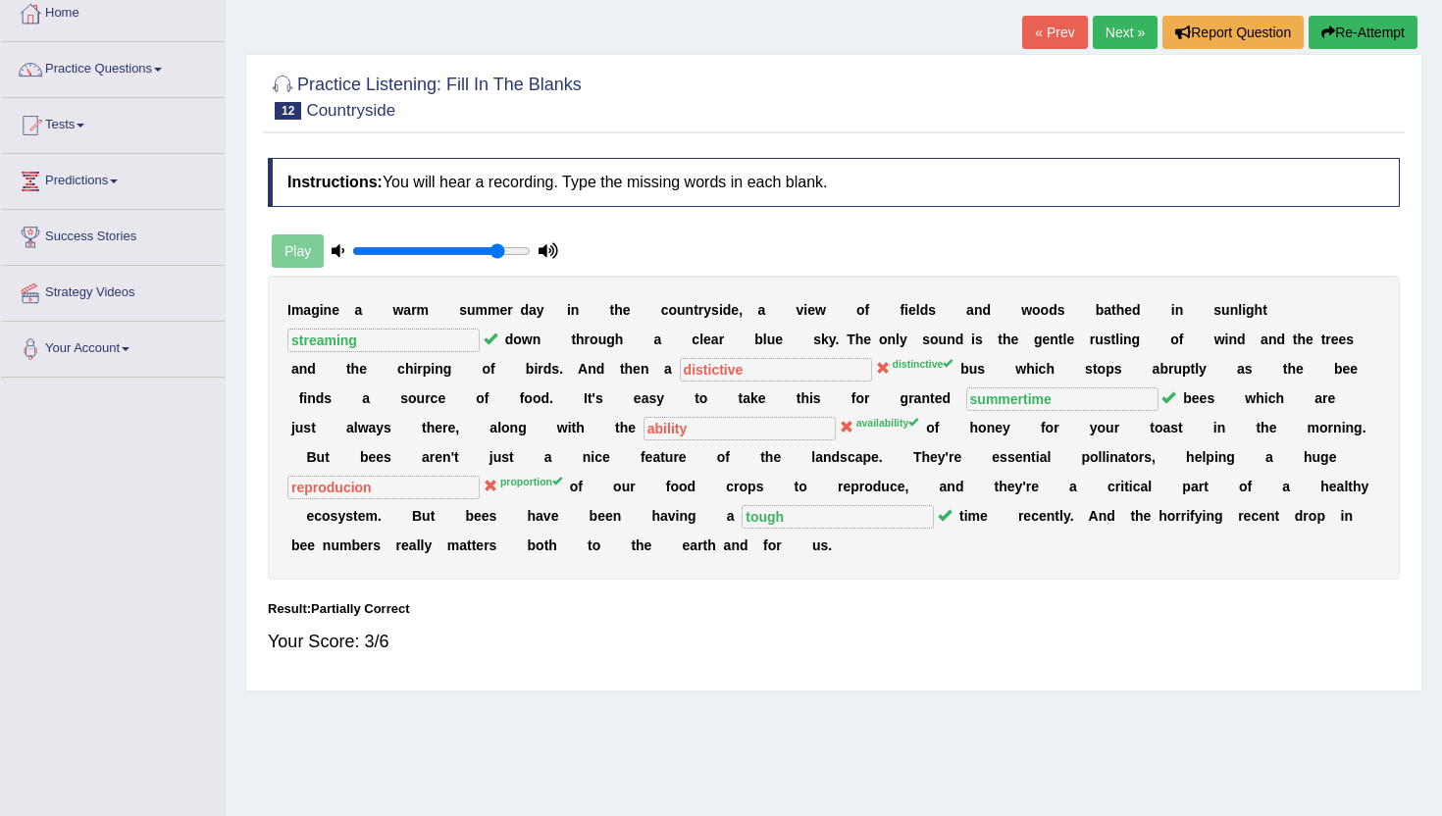
click at [1119, 26] on link "Next »" at bounding box center [1125, 32] width 65 height 33
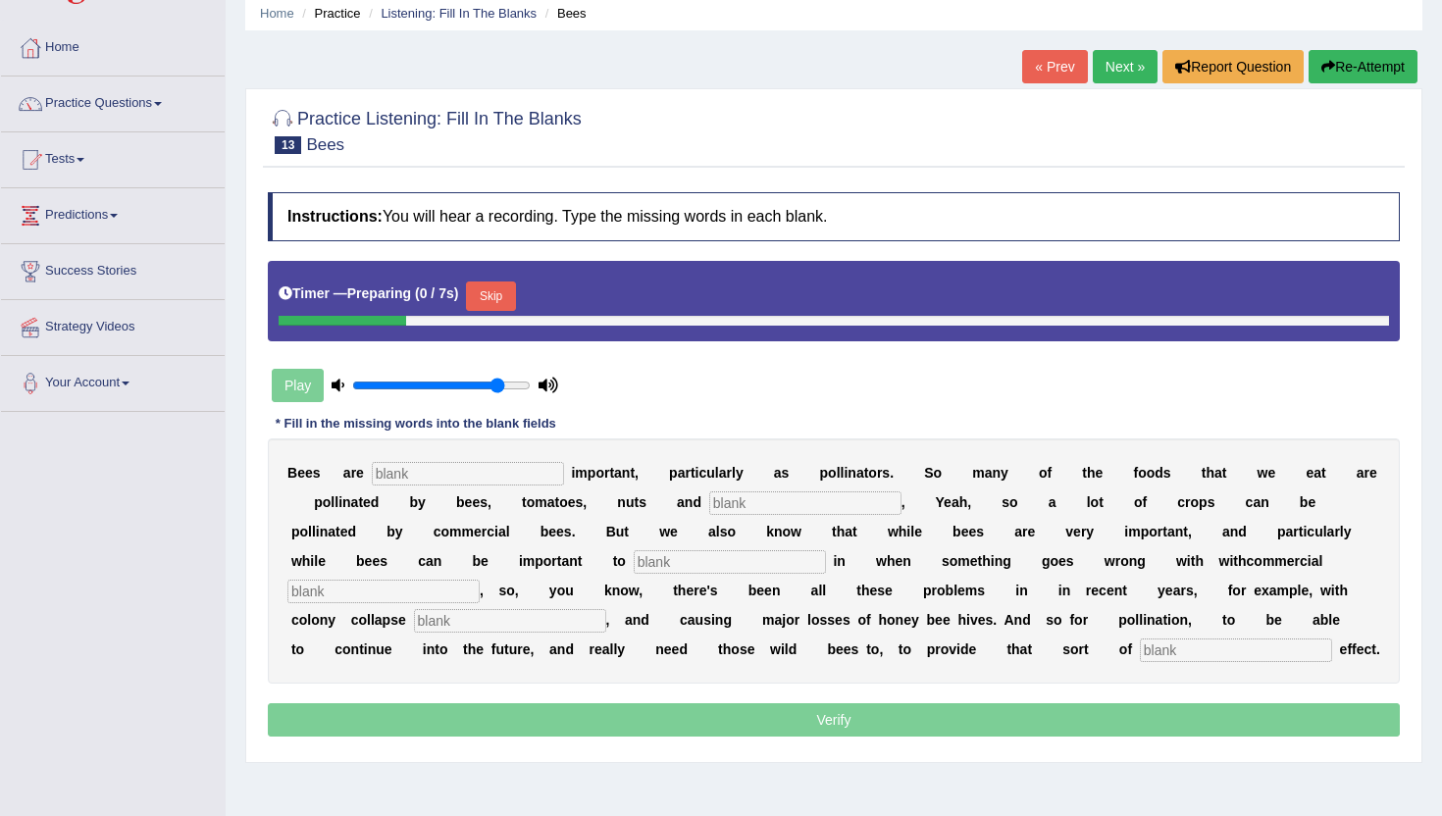
scroll to position [82, 0]
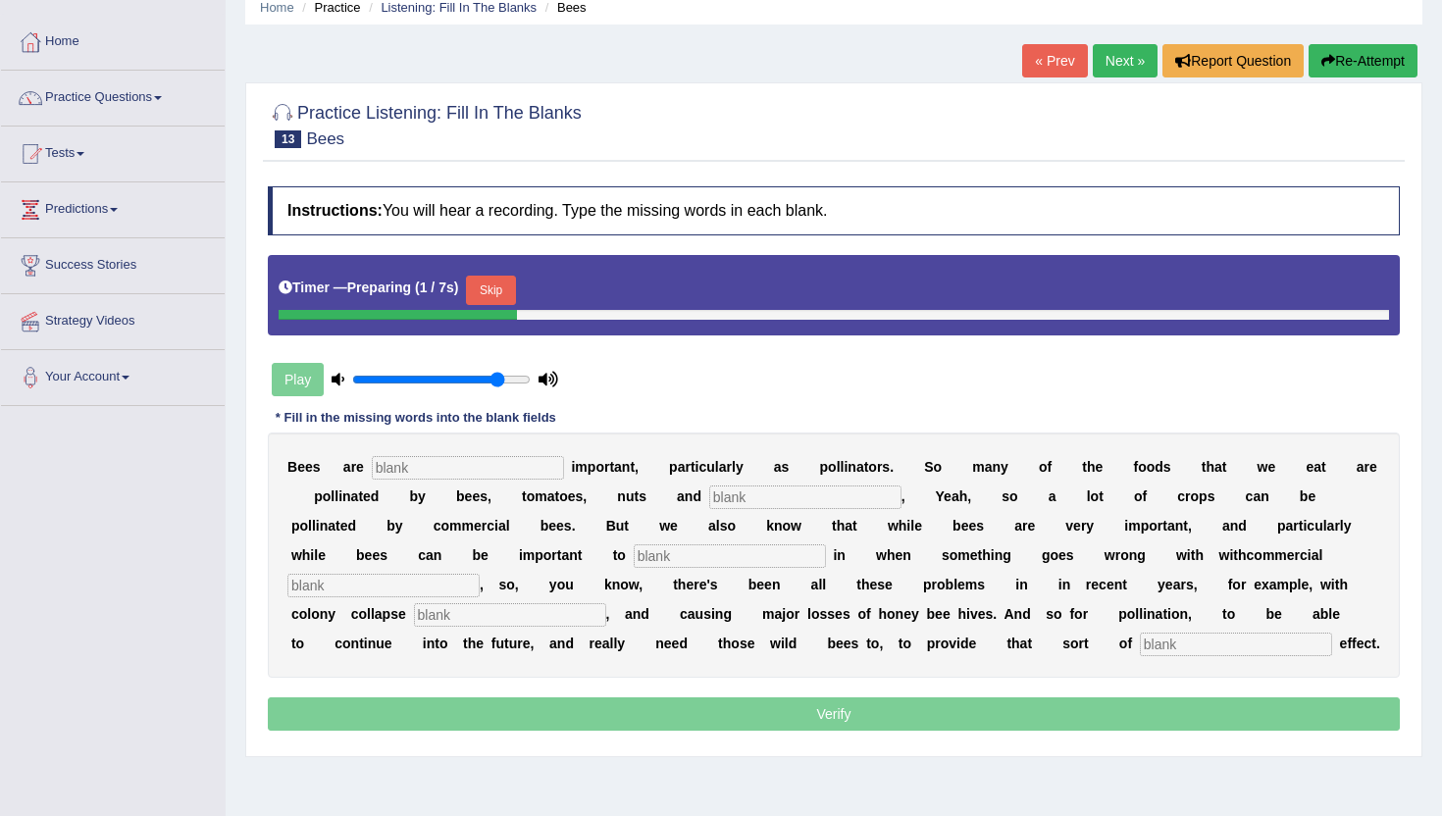
click at [785, 494] on input "text" at bounding box center [805, 498] width 192 height 24
click at [431, 470] on input "text" at bounding box center [468, 468] width 192 height 24
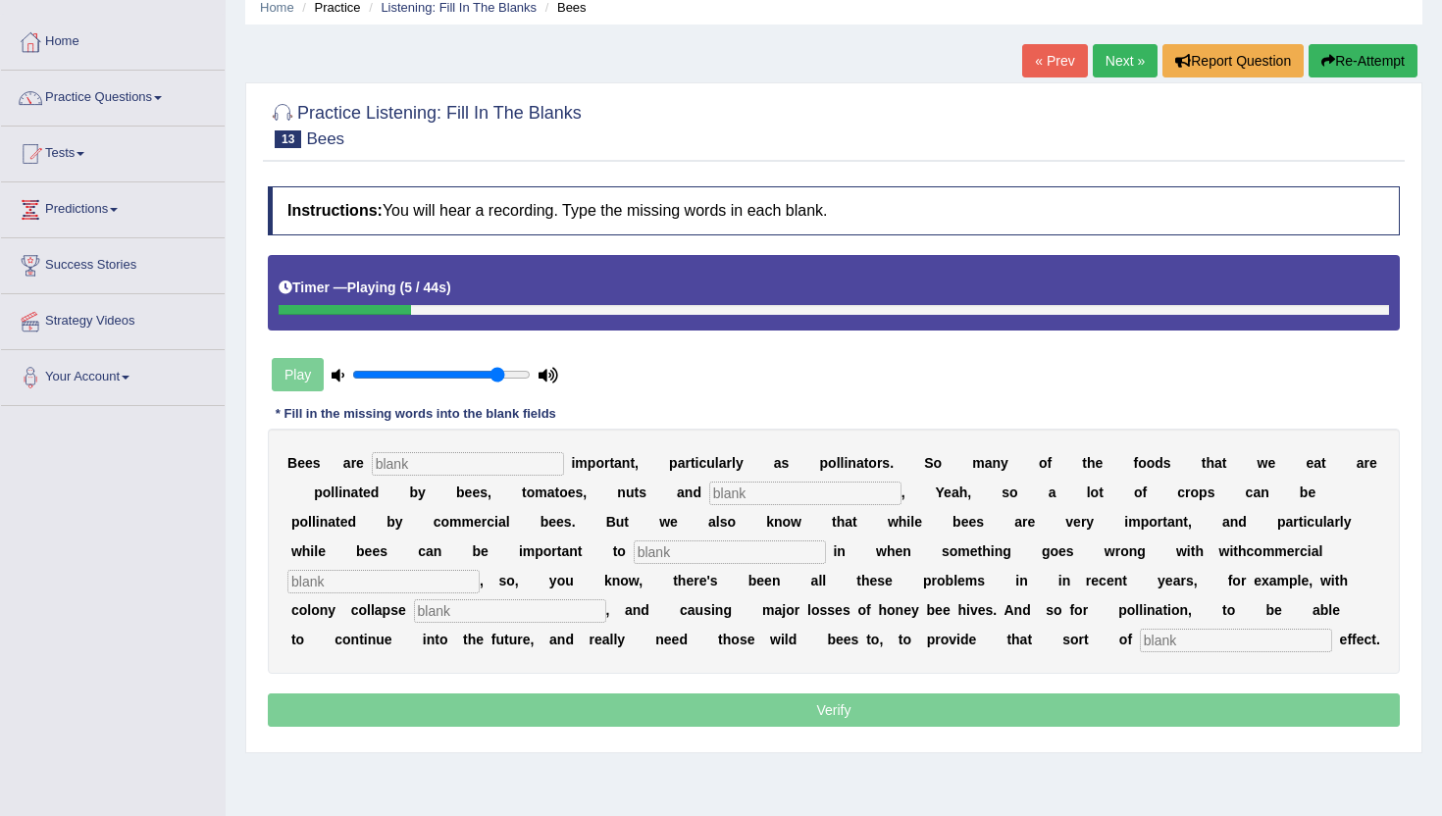
click at [292, 310] on div at bounding box center [345, 310] width 132 height 10
click at [733, 492] on input "text" at bounding box center [805, 494] width 192 height 24
type input "chochlate"
click at [644, 557] on input "text" at bounding box center [730, 553] width 192 height 24
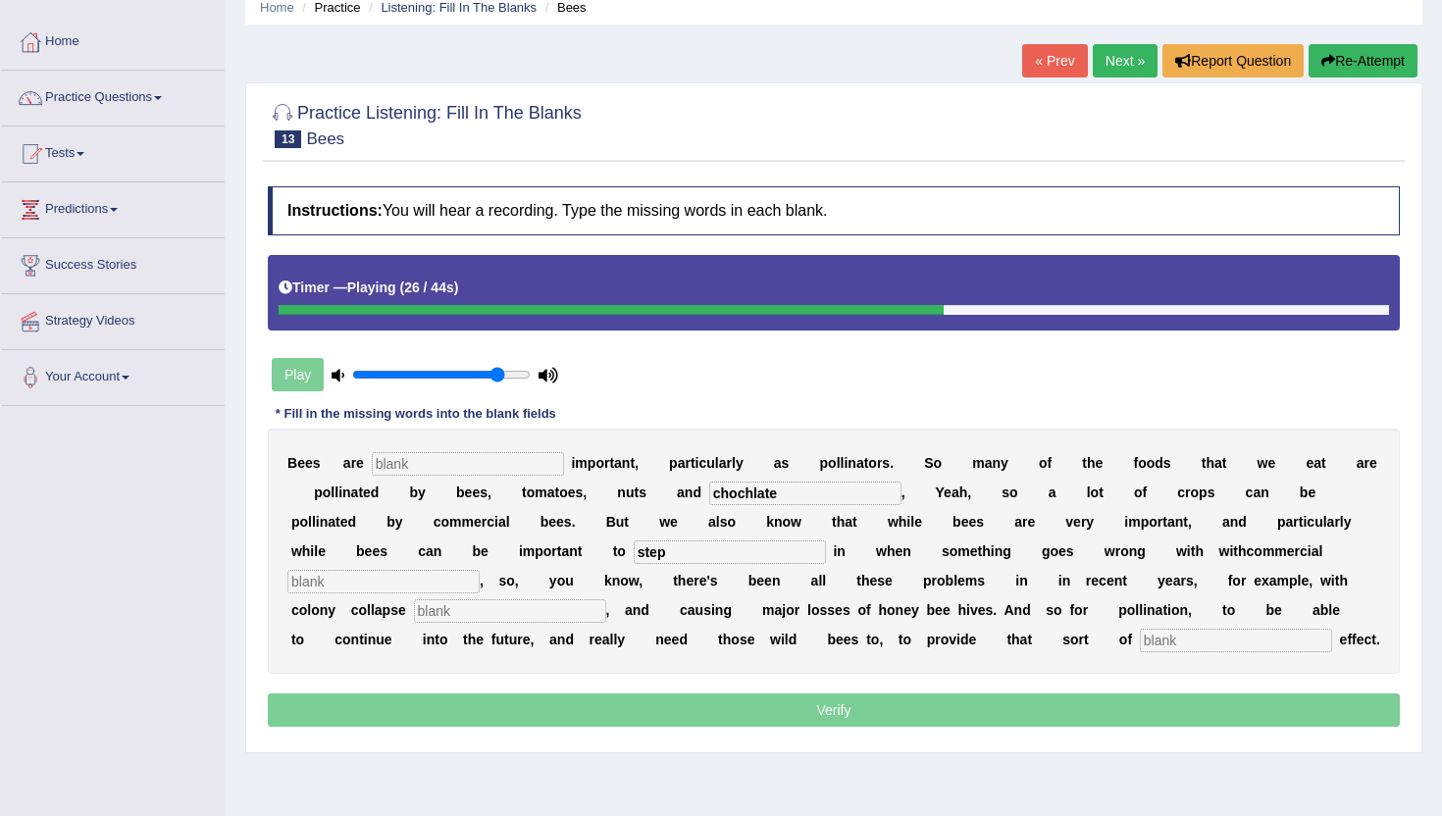
type input "step"
click at [374, 585] on input "text" at bounding box center [383, 582] width 192 height 24
type input "disorder"
click at [451, 614] on input "text" at bounding box center [510, 611] width 192 height 24
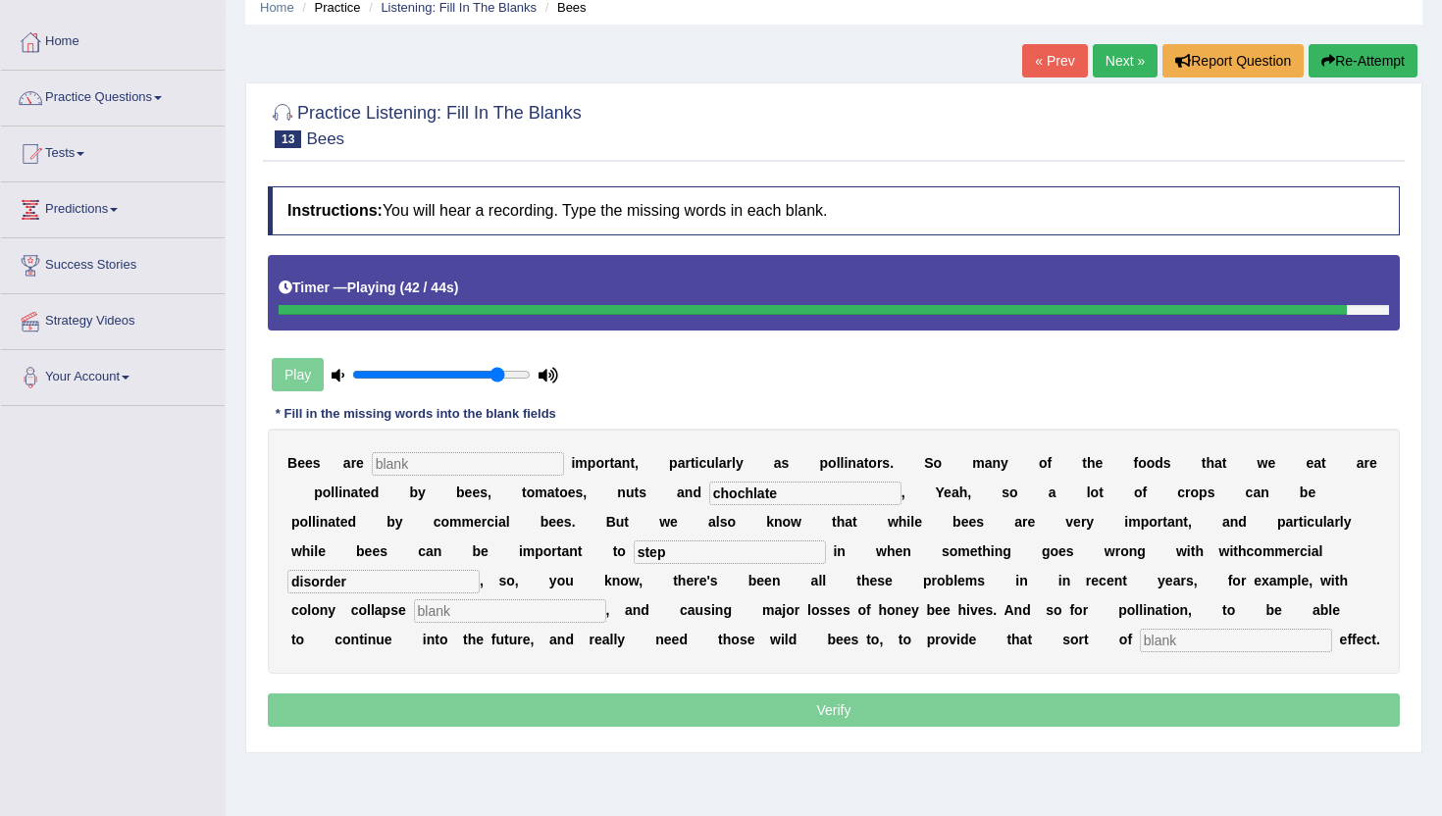
click at [1140, 635] on input "text" at bounding box center [1236, 641] width 192 height 24
click at [1141, 641] on input "text" at bounding box center [1236, 641] width 192 height 24
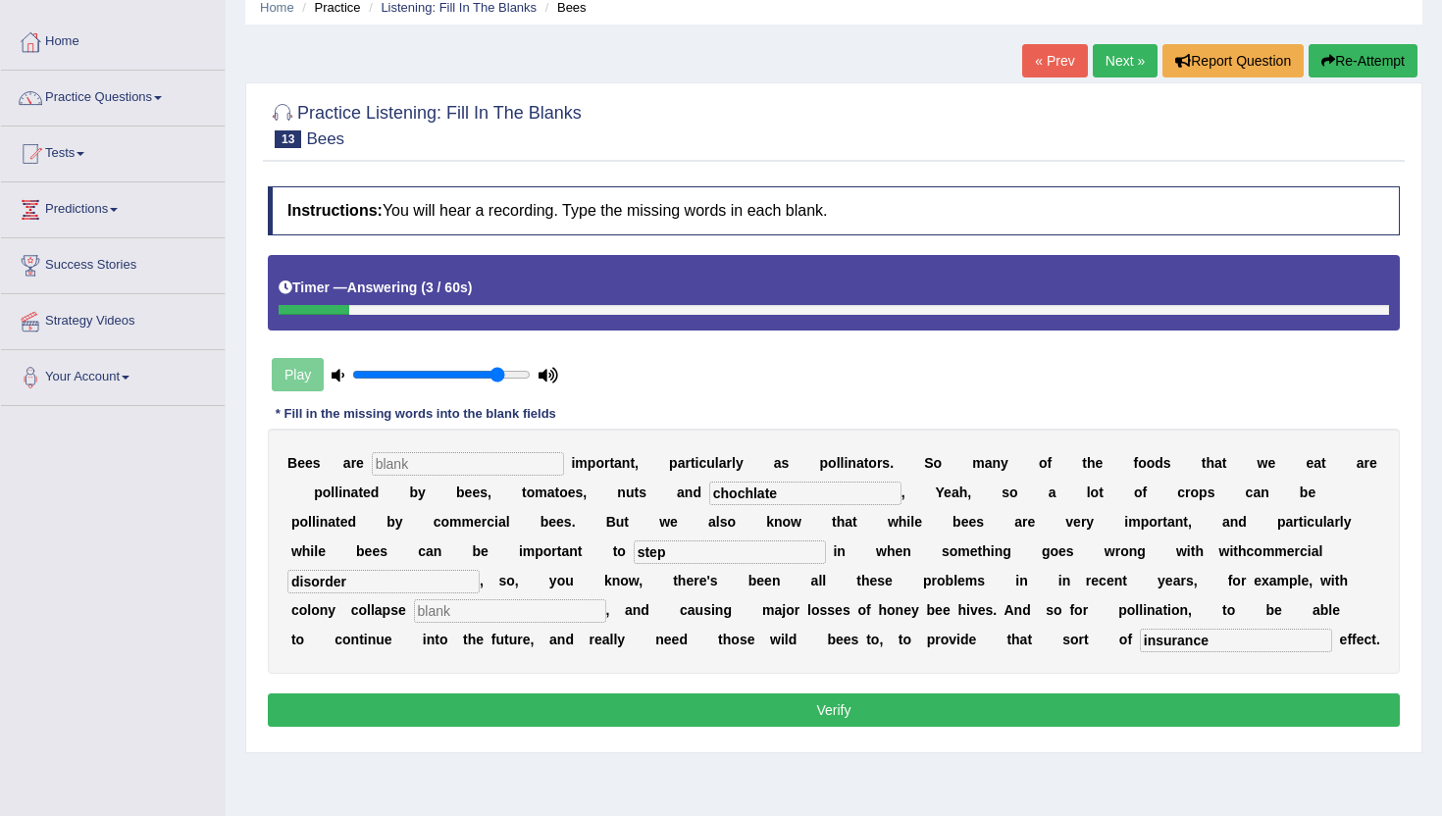
type input "insurance"
click at [520, 617] on input "text" at bounding box center [510, 611] width 192 height 24
type input "disorder"
click at [493, 461] on input "text" at bounding box center [468, 464] width 192 height 24
type input "disorder"
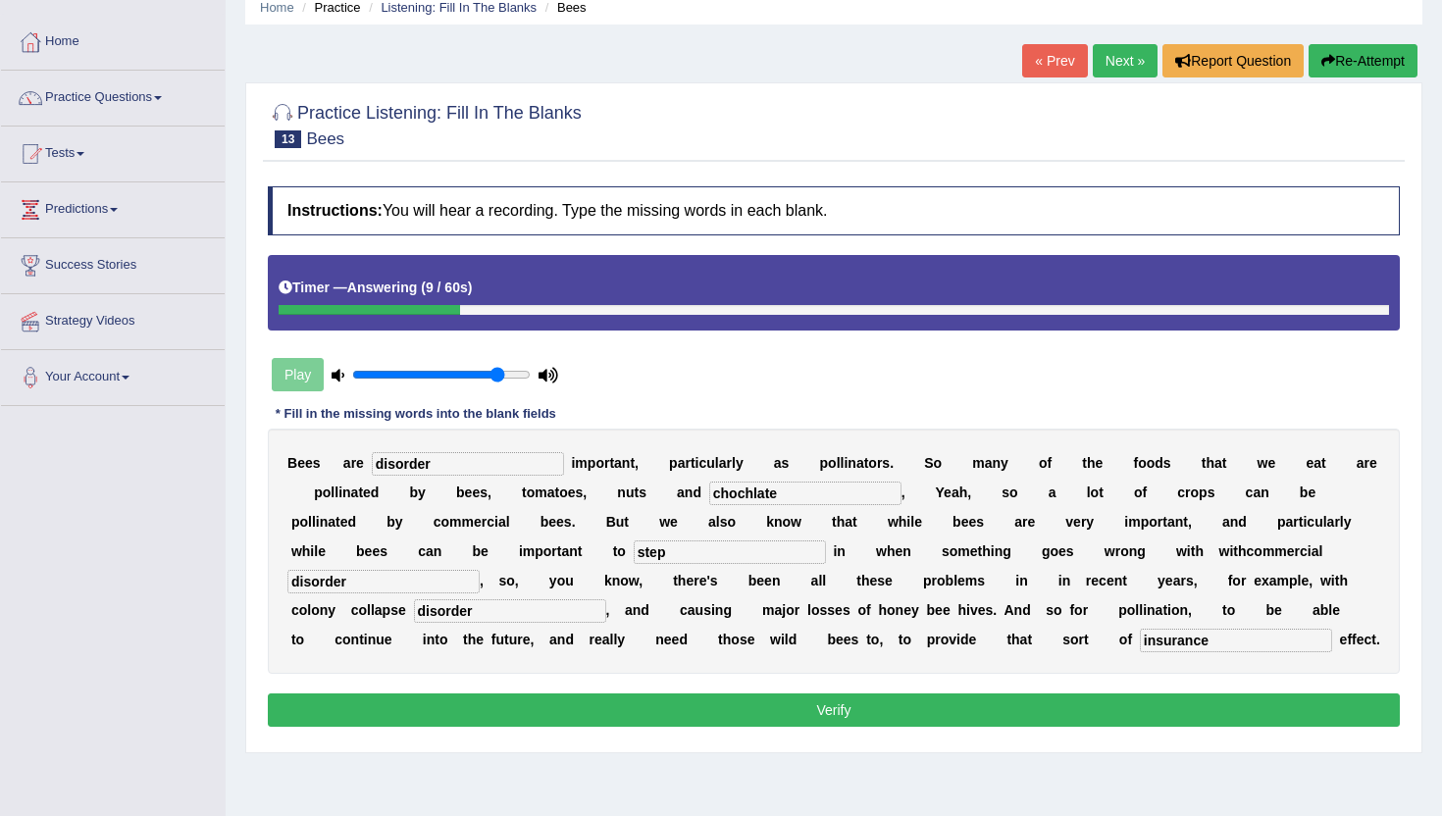
click at [546, 696] on button "Verify" at bounding box center [834, 710] width 1132 height 33
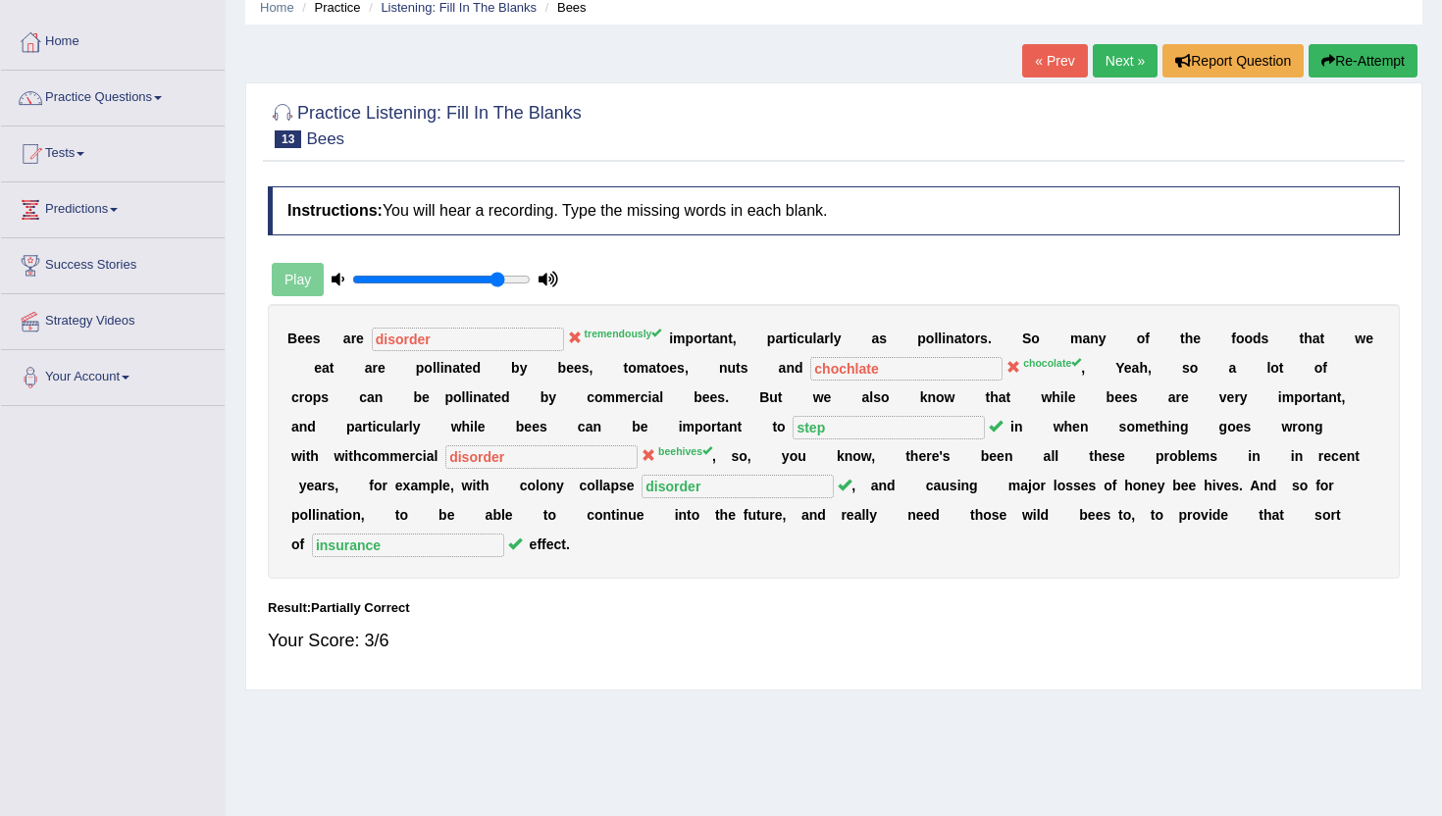
click at [1127, 54] on link "Next »" at bounding box center [1125, 60] width 65 height 33
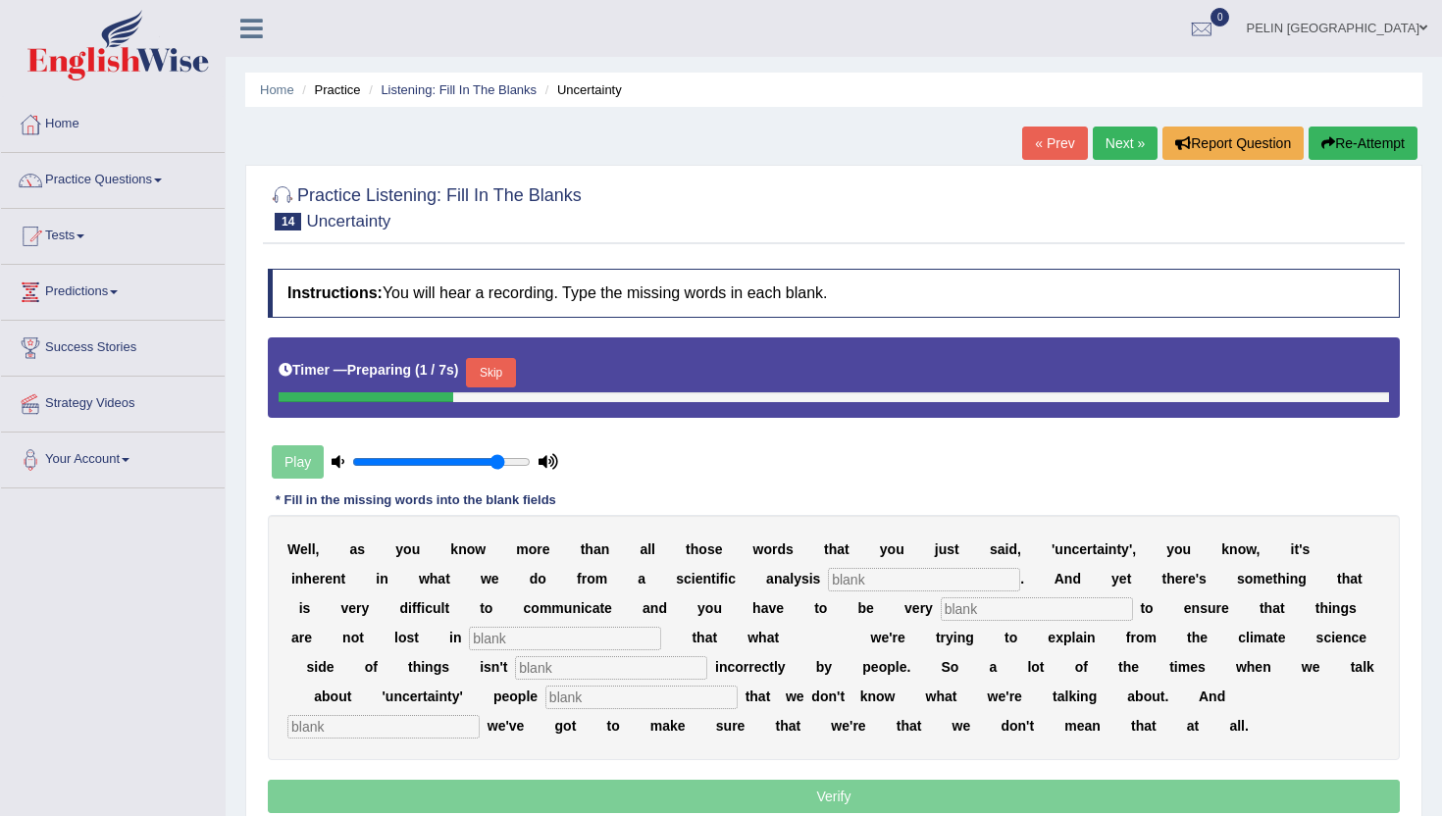
scroll to position [31, 0]
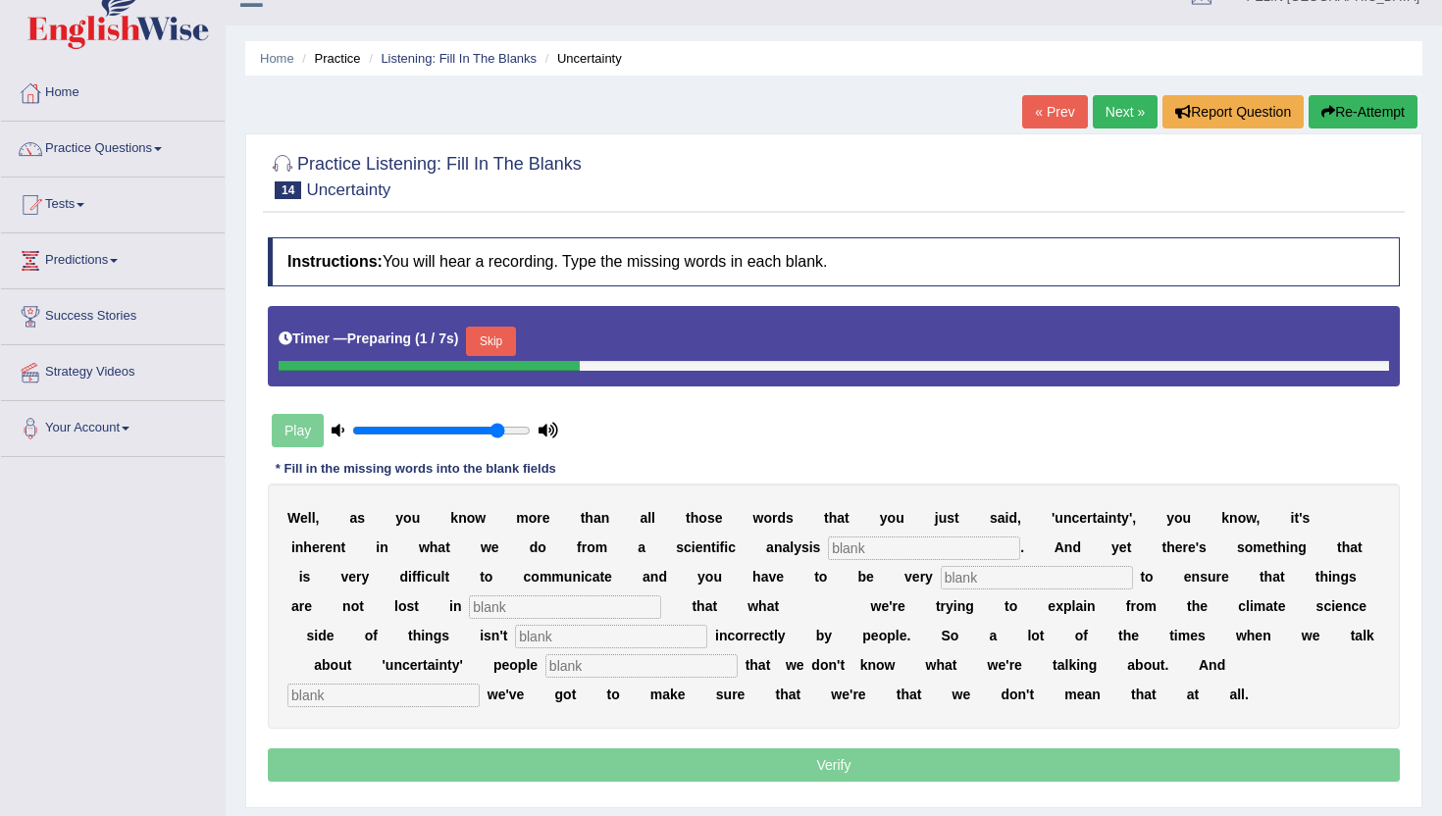
click at [907, 554] on input "text" at bounding box center [924, 549] width 192 height 24
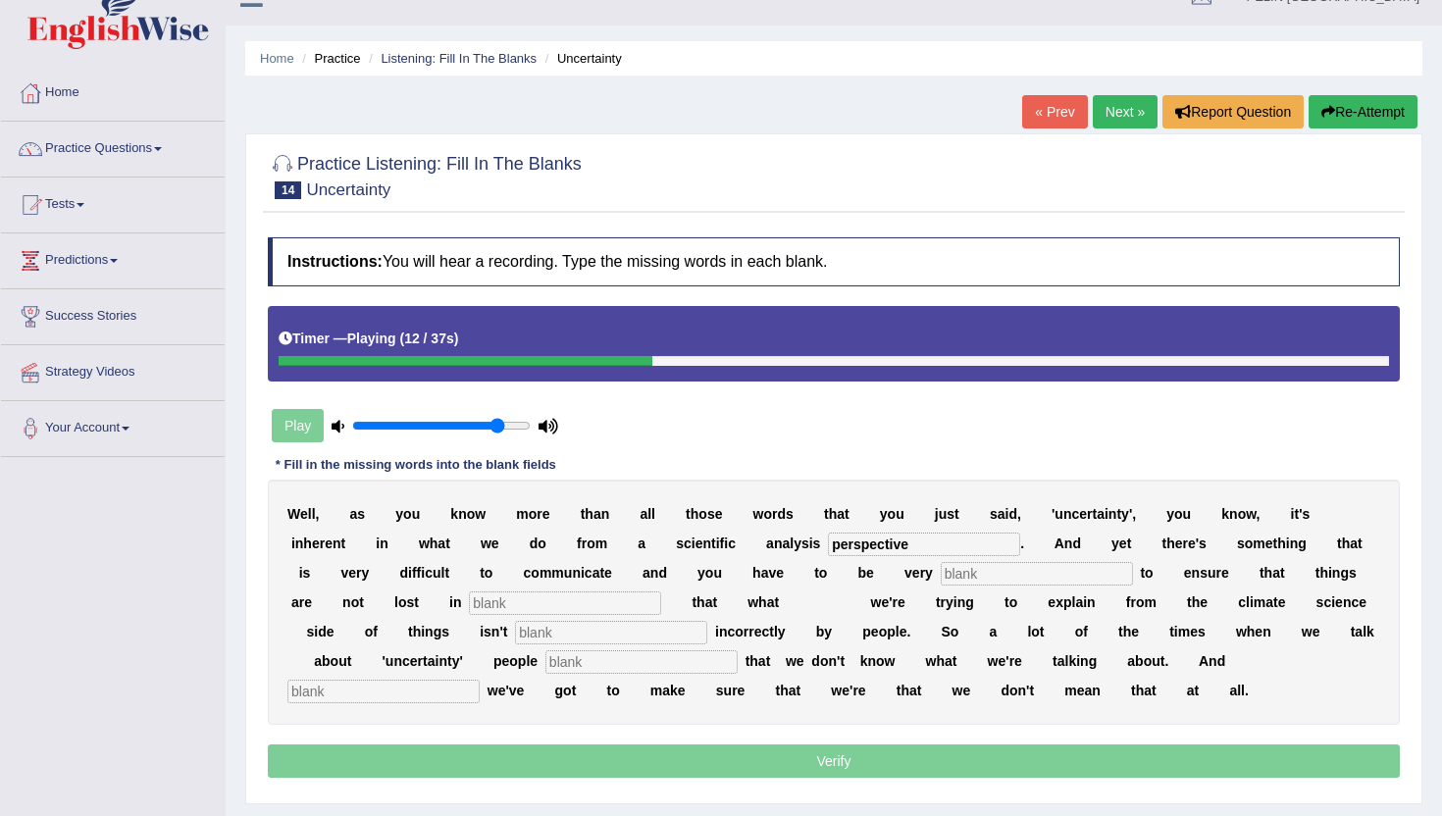
type input "perspective"
click at [995, 585] on input "text" at bounding box center [1037, 574] width 192 height 24
type input "carefull"
click at [525, 608] on input "text" at bounding box center [565, 604] width 192 height 24
type input "r"
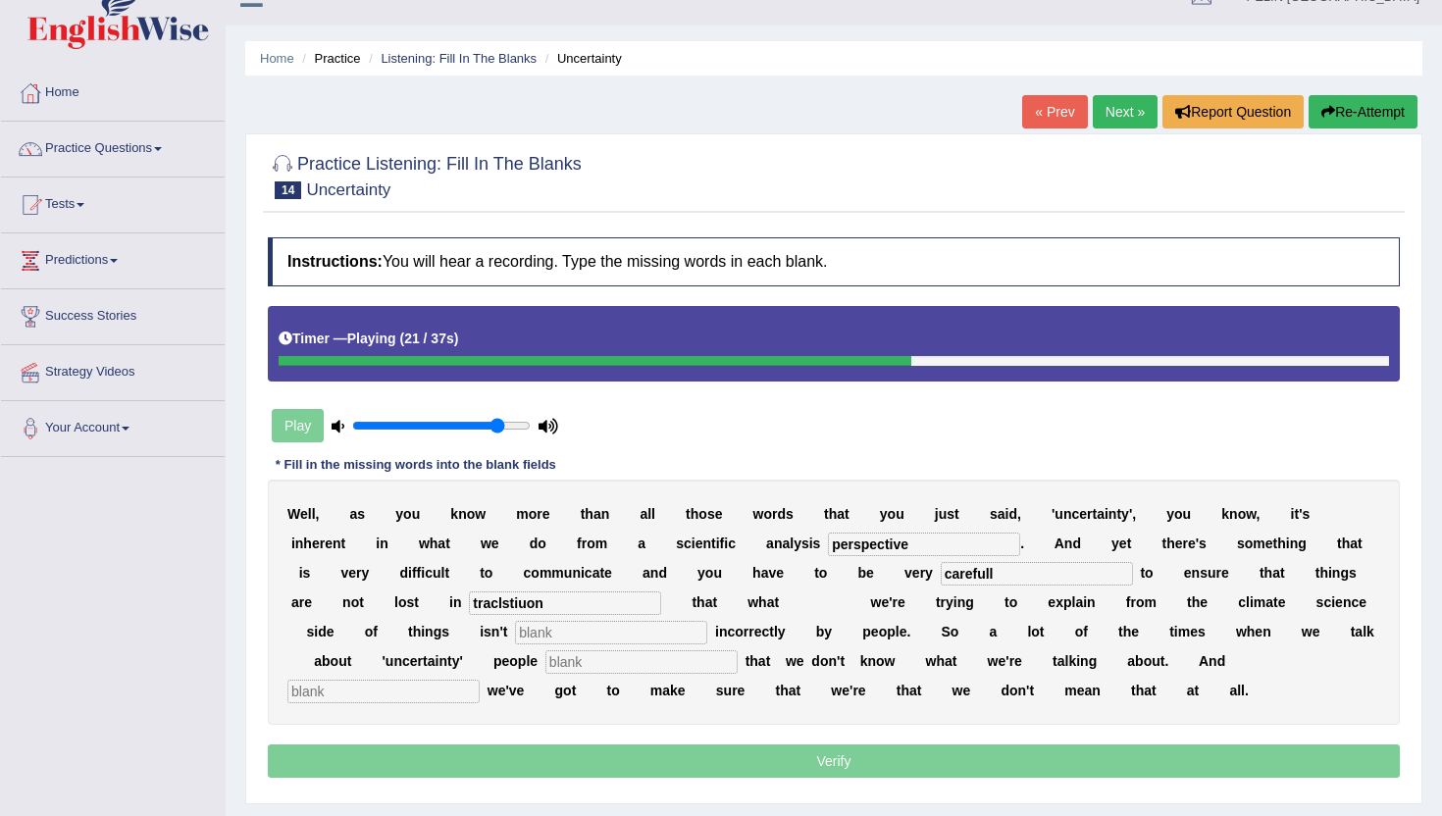
type input "traclstiuon"
click at [546, 635] on input "text" at bounding box center [611, 633] width 192 height 24
type input "interptry"
click at [553, 664] on input "text" at bounding box center [642, 662] width 192 height 24
type input "hear"
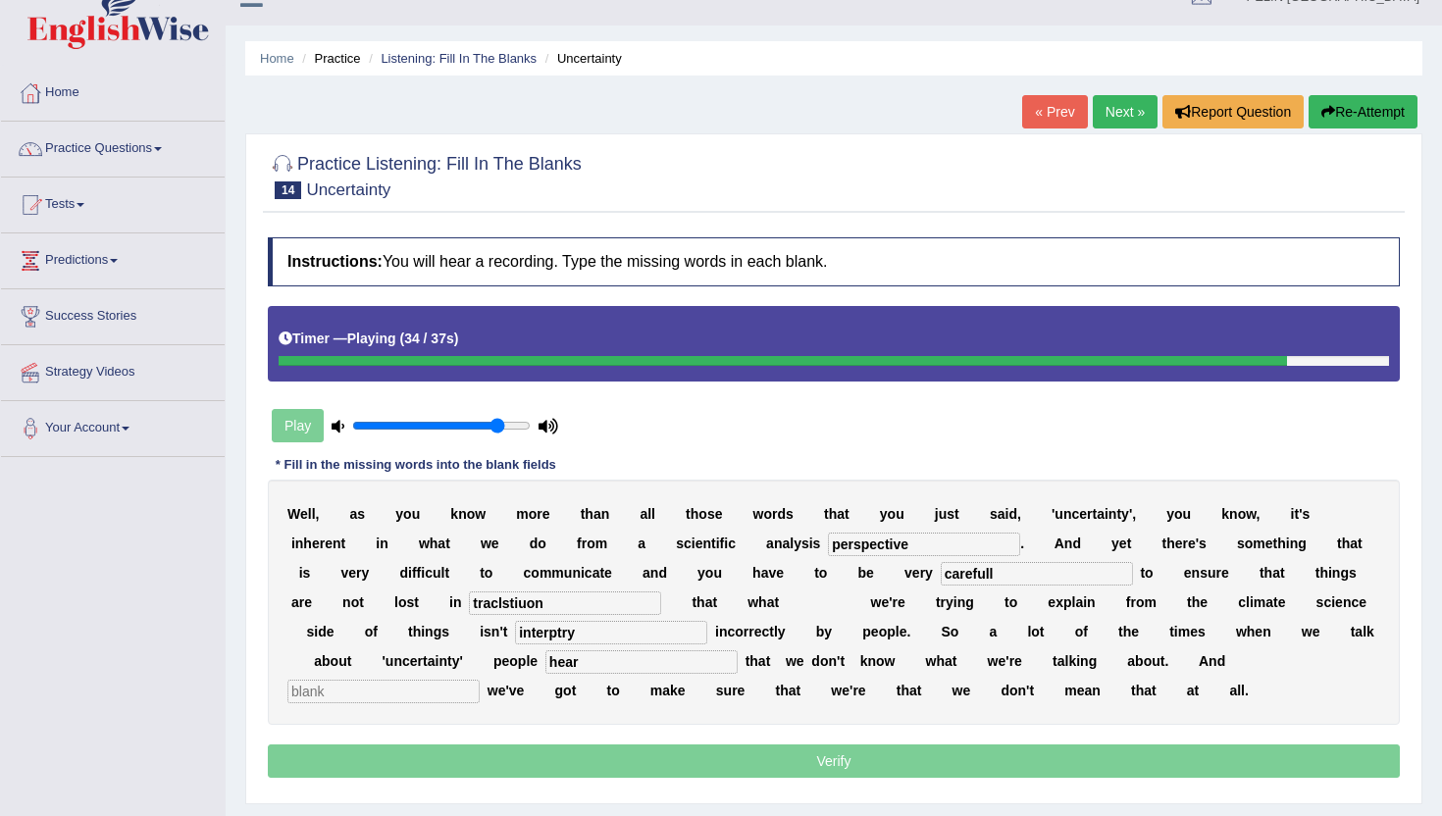
click at [480, 680] on input "text" at bounding box center [383, 692] width 192 height 24
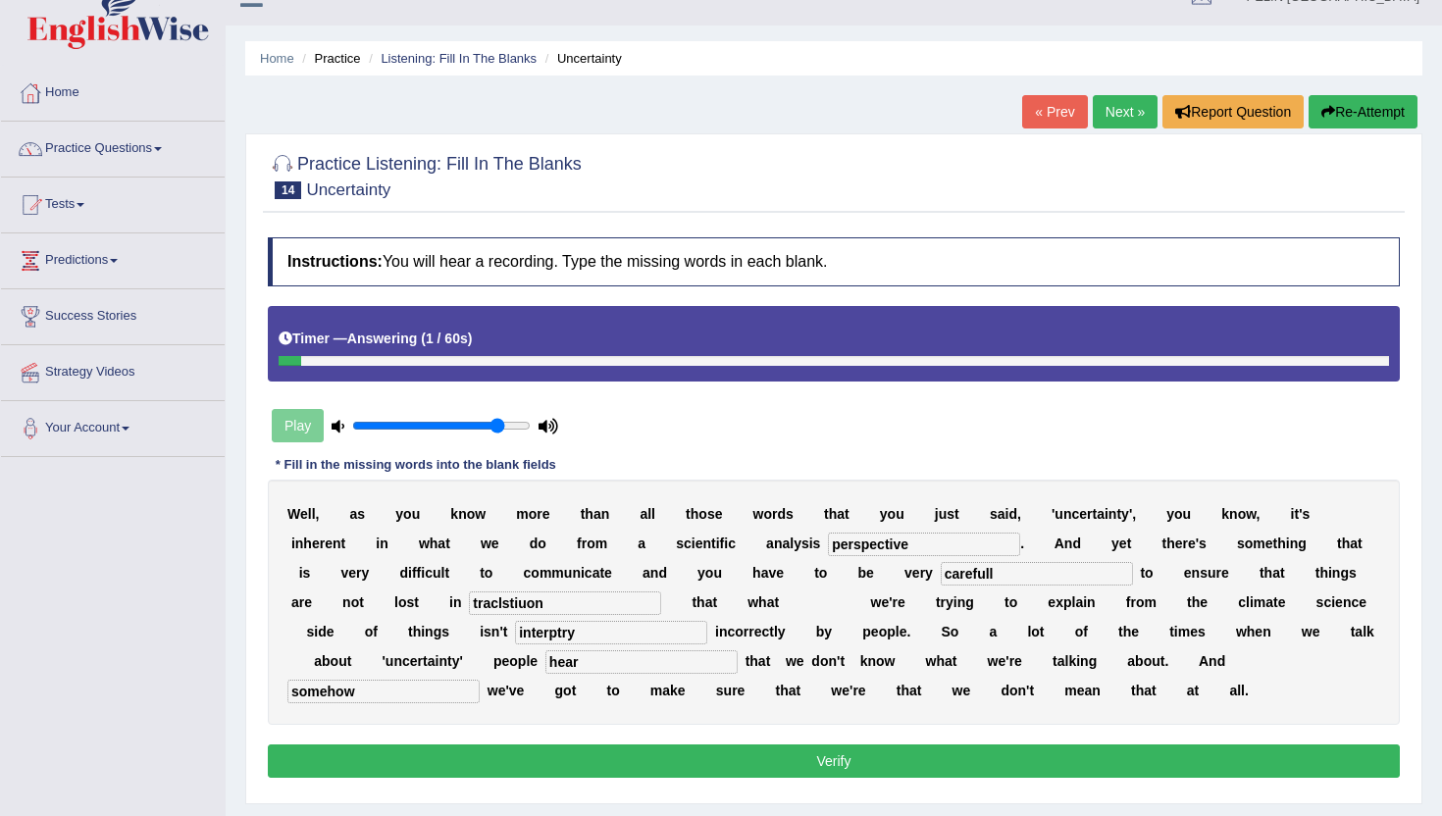
scroll to position [32, 0]
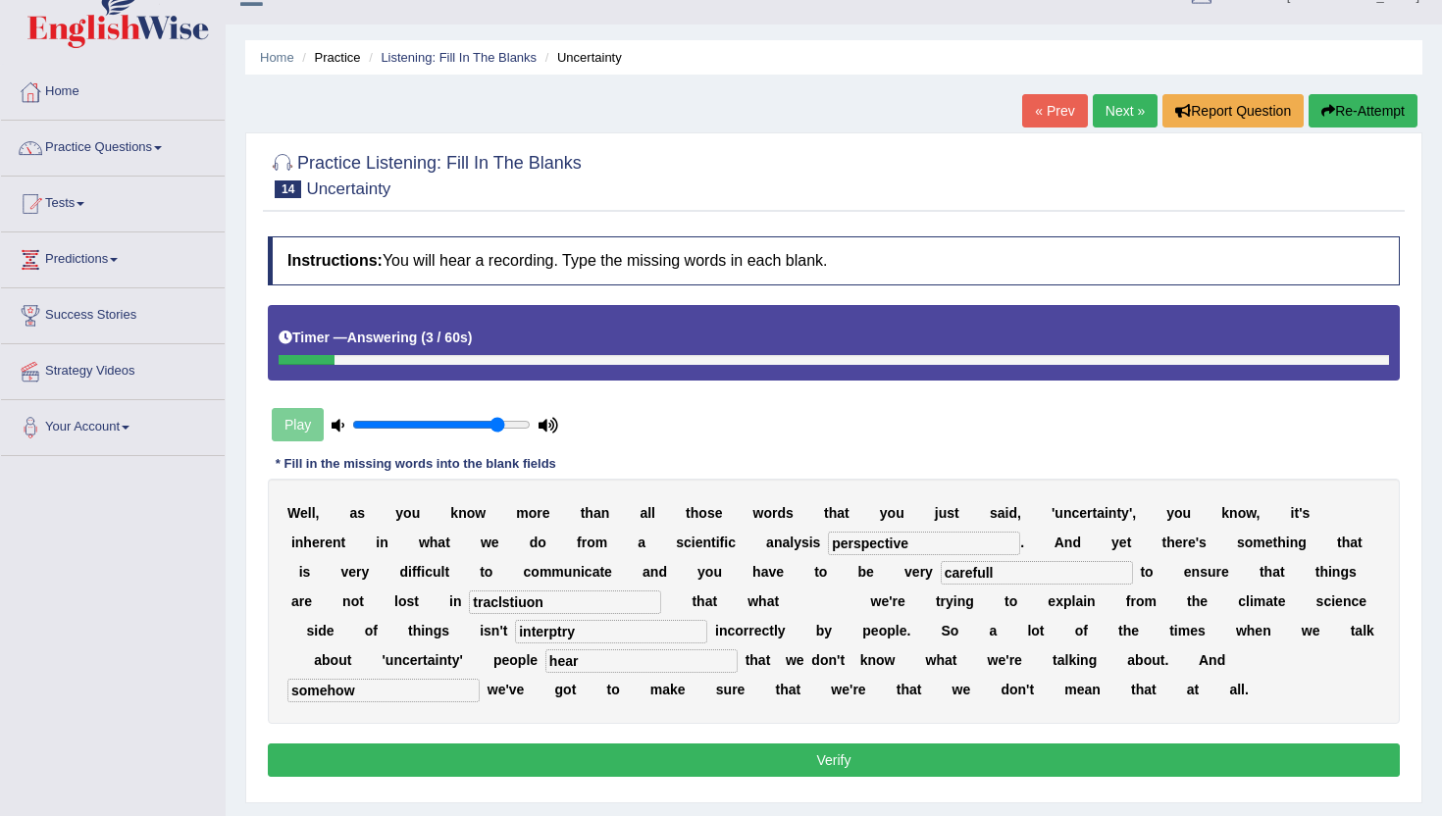
type input "somehow"
drag, startPoint x: 528, startPoint y: 638, endPoint x: 440, endPoint y: 624, distance: 89.4
click at [431, 630] on div "W e l l , a s y o u k n o w m o r e t h a n a l l t h o s e w o r d s t h a t y…" at bounding box center [834, 601] width 1132 height 245
drag, startPoint x: 513, startPoint y: 605, endPoint x: 404, endPoint y: 598, distance: 109.1
click at [403, 599] on div "W e l l , a s y o u k n o w m o r e t h a n a l l t h o s e w o r d s t h a t y…" at bounding box center [834, 601] width 1132 height 245
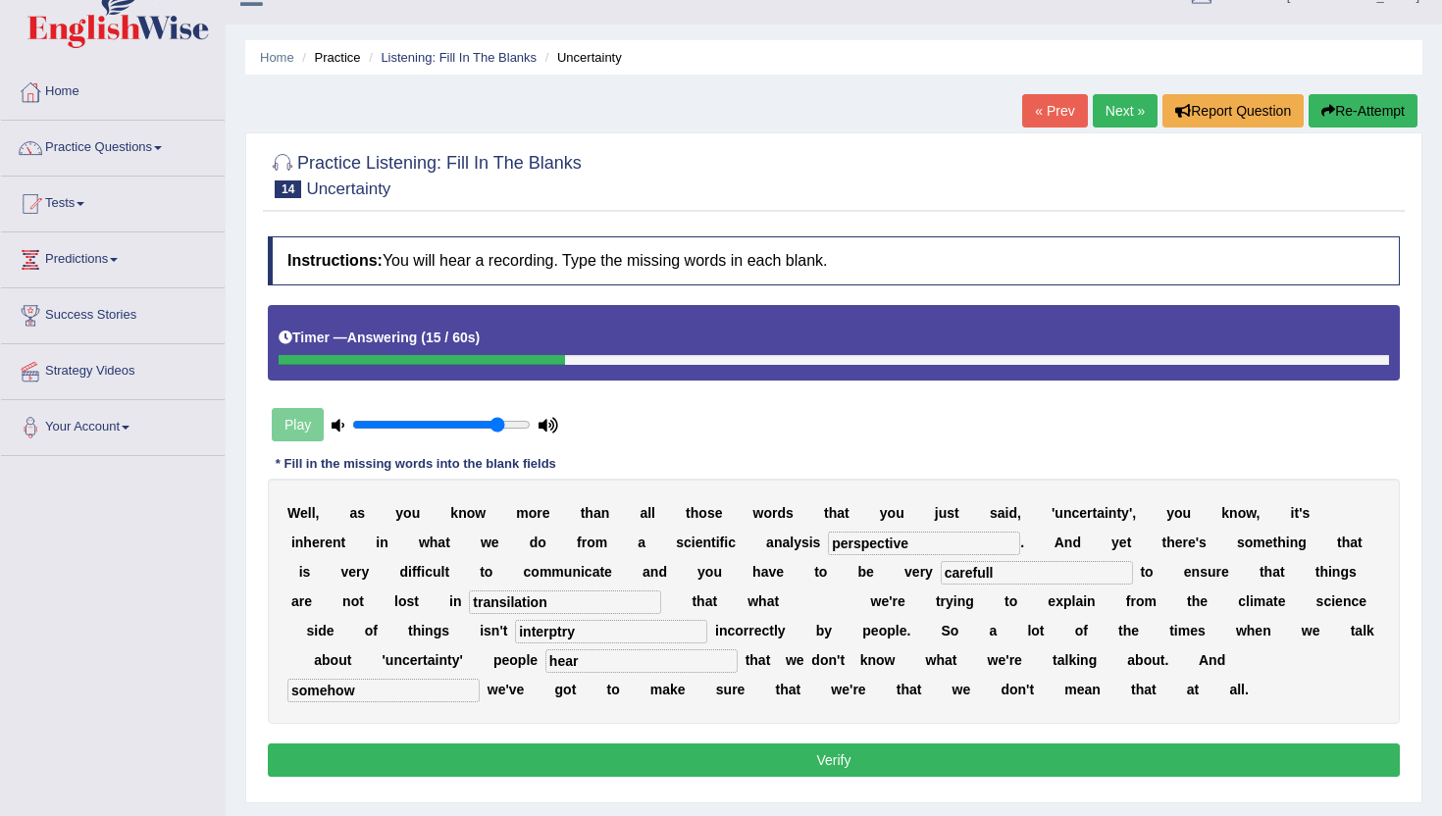
click at [469, 597] on input "transilation" at bounding box center [565, 603] width 192 height 24
drag, startPoint x: 385, startPoint y: 598, endPoint x: 230, endPoint y: 585, distance: 155.5
click at [230, 587] on div "Home Practice Listening: Fill In The Blanks Uncertainty « Prev Next » Report Qu…" at bounding box center [834, 458] width 1217 height 981
type input "transilation"
drag, startPoint x: 527, startPoint y: 637, endPoint x: 415, endPoint y: 629, distance: 112.1
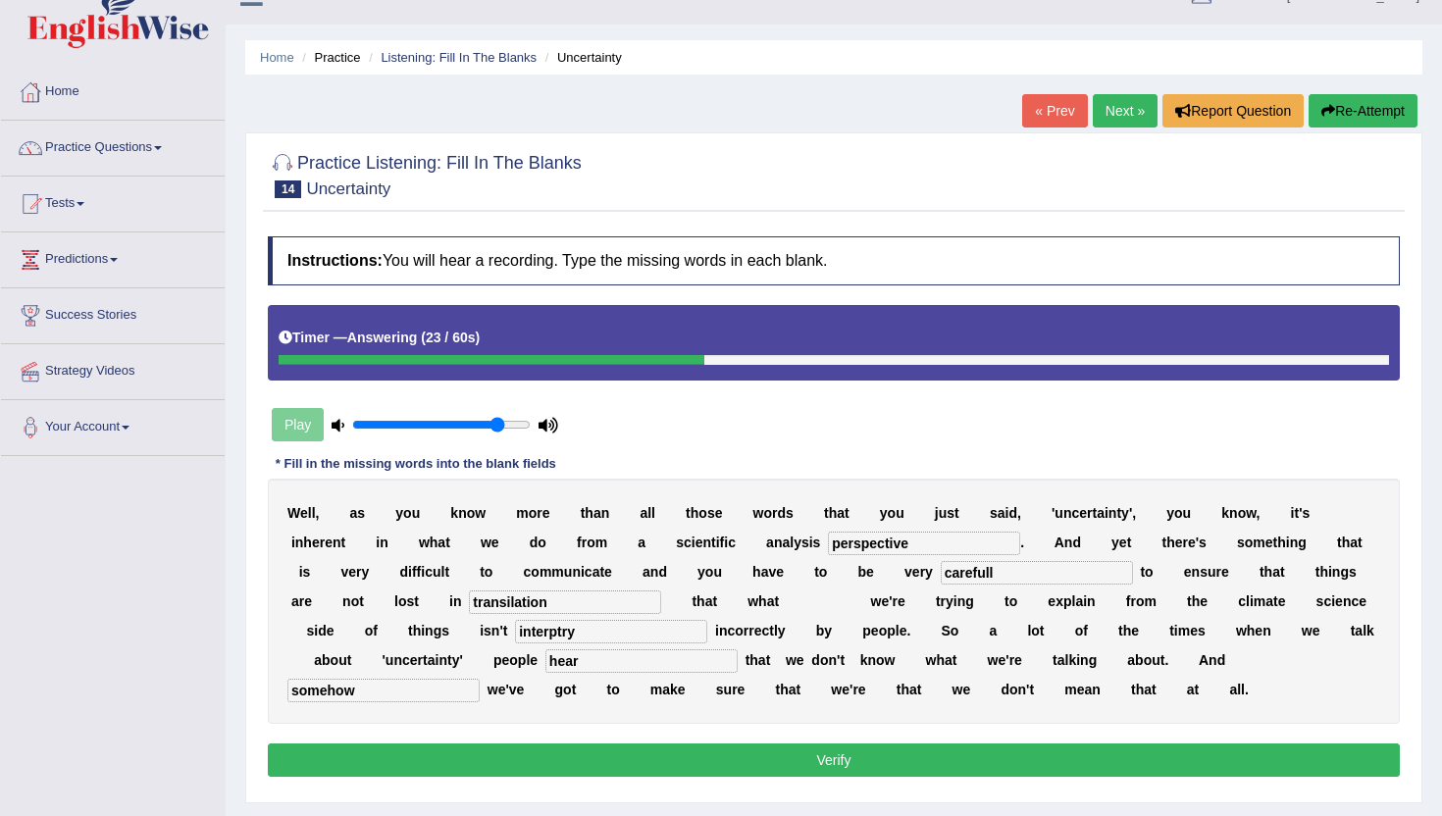
click at [414, 629] on div "W e l l , a s y o u k n o w m o r e t h a n a l l t h o s e w o r d s t h a t y…" at bounding box center [834, 601] width 1132 height 245
type input "interpret"
click at [769, 770] on button "Verify" at bounding box center [834, 760] width 1132 height 33
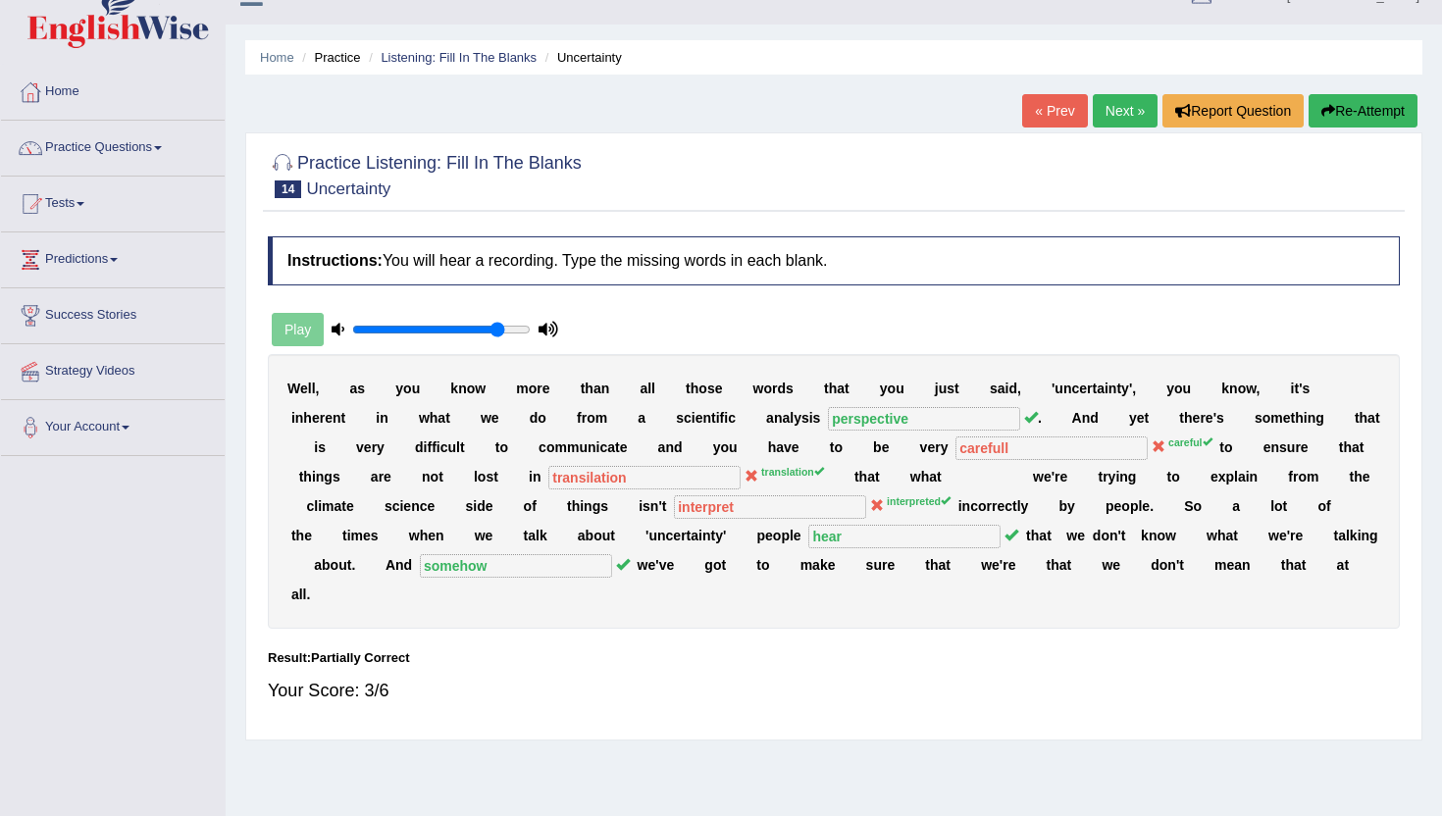
drag, startPoint x: 1106, startPoint y: 112, endPoint x: 1012, endPoint y: 196, distance: 126.5
click at [1106, 111] on link "Next »" at bounding box center [1125, 110] width 65 height 33
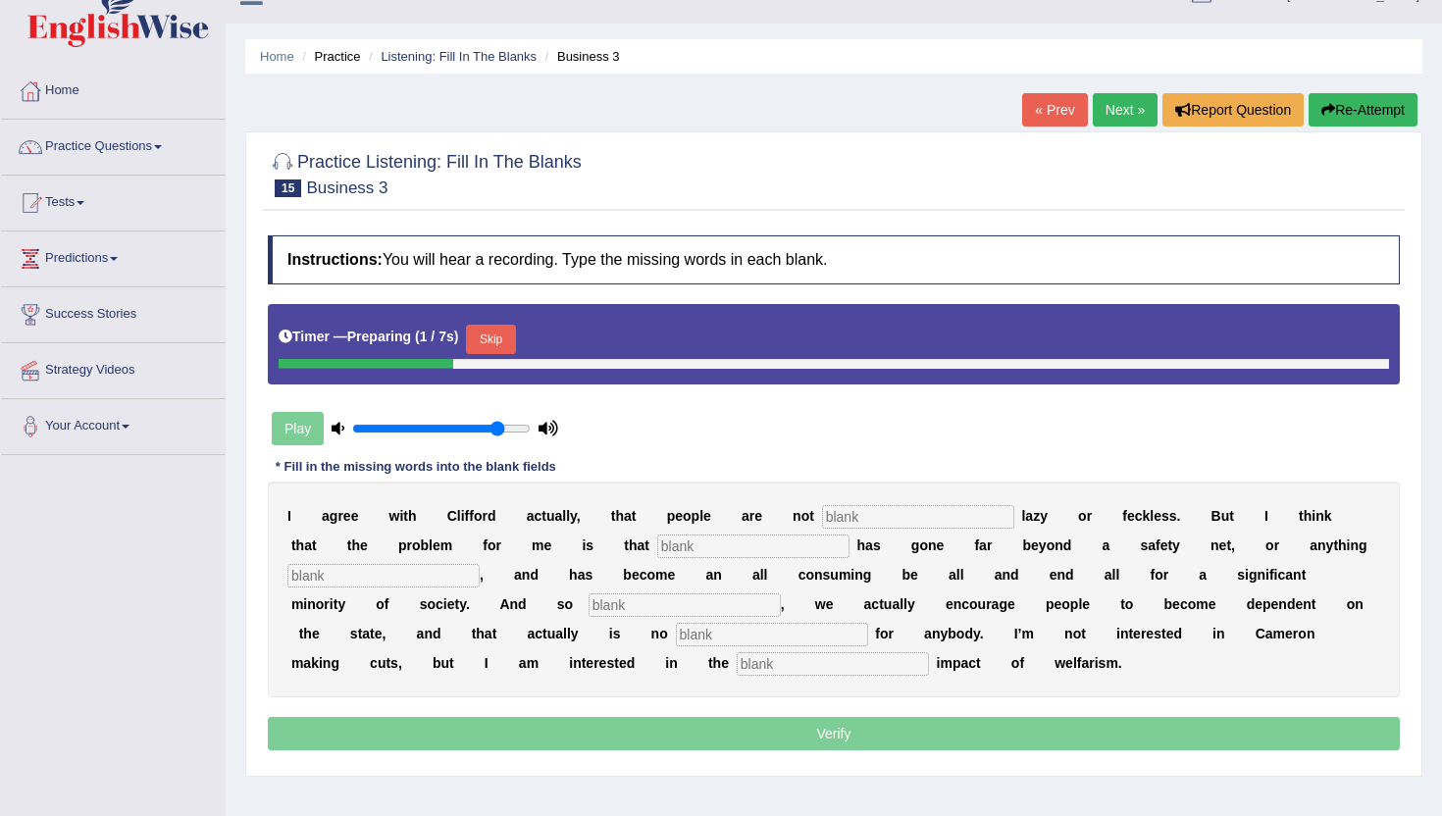
scroll to position [59, 0]
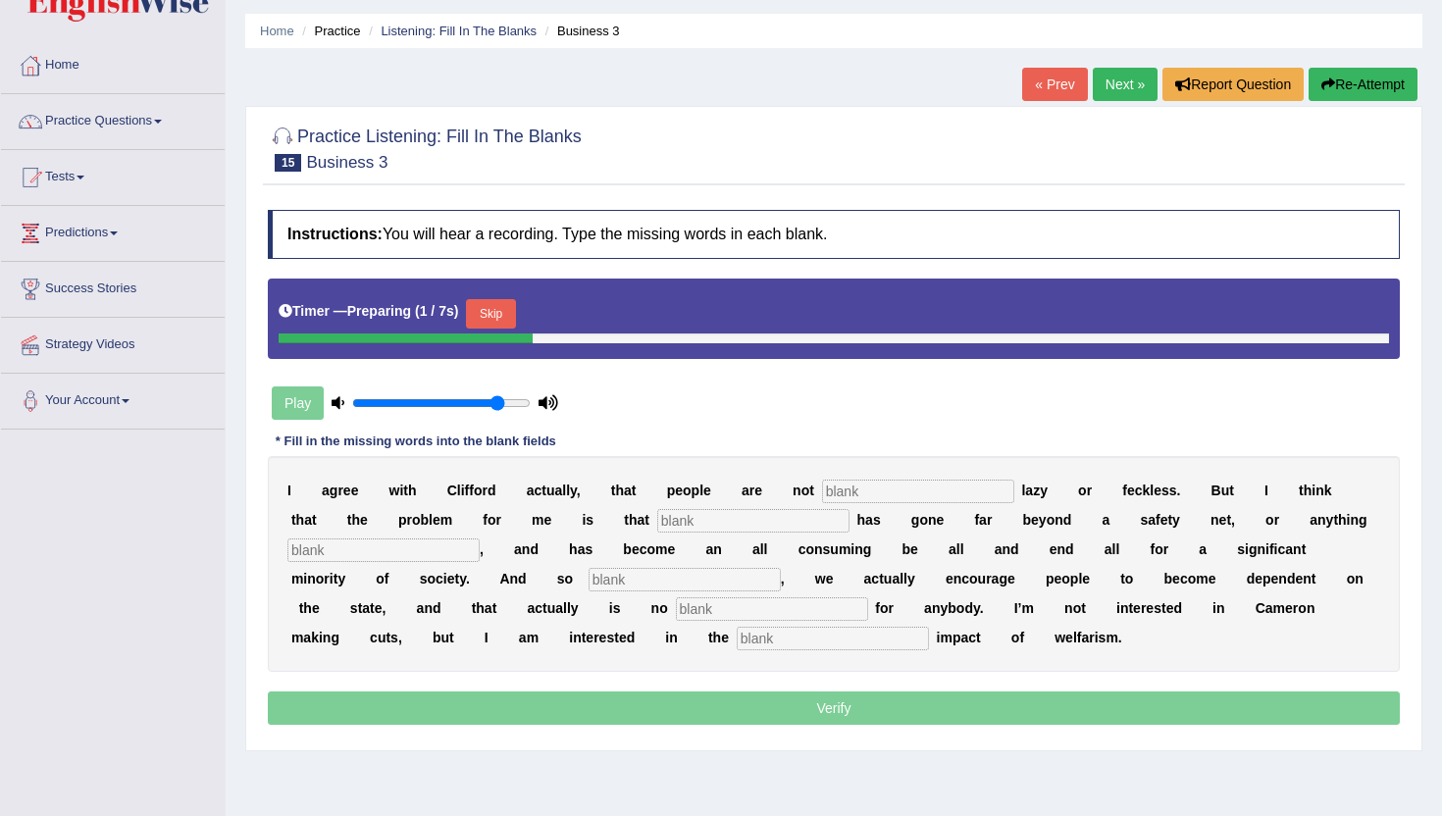
drag, startPoint x: 900, startPoint y: 481, endPoint x: 751, endPoint y: 500, distance: 150.4
click at [899, 481] on input "text" at bounding box center [918, 492] width 192 height 24
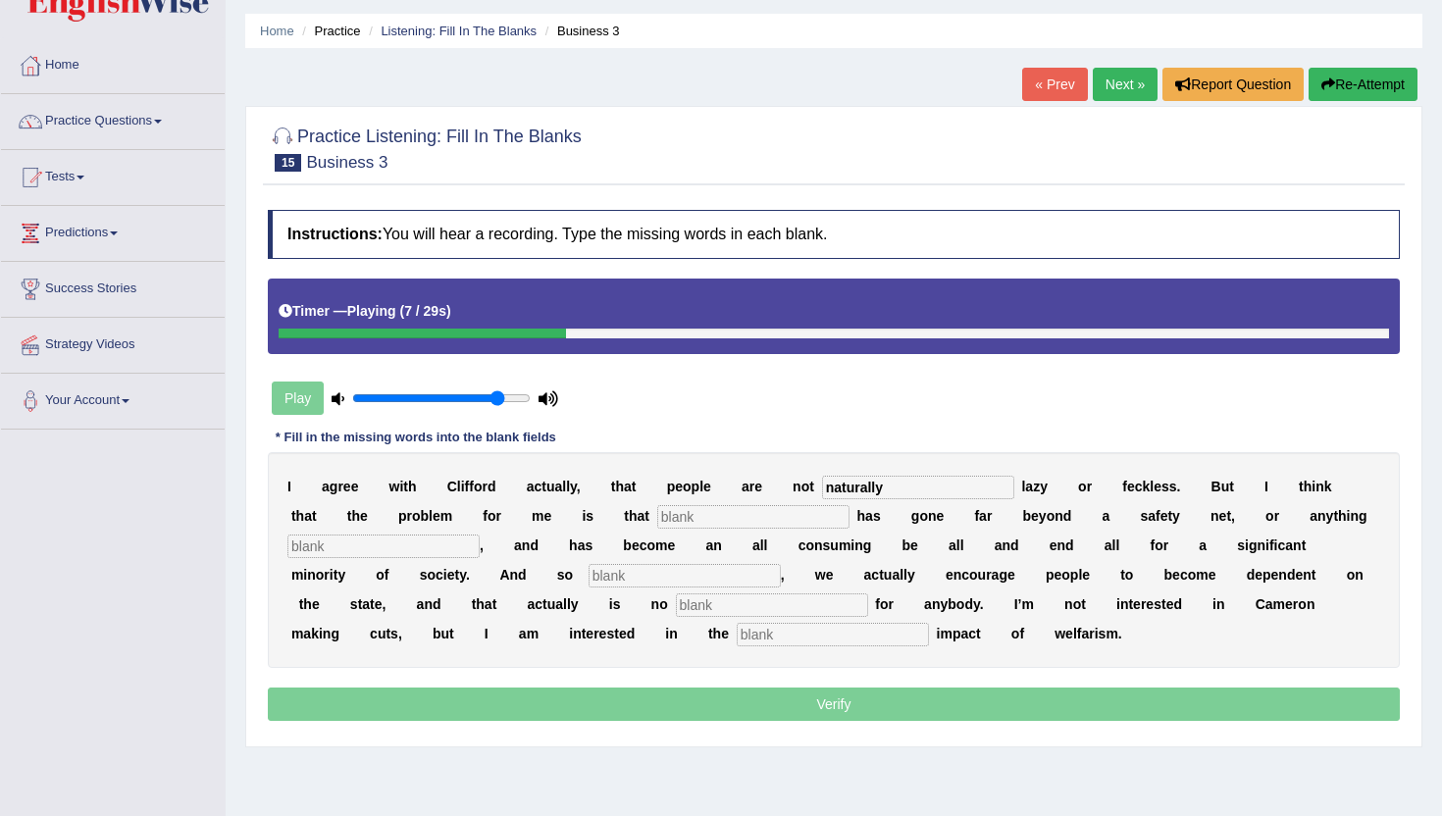
type input "naturally"
click at [657, 514] on input "text" at bounding box center [753, 517] width 192 height 24
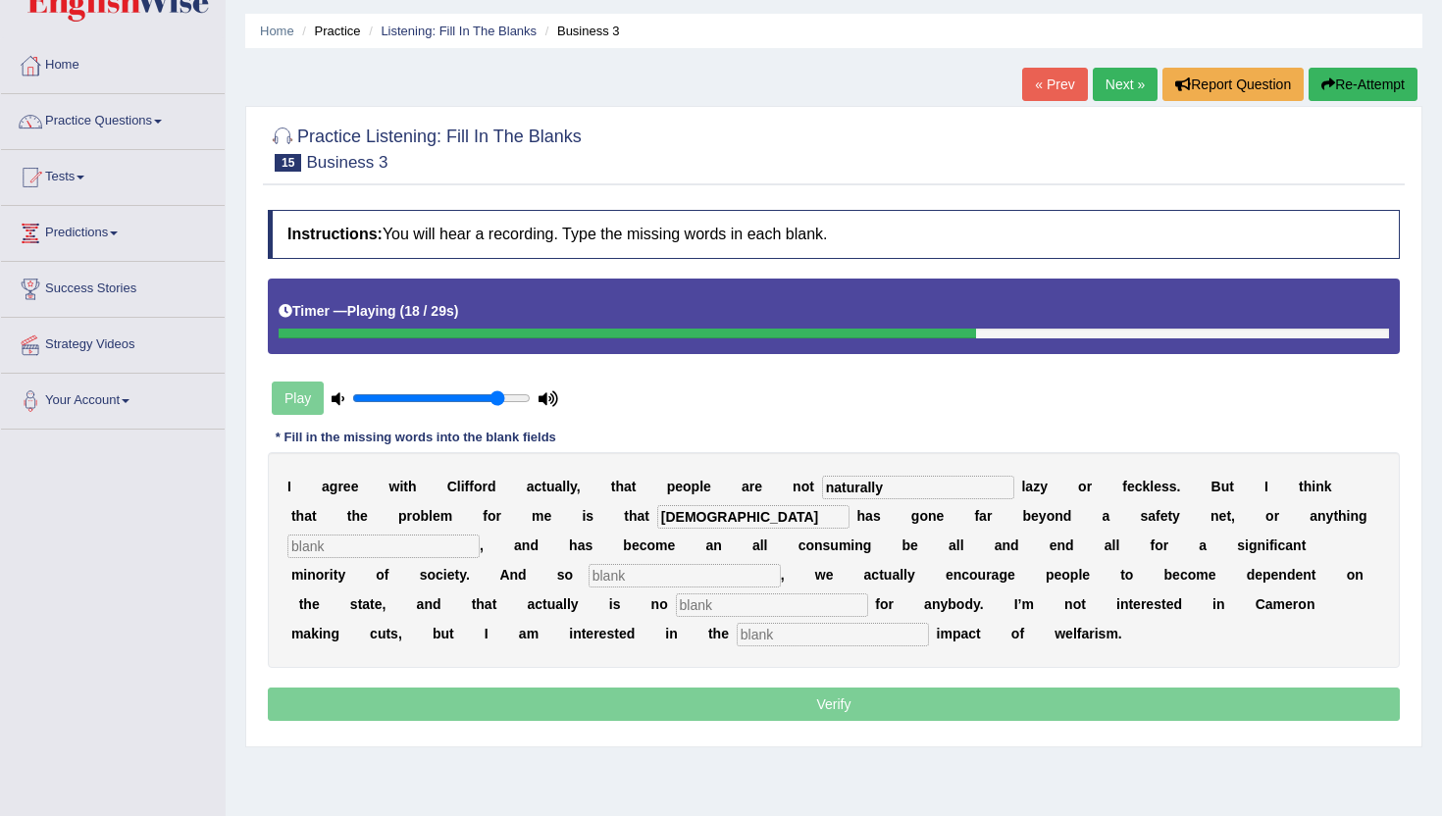
type input "wellfarizm"
click at [589, 576] on input "text" at bounding box center [685, 576] width 192 height 24
type input "concesuenwe"
click at [676, 604] on input "text" at bounding box center [772, 606] width 192 height 24
type input "good"
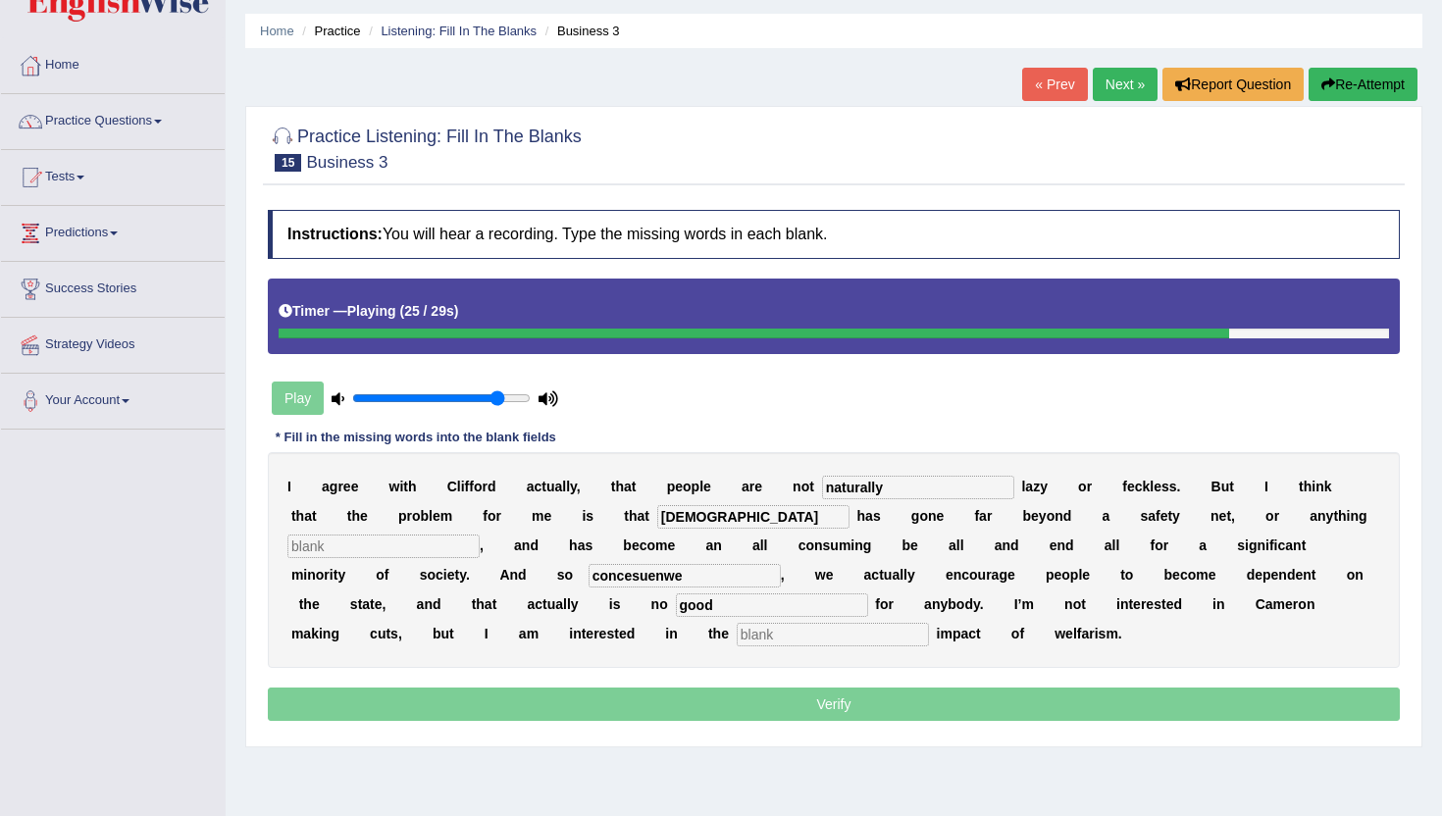
click at [737, 638] on input "text" at bounding box center [833, 635] width 192 height 24
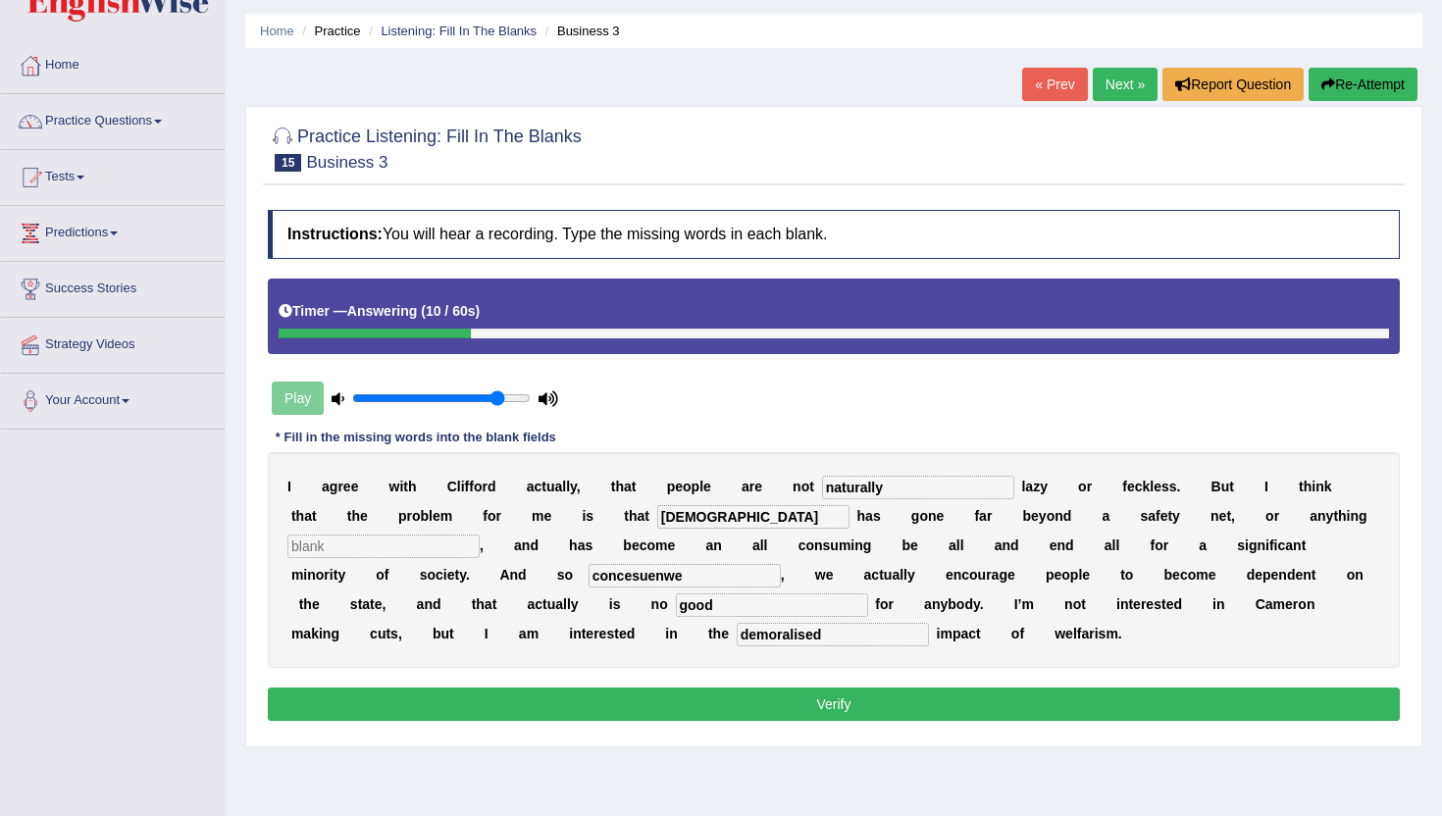
type input "demoralised"
click at [399, 552] on input "text" at bounding box center [383, 547] width 192 height 24
type input "ensure"
drag, startPoint x: 709, startPoint y: 518, endPoint x: 590, endPoint y: 508, distance: 120.1
click at [593, 508] on div "I a g r e e w i t h C l i f f o r d a c t u a l l y , t h a t p e o p l e a r e…" at bounding box center [834, 560] width 1132 height 216
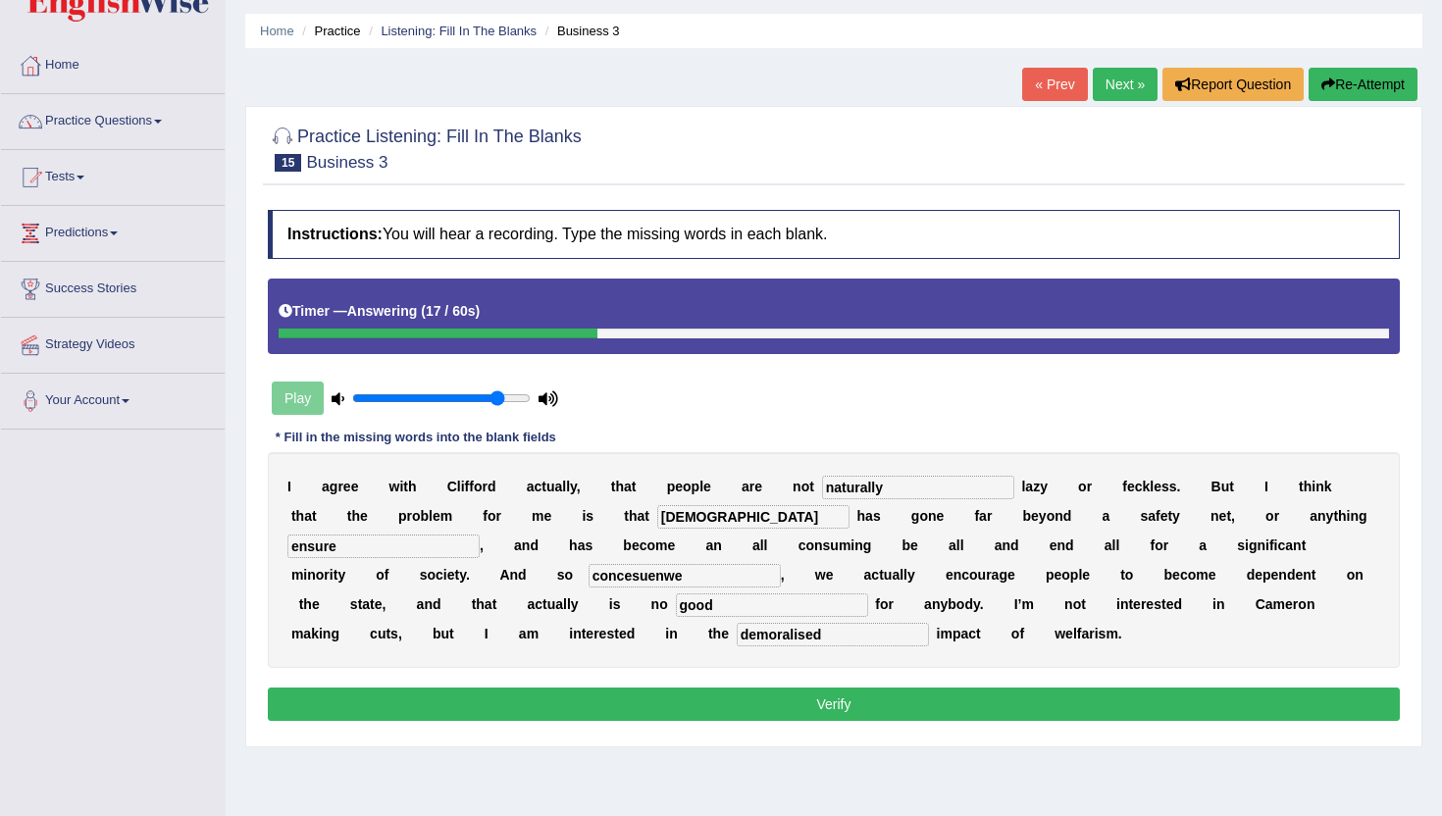
type input "wellfarism"
click at [808, 701] on button "Verify" at bounding box center [834, 704] width 1132 height 33
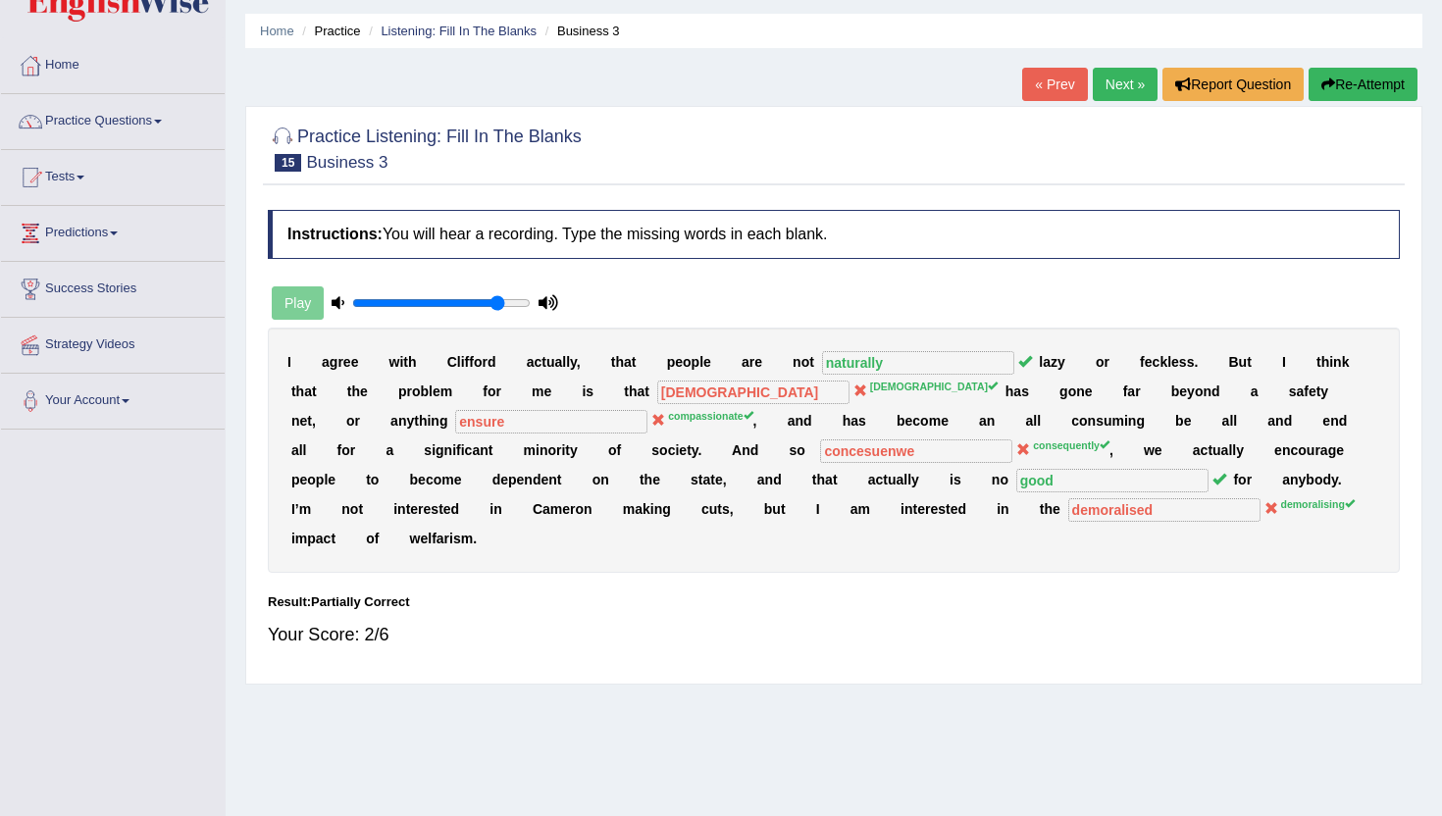
click at [1129, 83] on link "Next »" at bounding box center [1125, 84] width 65 height 33
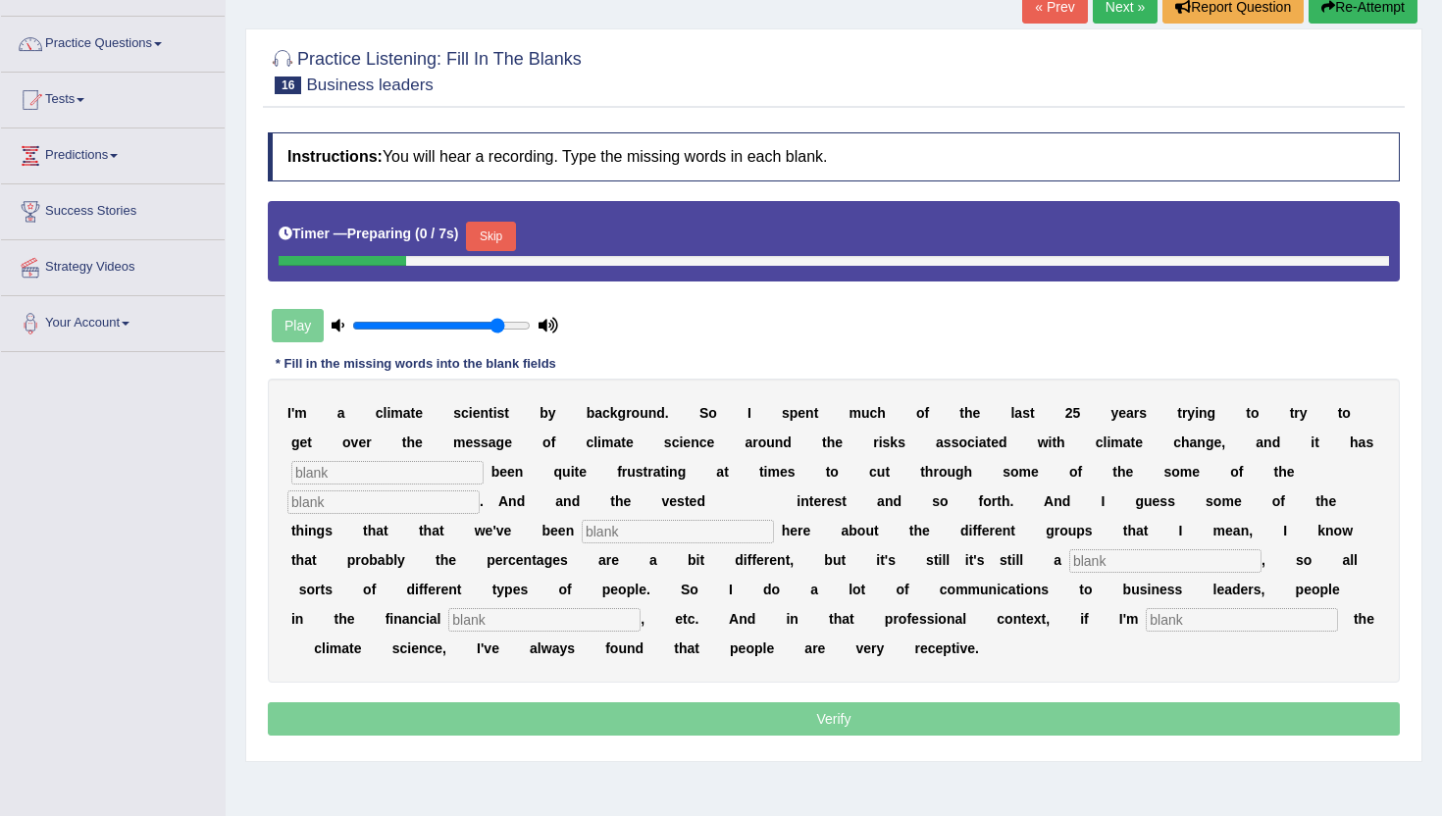
scroll to position [150, 0]
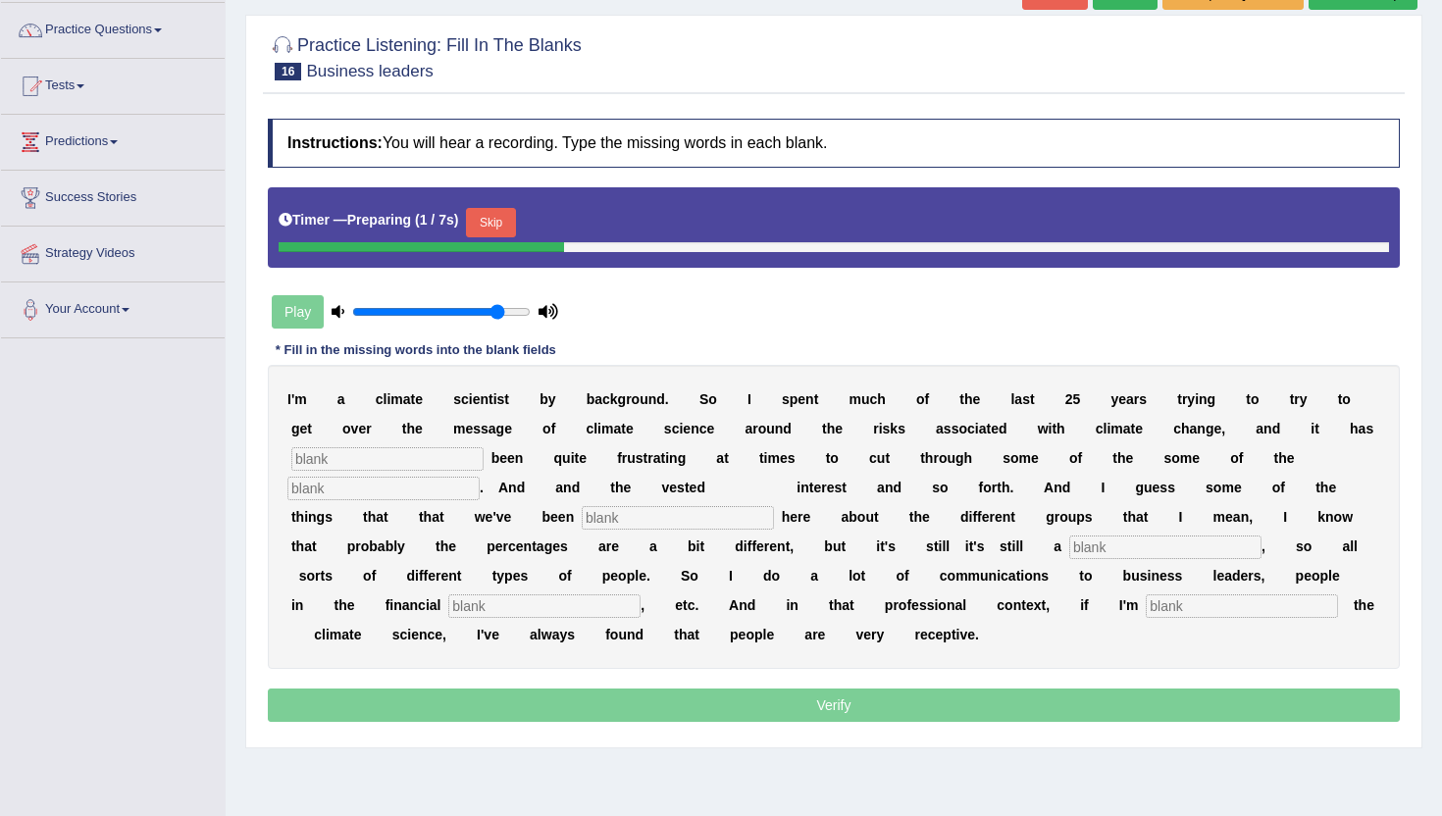
click at [398, 454] on input "text" at bounding box center [387, 459] width 192 height 24
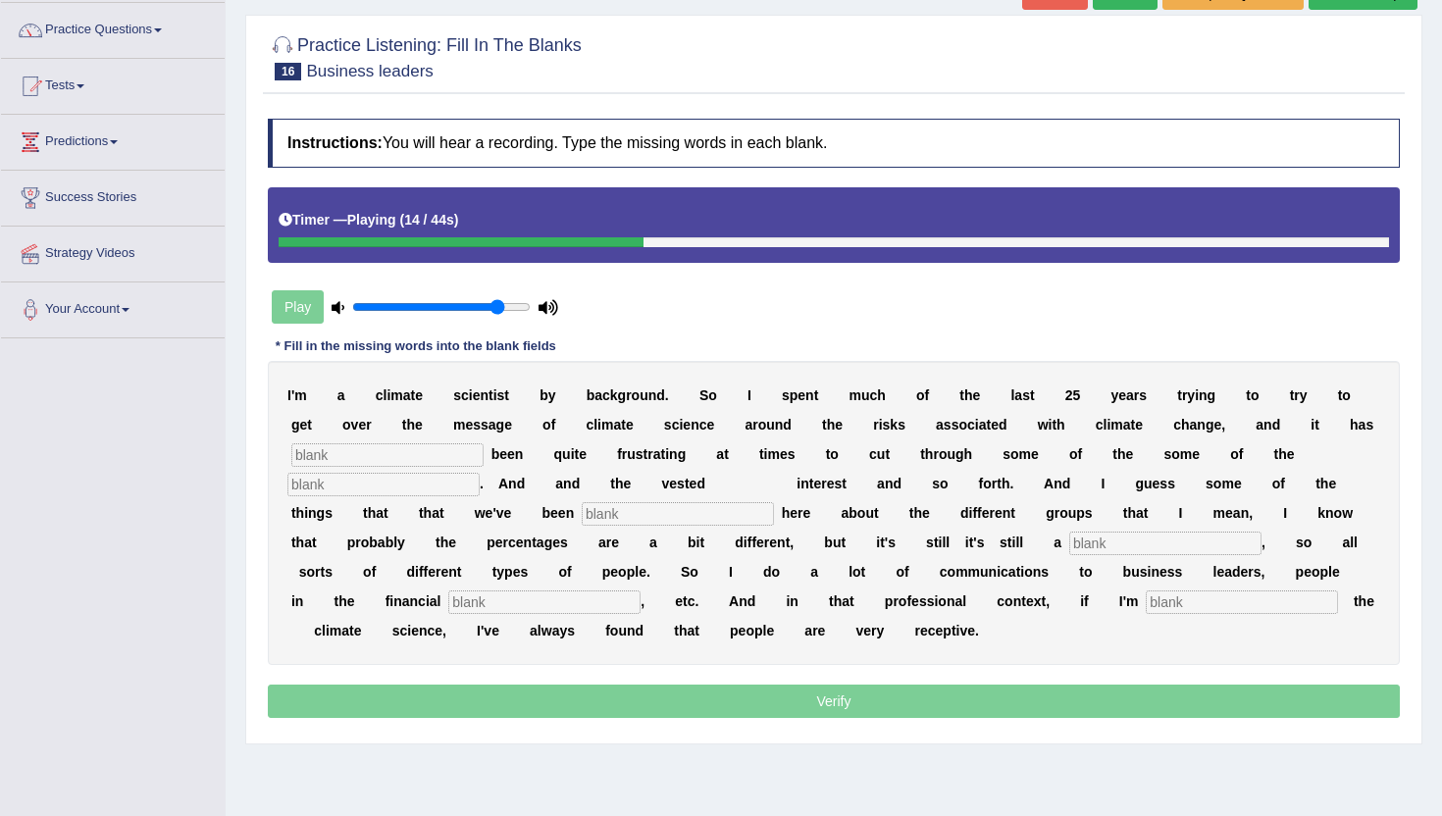
click at [539, 240] on div at bounding box center [461, 242] width 365 height 10
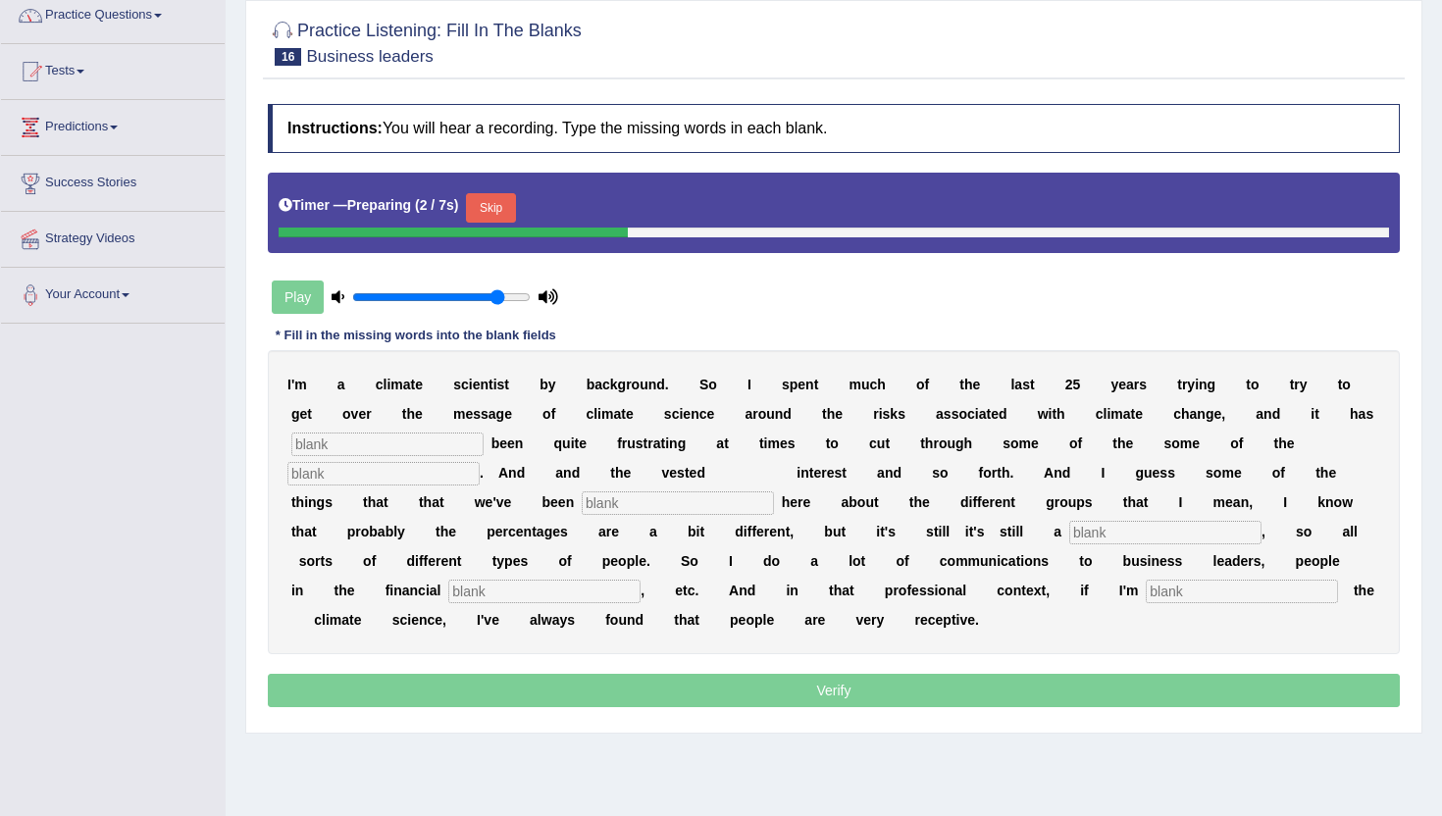
click at [425, 442] on input "text" at bounding box center [387, 445] width 192 height 24
click at [397, 478] on input "text" at bounding box center [383, 474] width 192 height 24
click at [397, 442] on input "text" at bounding box center [387, 445] width 192 height 24
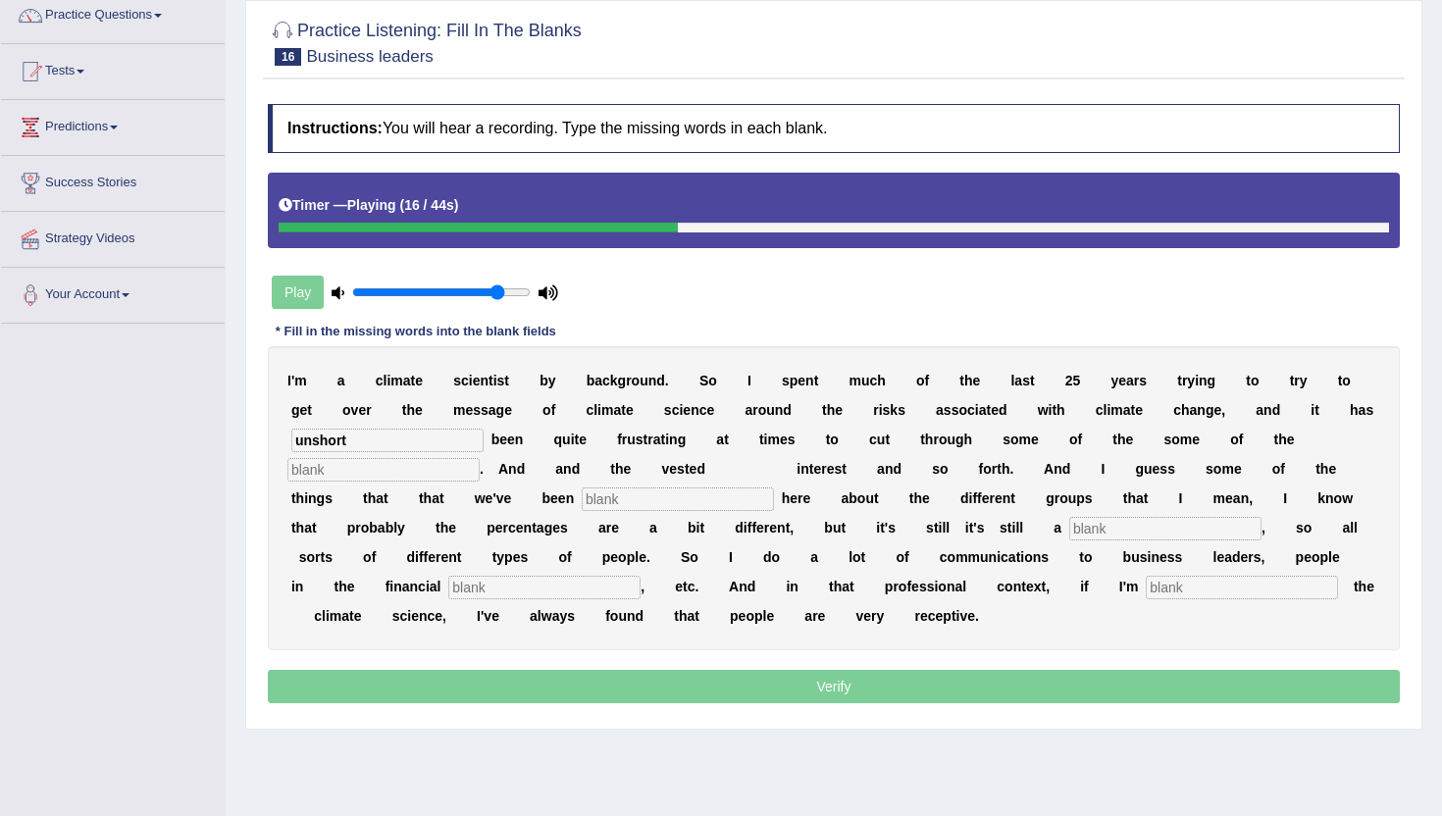
type input "unshort"
click at [388, 475] on input "text" at bounding box center [383, 470] width 192 height 24
click at [596, 500] on input "text" at bounding box center [678, 500] width 192 height 24
type input "hearing"
click at [1069, 526] on input "text" at bounding box center [1165, 529] width 192 height 24
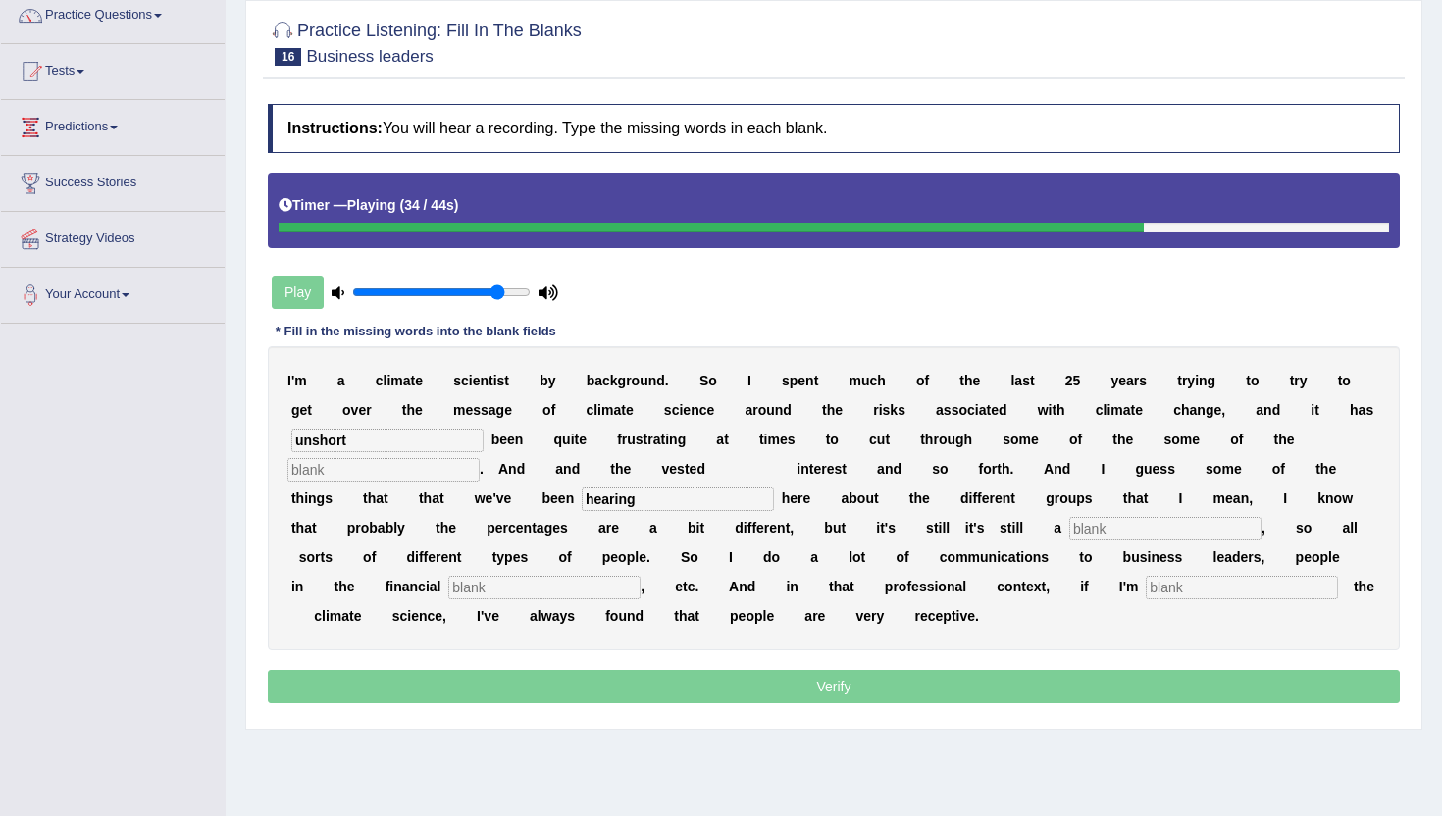
click at [457, 592] on input "text" at bounding box center [544, 588] width 192 height 24
type input "sector"
click at [1146, 587] on input "text" at bounding box center [1242, 588] width 192 height 24
type input "p"
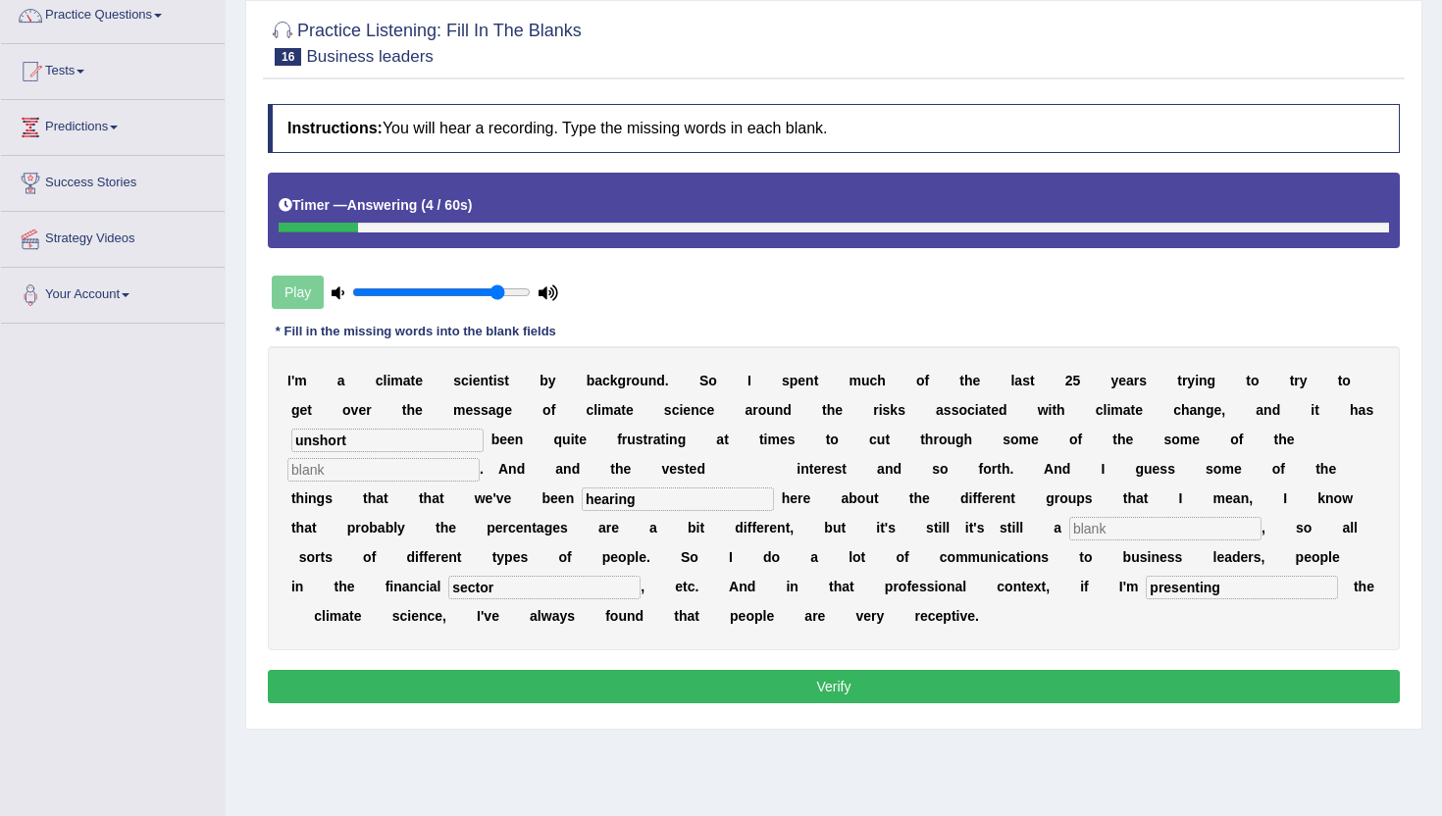
type input "presenting"
click at [1029, 683] on button "Verify" at bounding box center [834, 686] width 1132 height 33
click at [366, 467] on input "text" at bounding box center [383, 470] width 192 height 24
type input "."
click at [425, 695] on button "Verify" at bounding box center [834, 686] width 1132 height 33
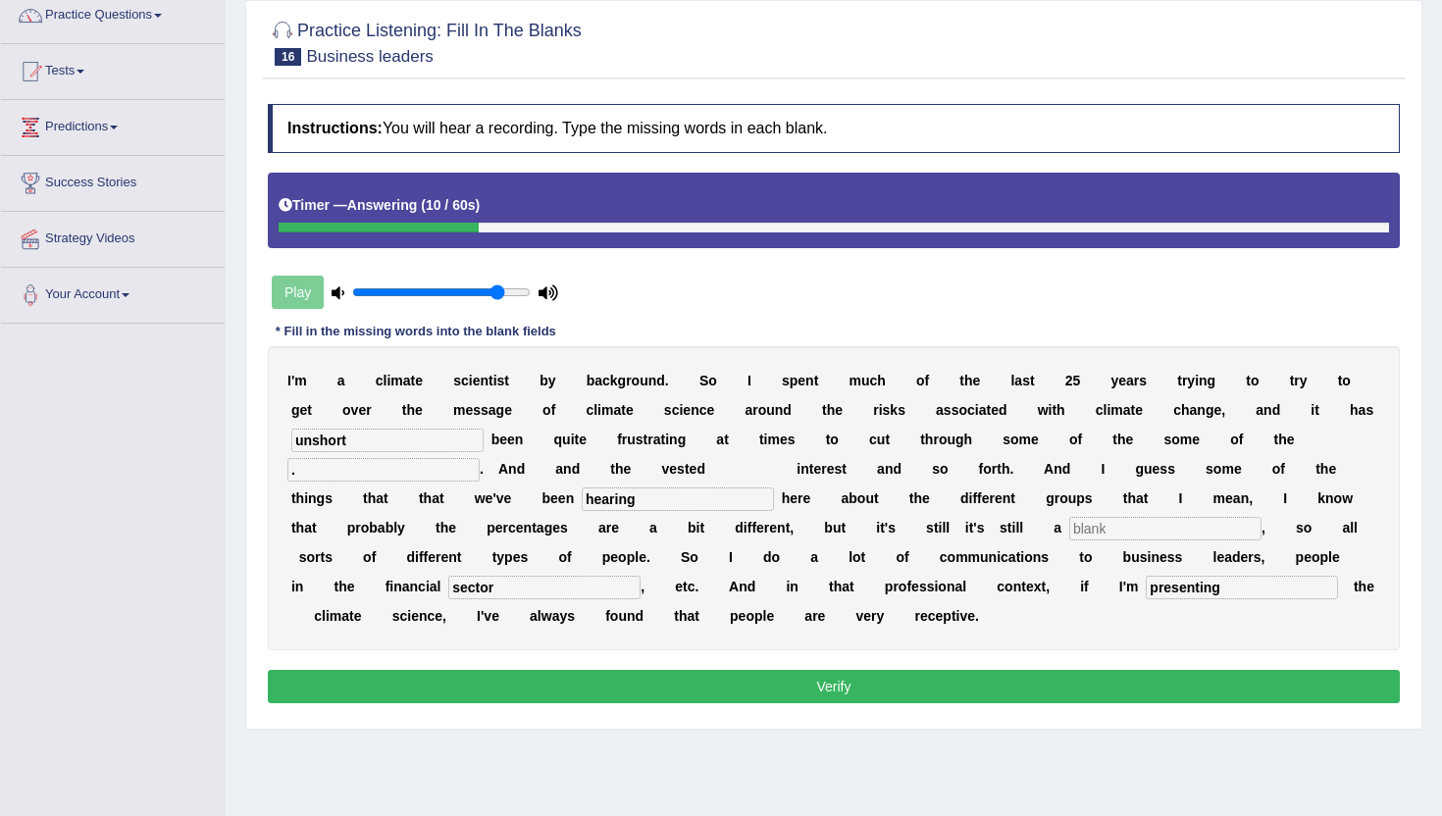
click at [1155, 535] on input "text" at bounding box center [1165, 529] width 192 height 24
type input "."
click at [1070, 680] on button "Verify" at bounding box center [834, 686] width 1132 height 33
